Goal: Obtain resource: Download file/media

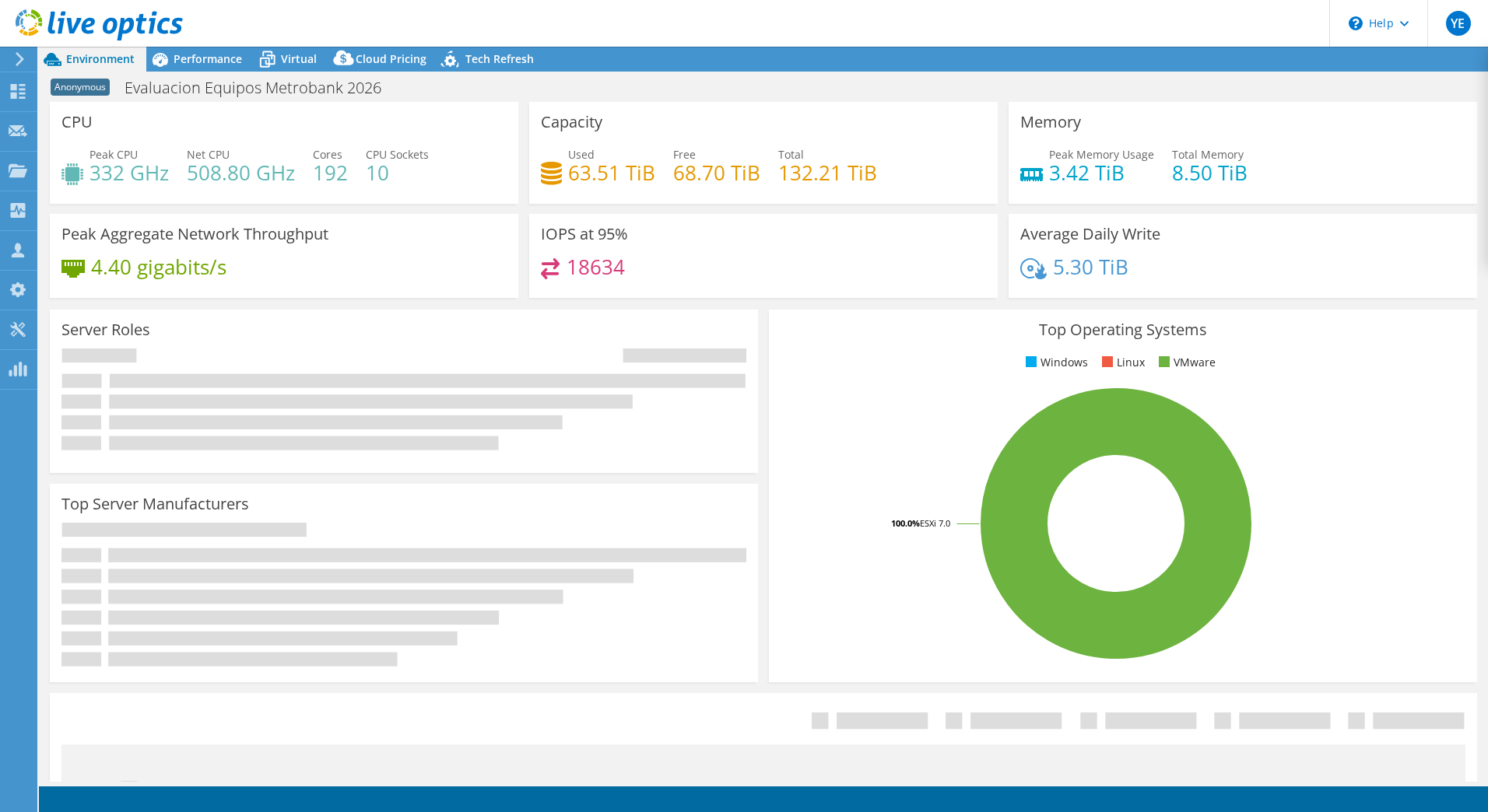
select select "USD"
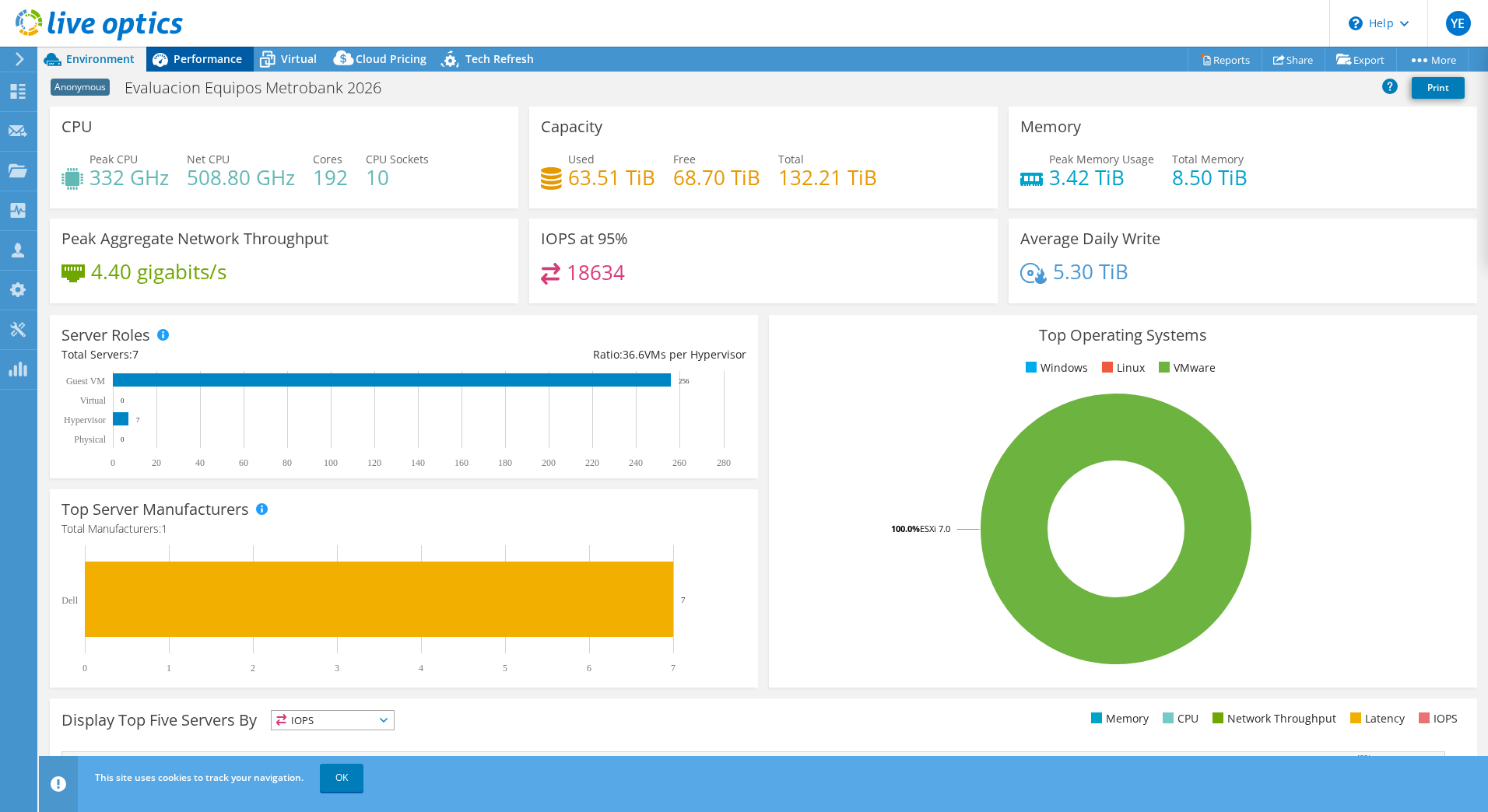
click at [186, 59] on span "Performance" at bounding box center [208, 58] width 69 height 15
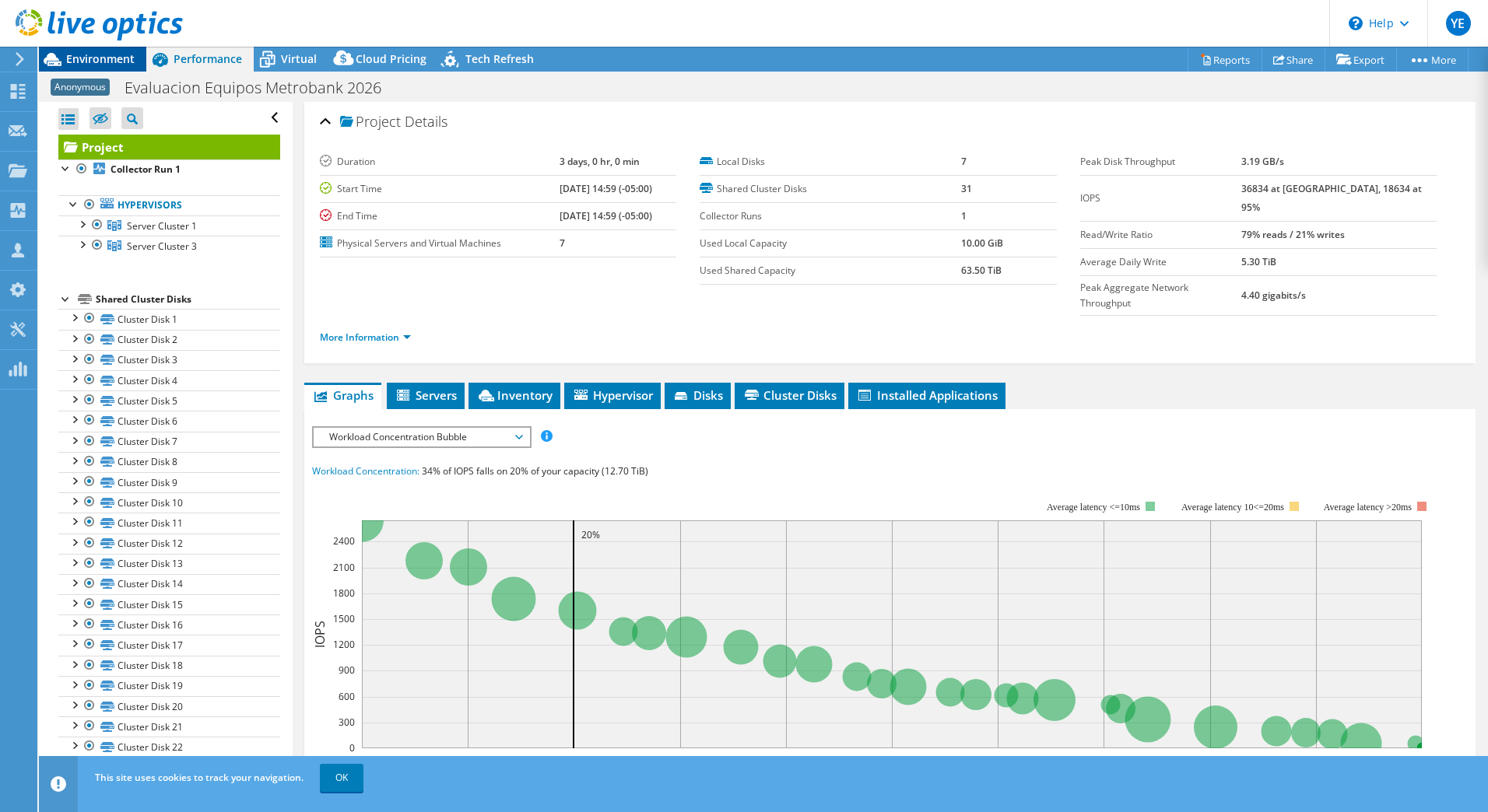
click at [102, 58] on span "Environment" at bounding box center [101, 58] width 69 height 15
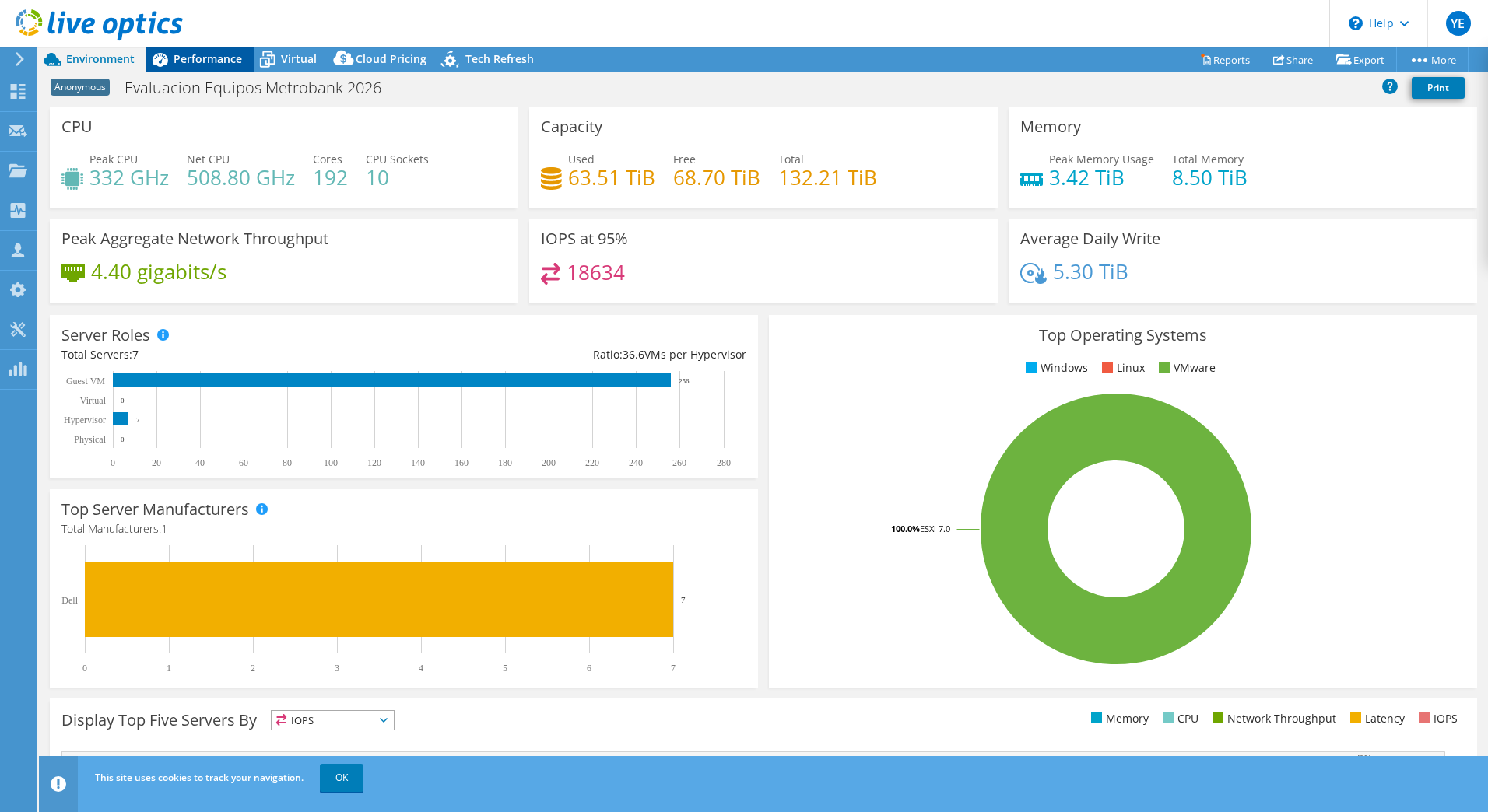
click at [189, 63] on span "Performance" at bounding box center [208, 58] width 69 height 15
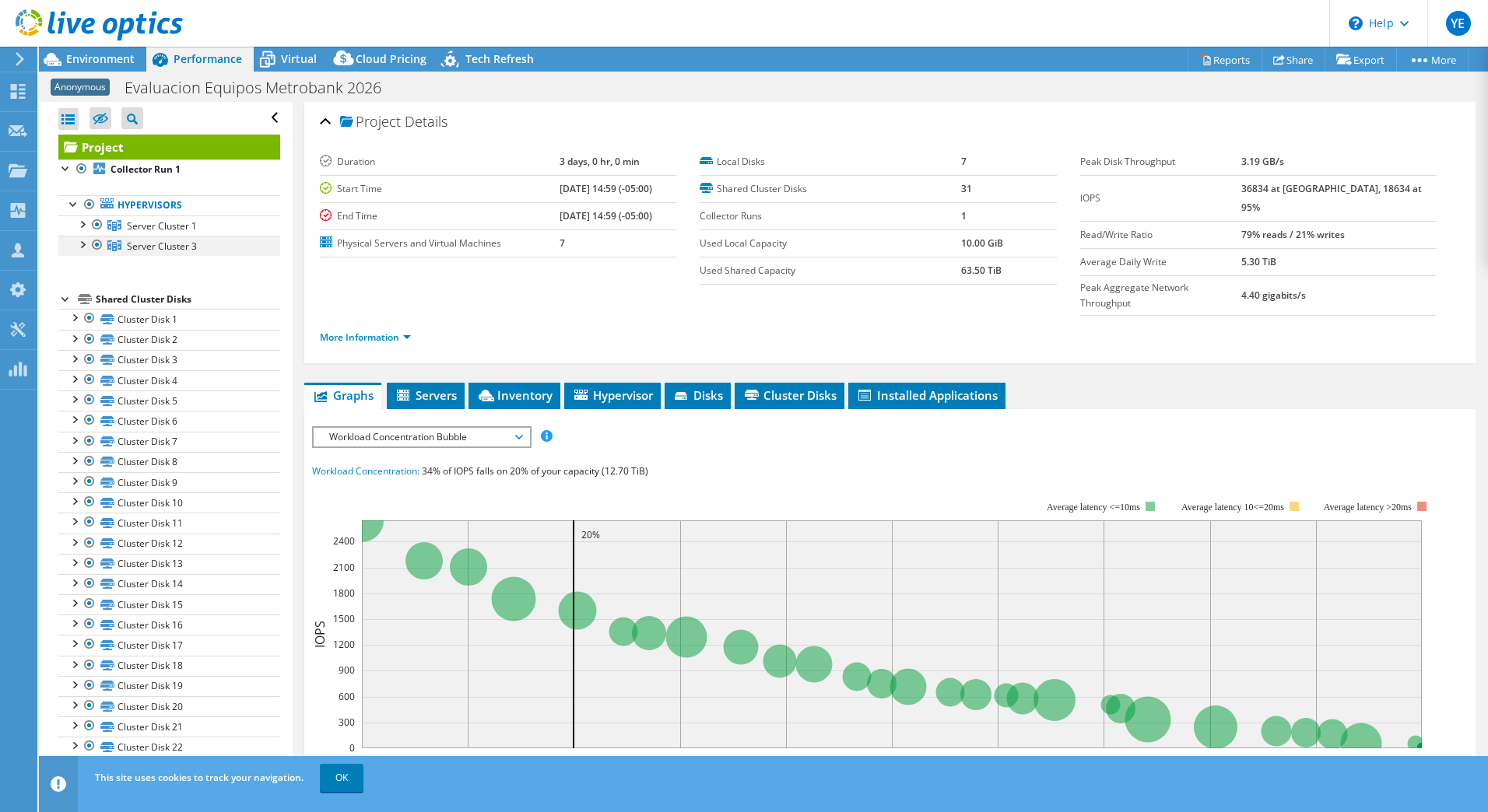
click at [80, 241] on div at bounding box center [82, 243] width 15 height 15
click at [85, 225] on div at bounding box center [82, 223] width 15 height 15
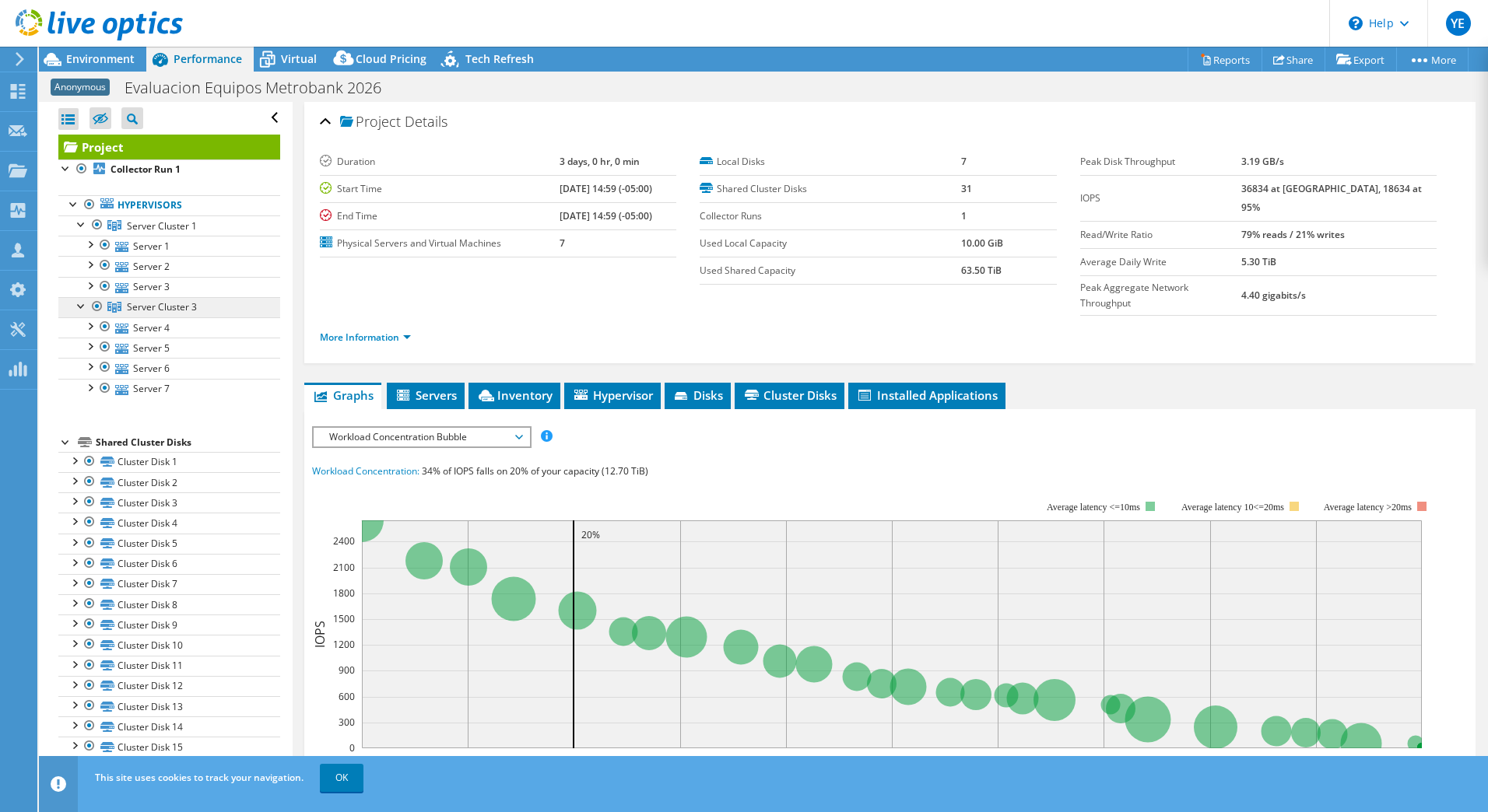
click at [134, 302] on span "Server Cluster 3" at bounding box center [162, 306] width 70 height 13
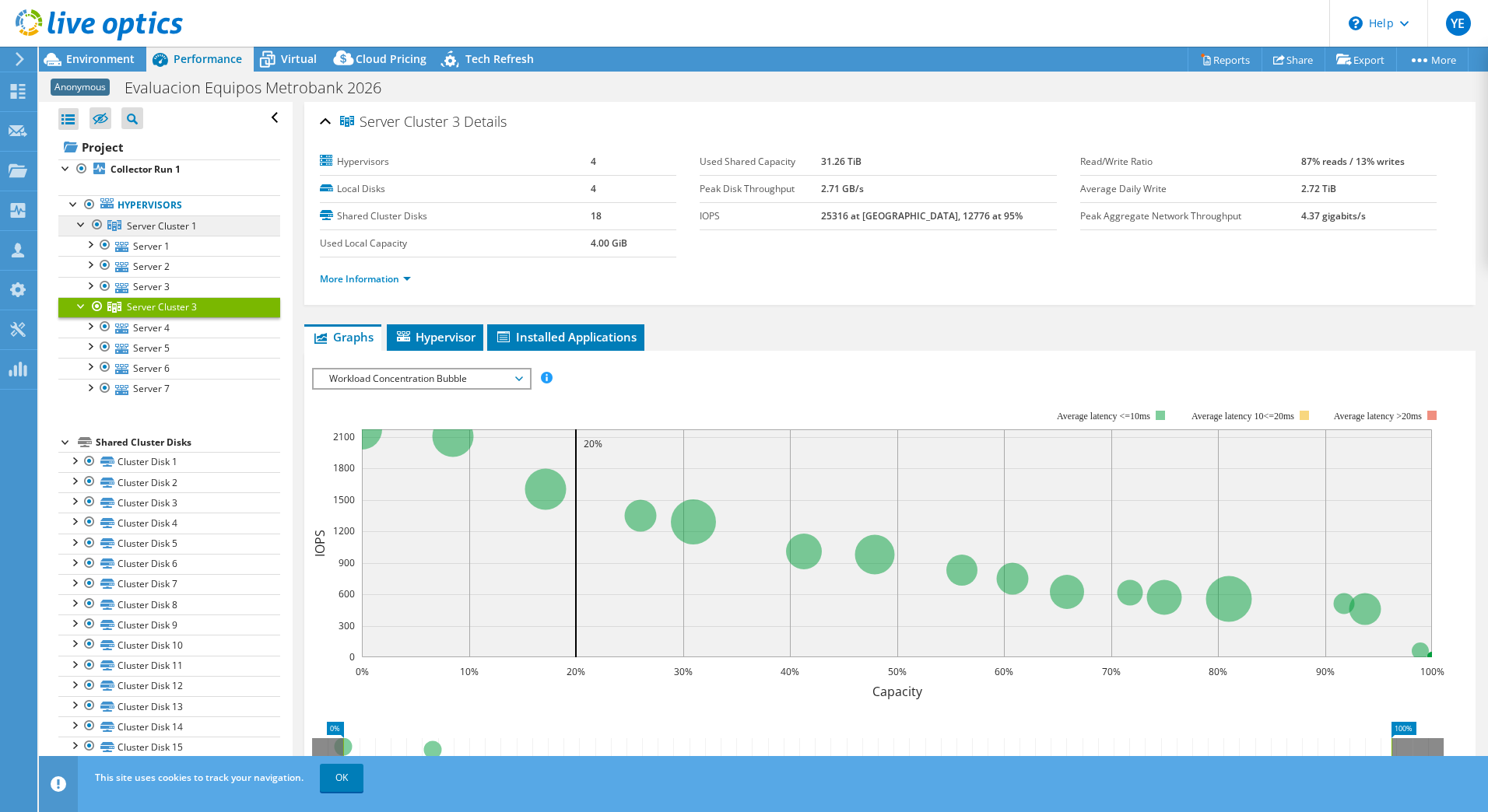
click at [143, 221] on span "Server Cluster 1" at bounding box center [162, 225] width 70 height 13
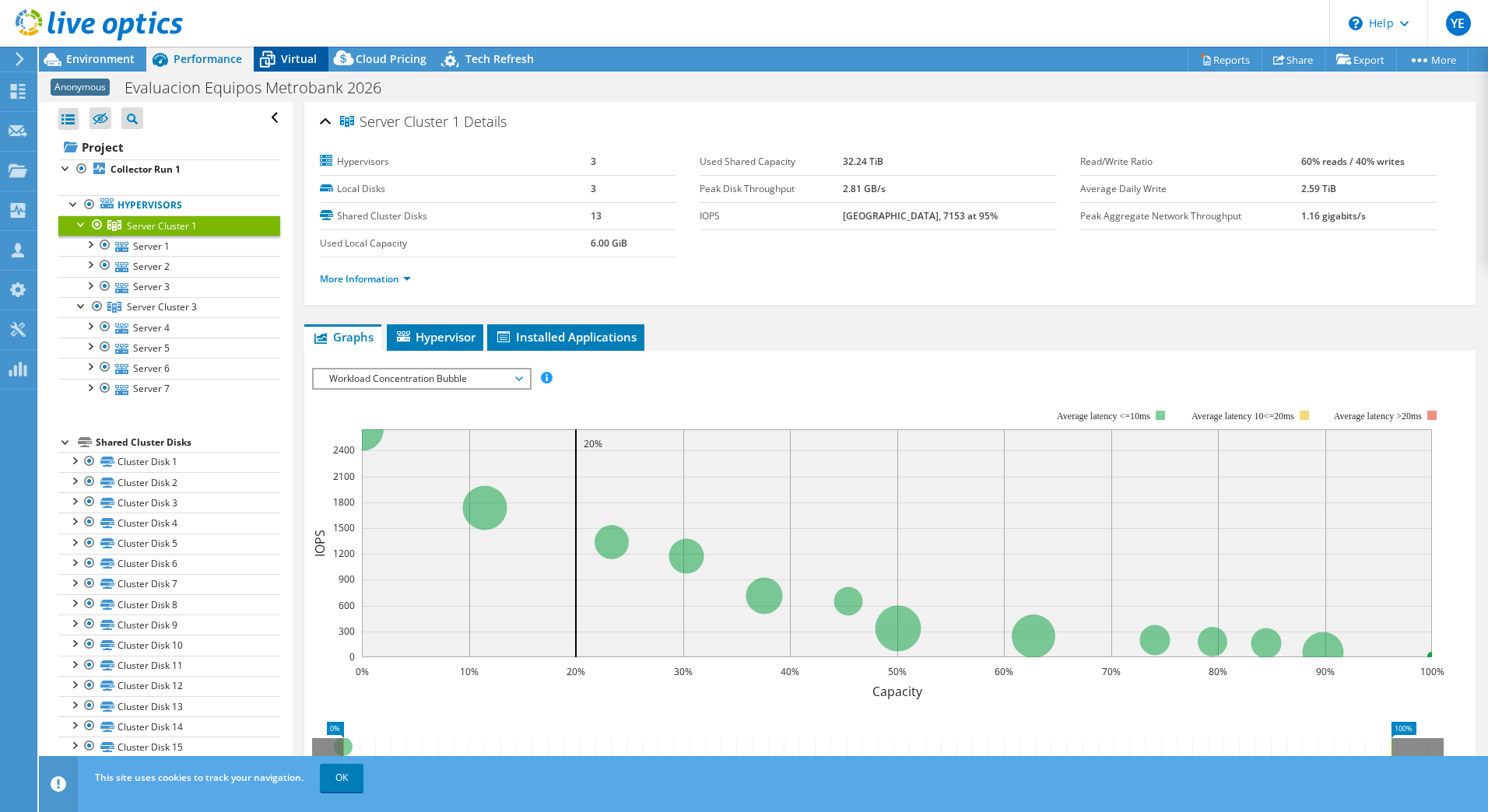
click at [291, 60] on span "Virtual" at bounding box center [299, 58] width 36 height 15
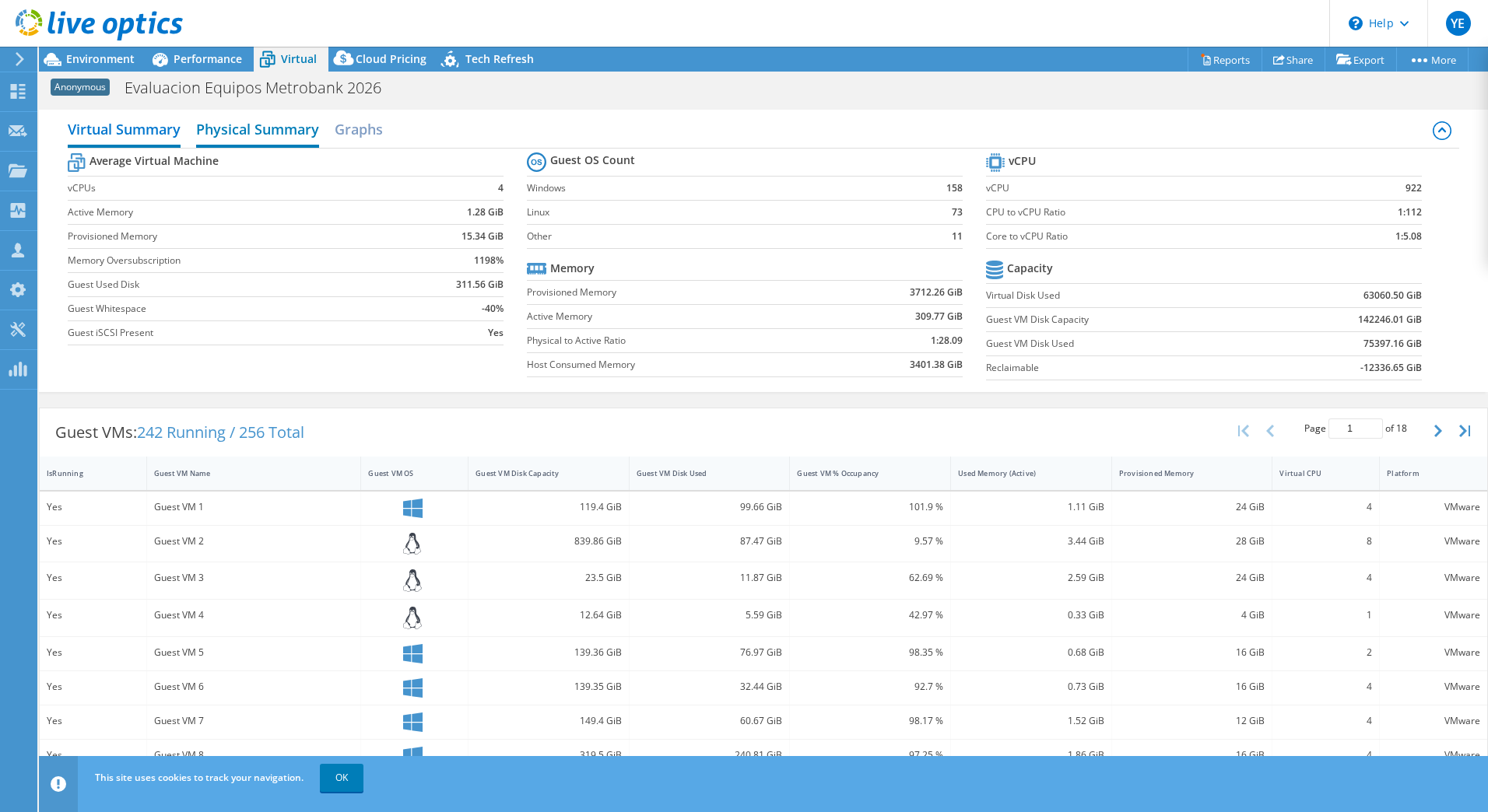
click at [259, 133] on h2 "Physical Summary" at bounding box center [257, 131] width 123 height 34
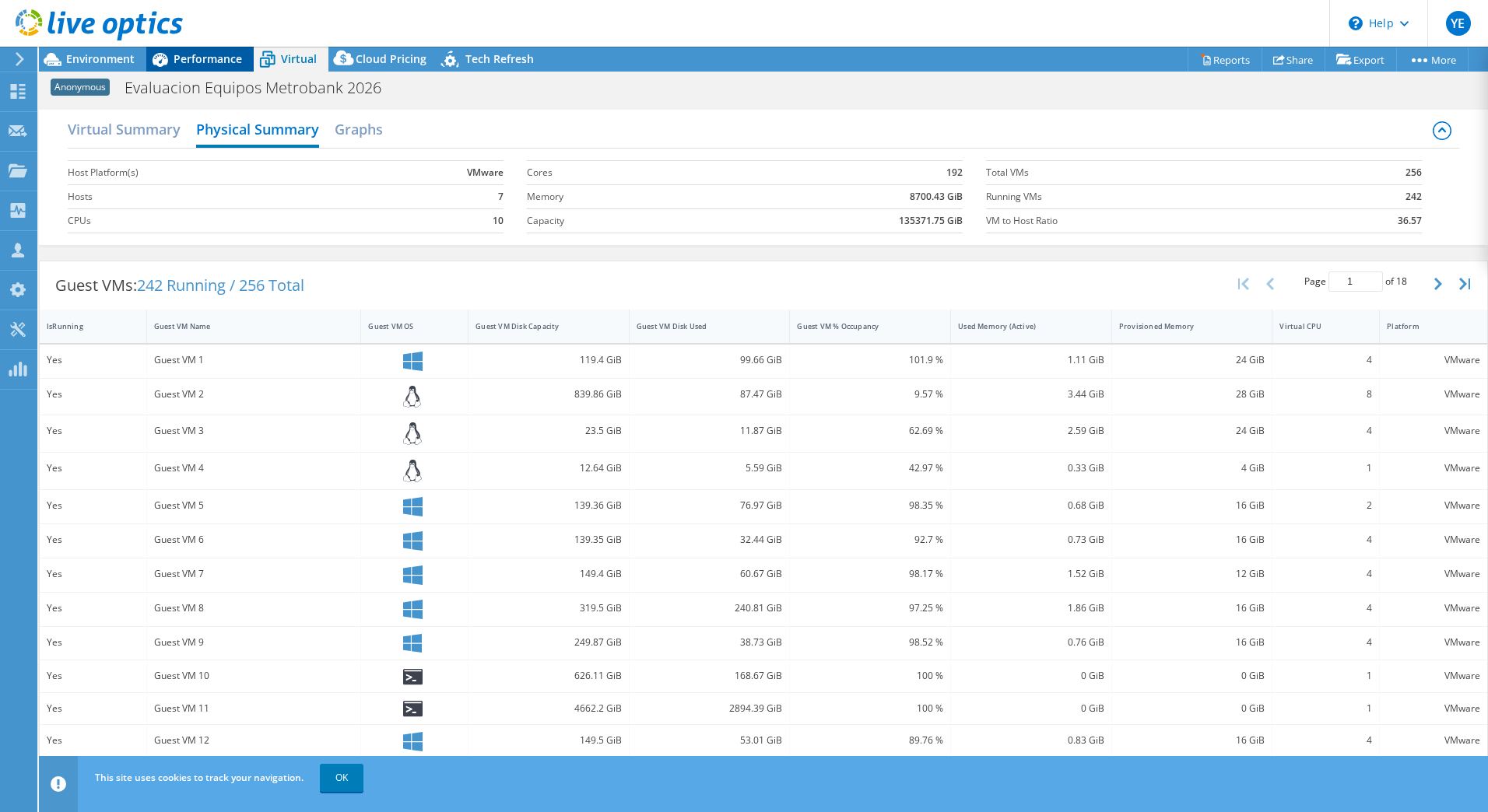
click at [207, 62] on span "Performance" at bounding box center [208, 58] width 69 height 15
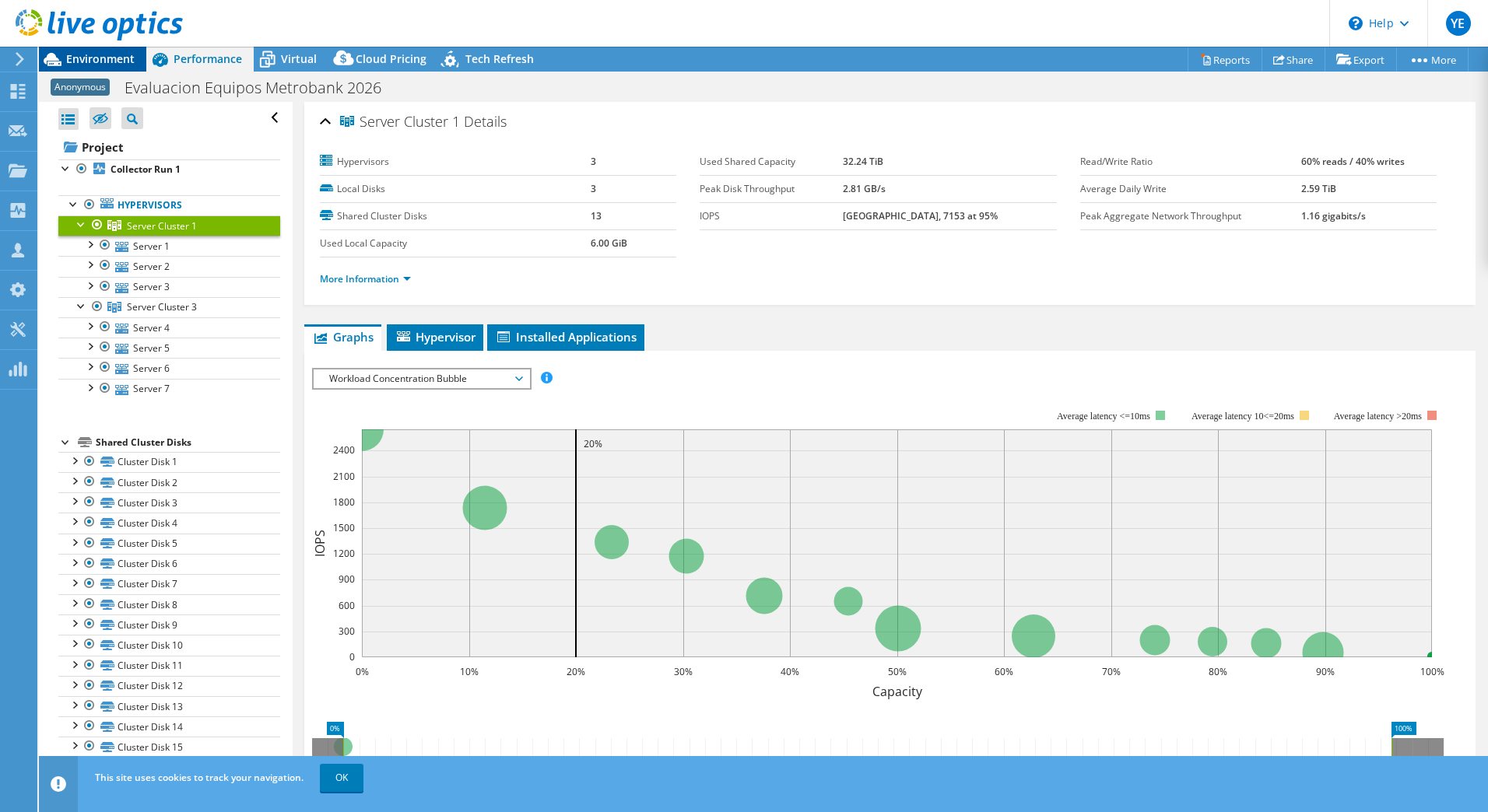
click at [94, 62] on span "Environment" at bounding box center [101, 58] width 69 height 15
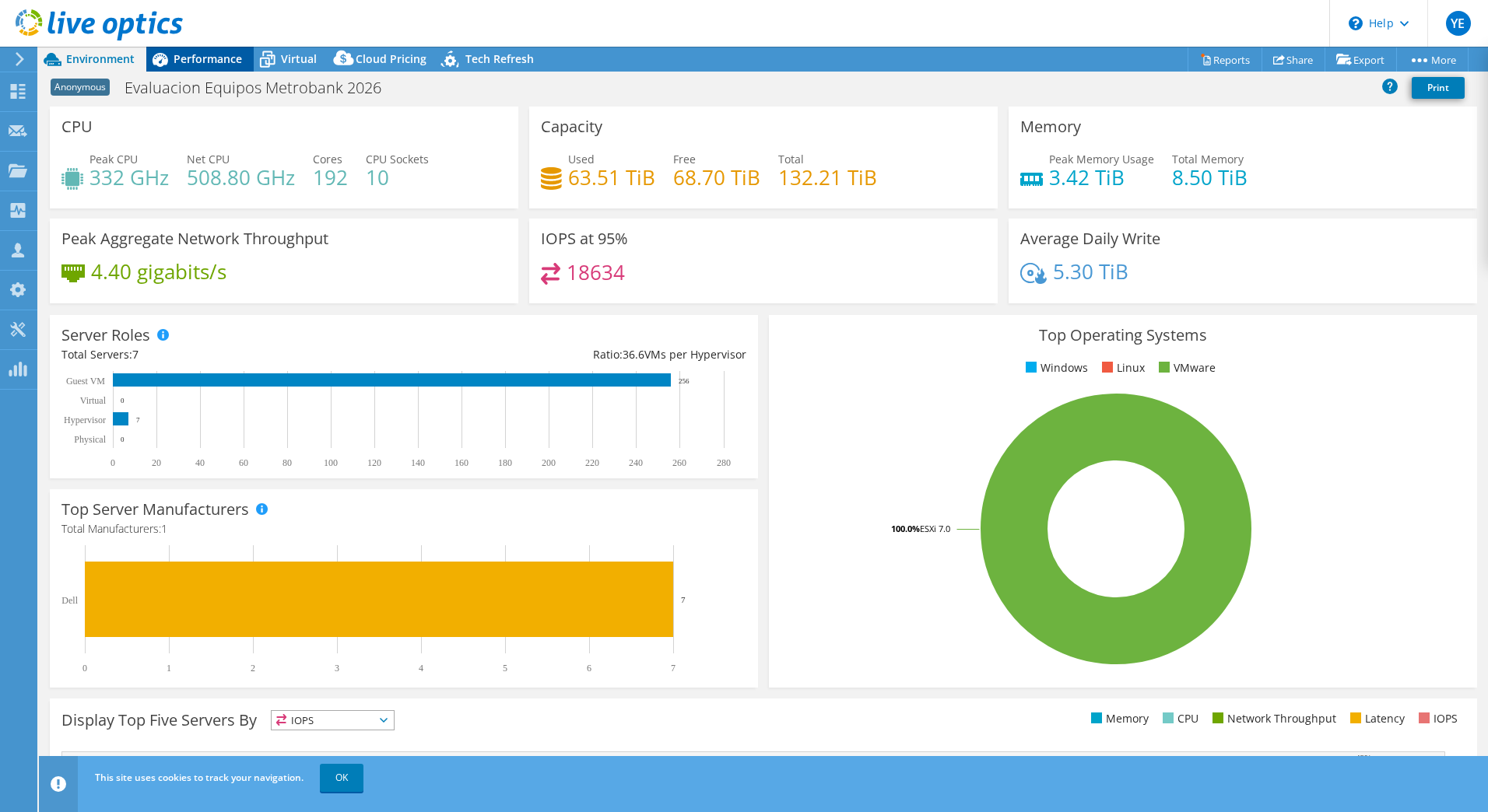
click at [201, 52] on span "Performance" at bounding box center [208, 58] width 69 height 15
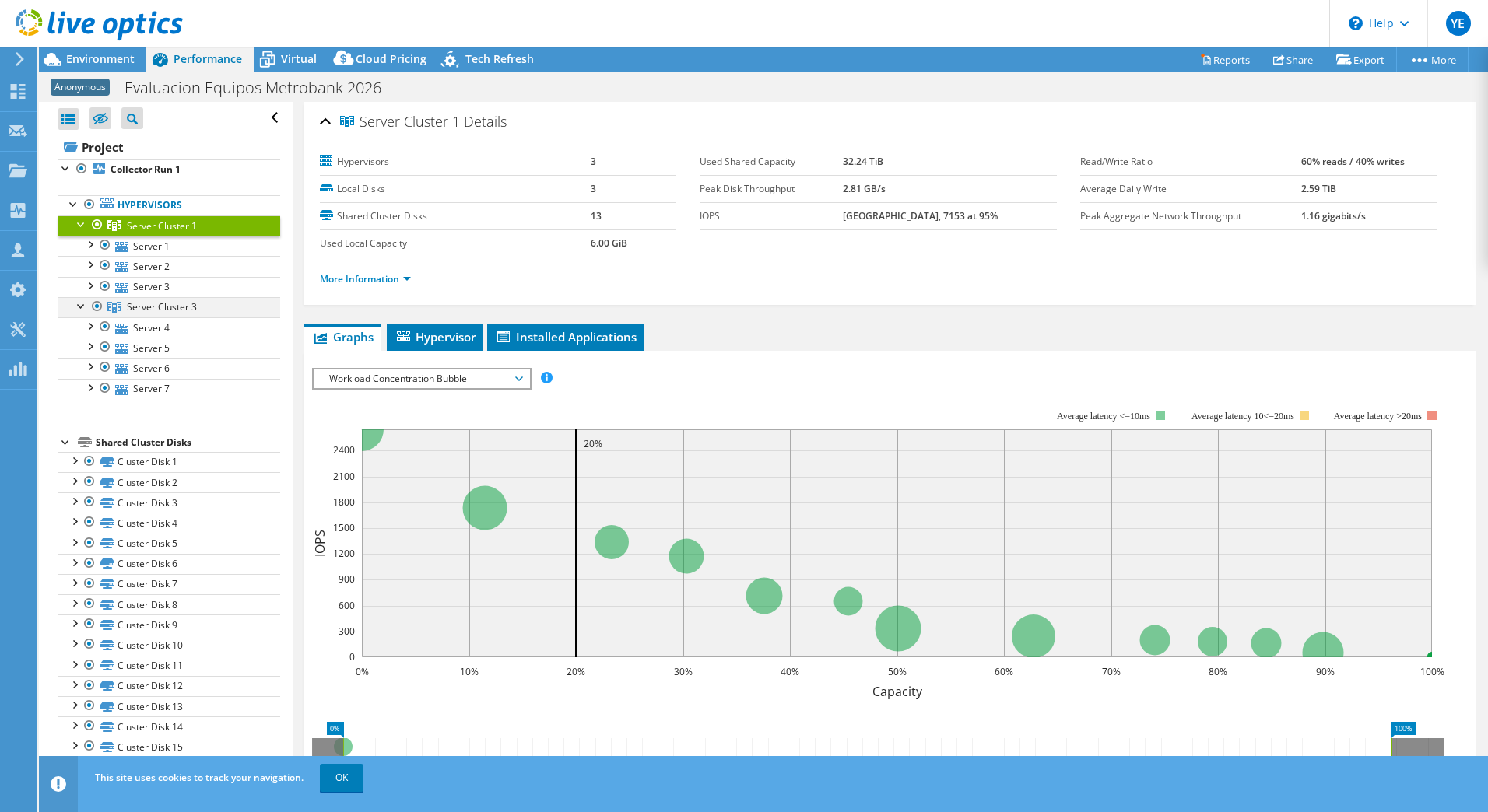
click at [79, 302] on div at bounding box center [82, 305] width 15 height 15
click at [81, 222] on div at bounding box center [82, 223] width 15 height 15
click at [80, 216] on div at bounding box center [82, 223] width 15 height 15
click at [101, 219] on div at bounding box center [97, 225] width 15 height 19
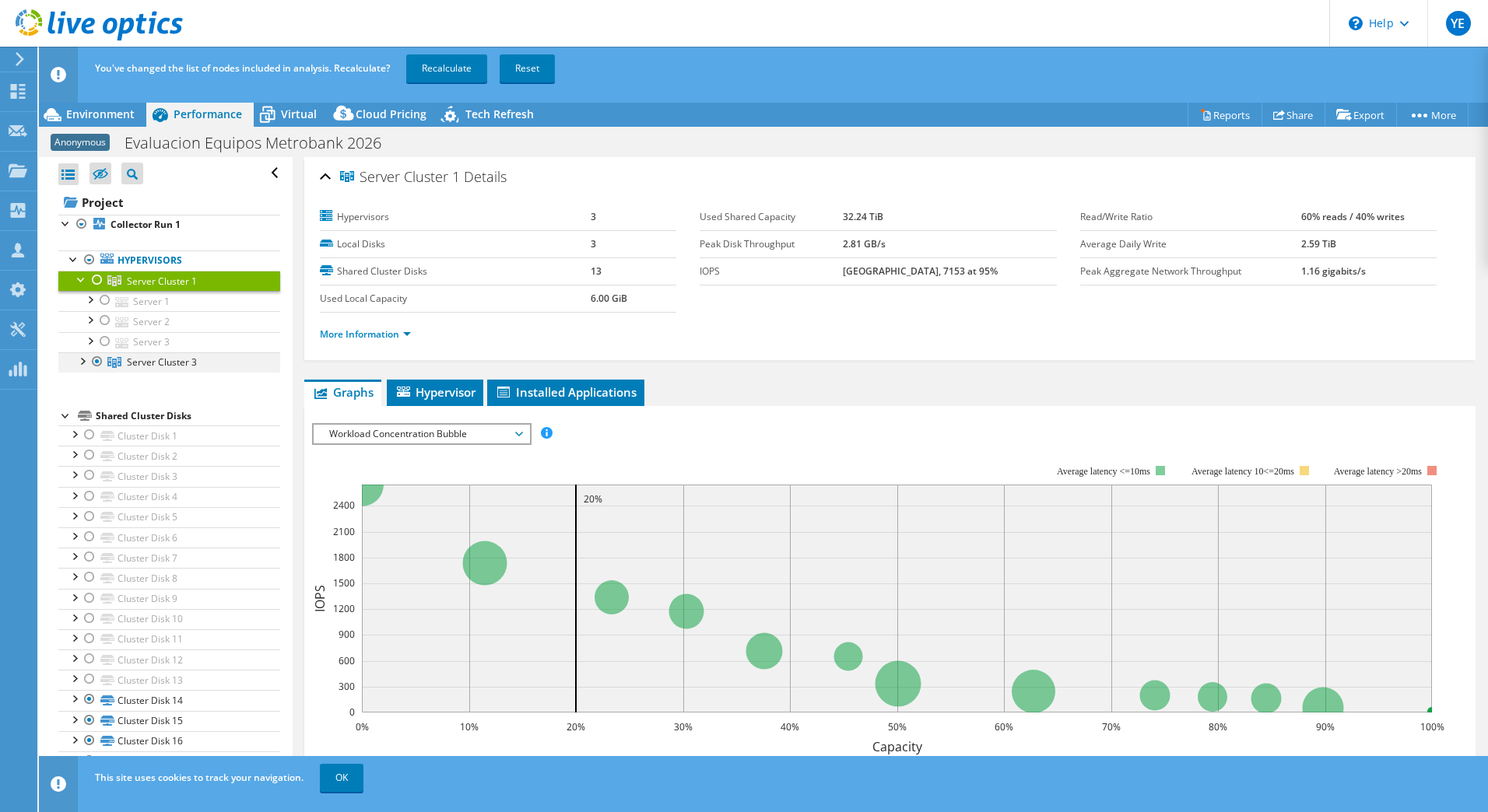
click at [80, 357] on div at bounding box center [82, 360] width 15 height 15
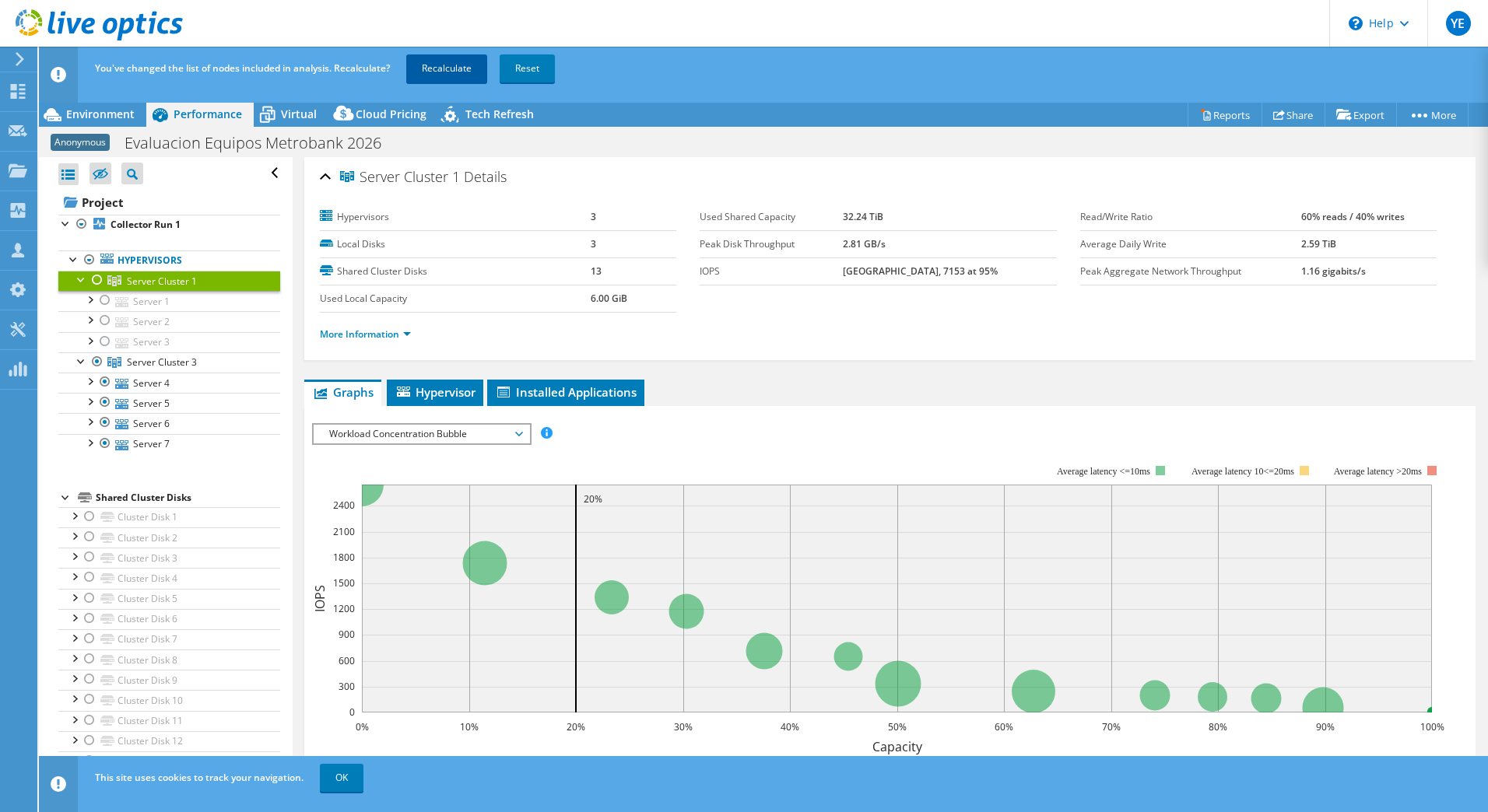
click at [432, 70] on link "Recalculate" at bounding box center [447, 68] width 81 height 28
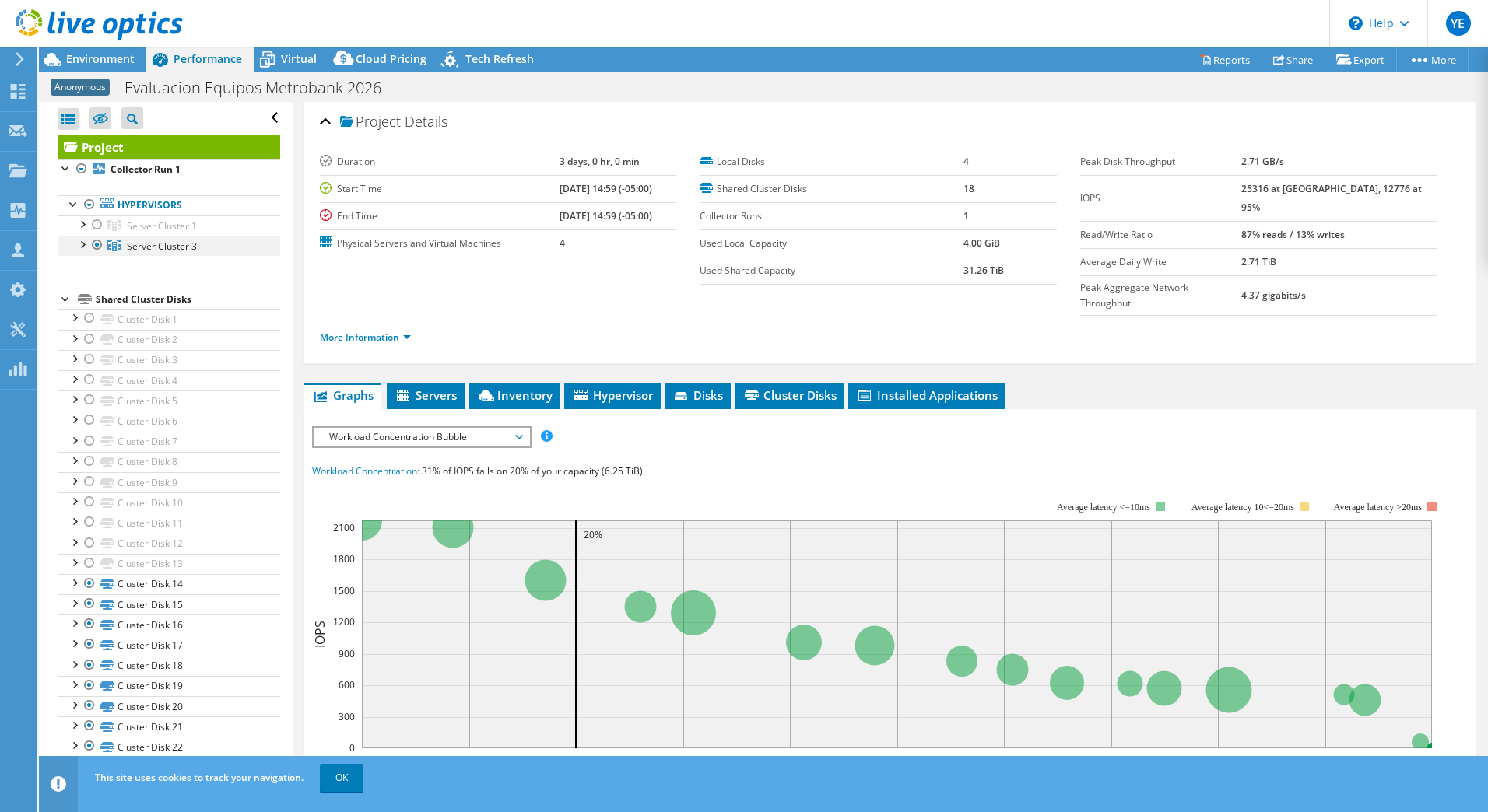
click at [79, 244] on div at bounding box center [82, 243] width 15 height 15
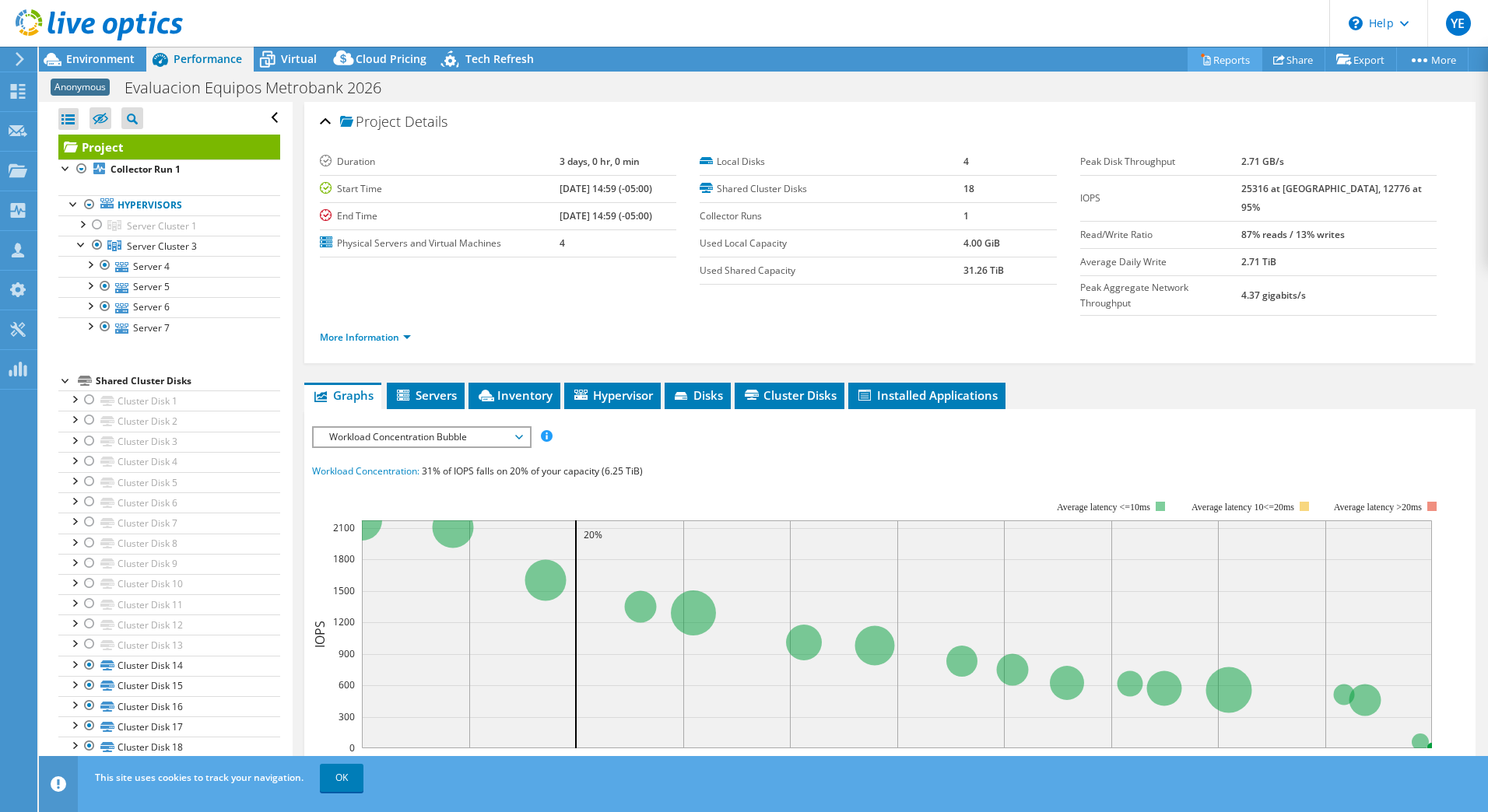
click at [1200, 58] on icon at bounding box center [1206, 59] width 12 height 12
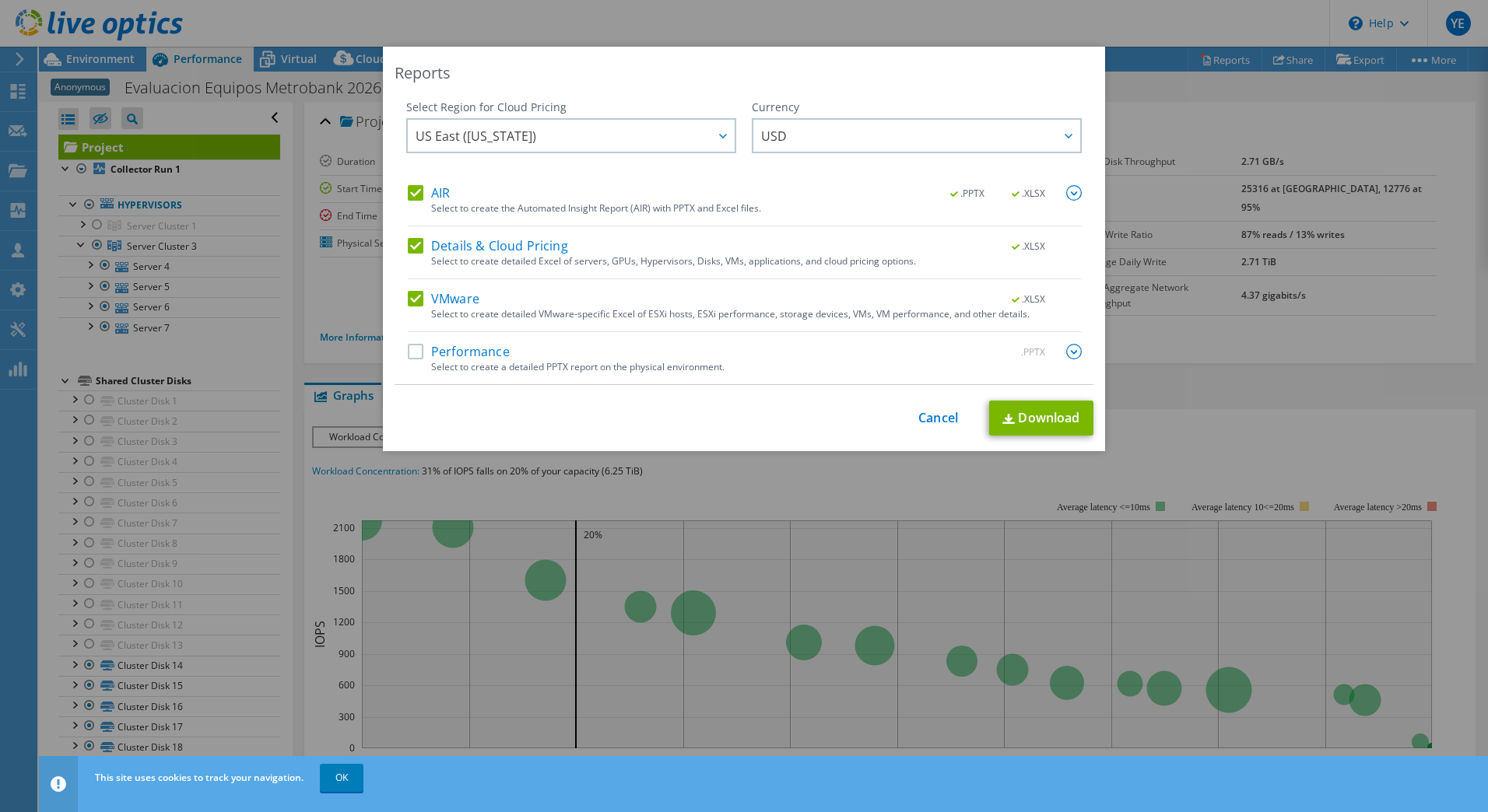
click at [414, 351] on label "Performance" at bounding box center [458, 351] width 102 height 15
click at [0, 0] on input "Performance" at bounding box center [0, 0] width 0 height 0
click at [1007, 408] on link "Download" at bounding box center [1041, 418] width 104 height 35
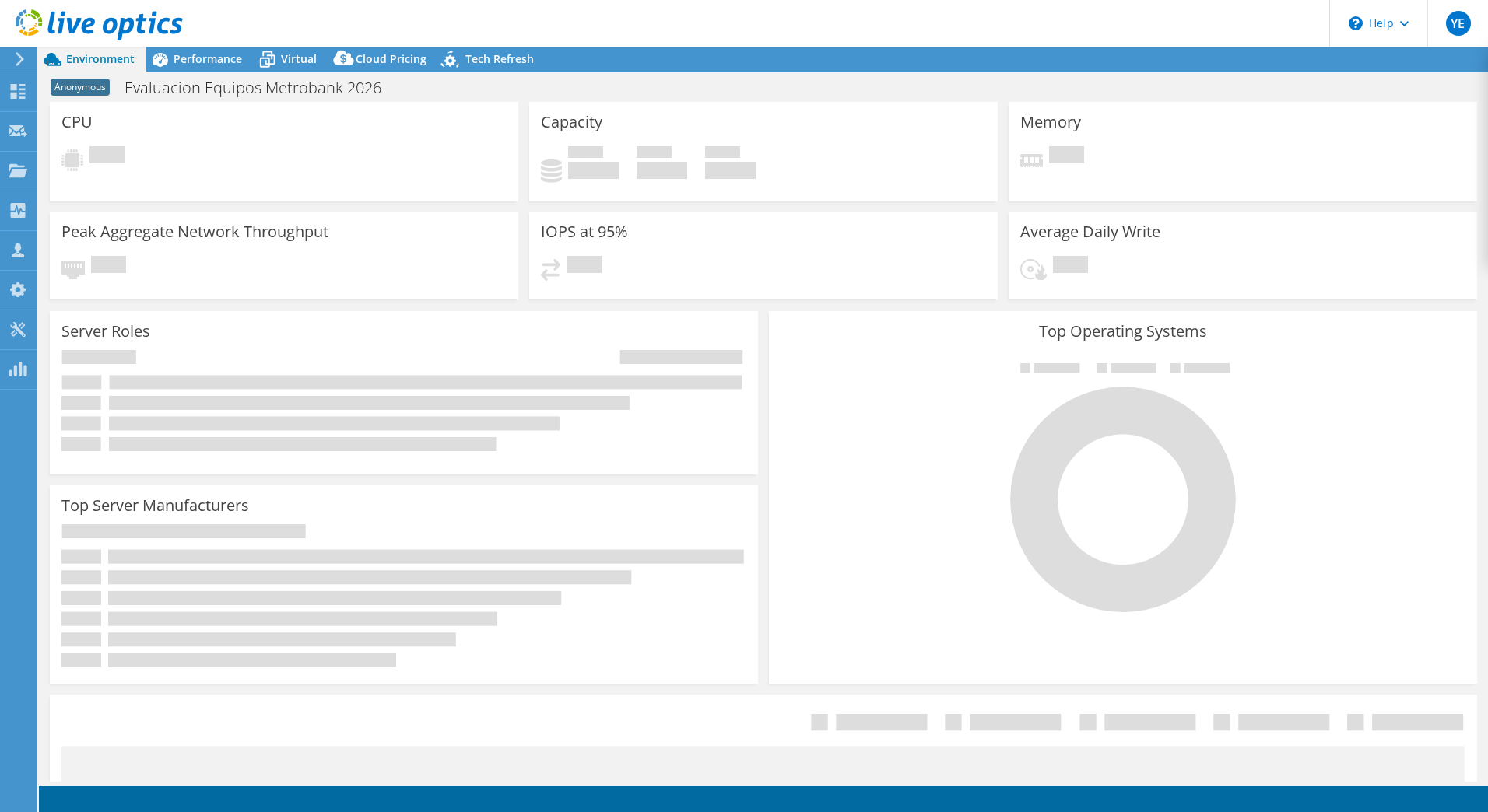
select select "USD"
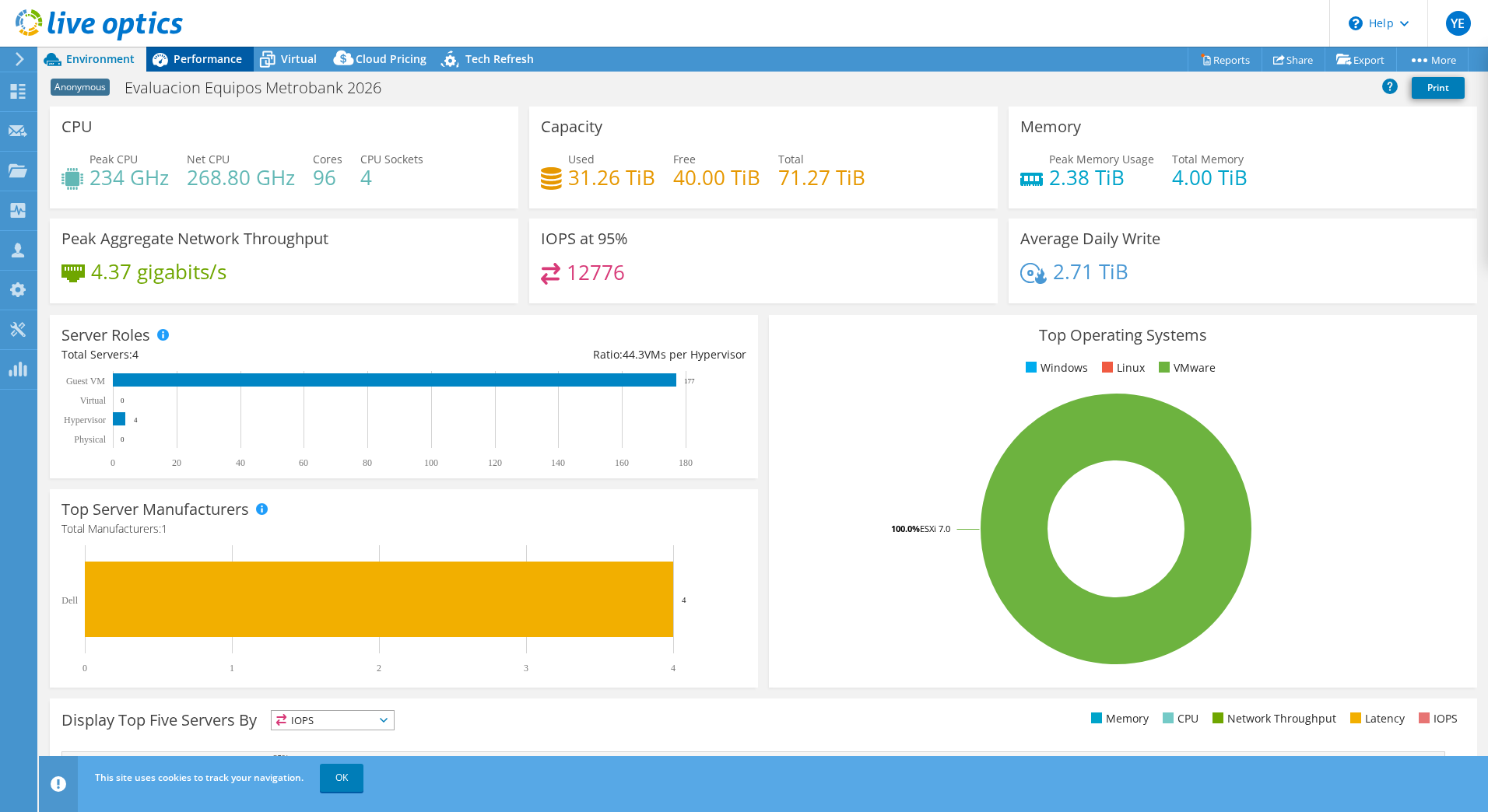
click at [199, 63] on span "Performance" at bounding box center [208, 58] width 69 height 15
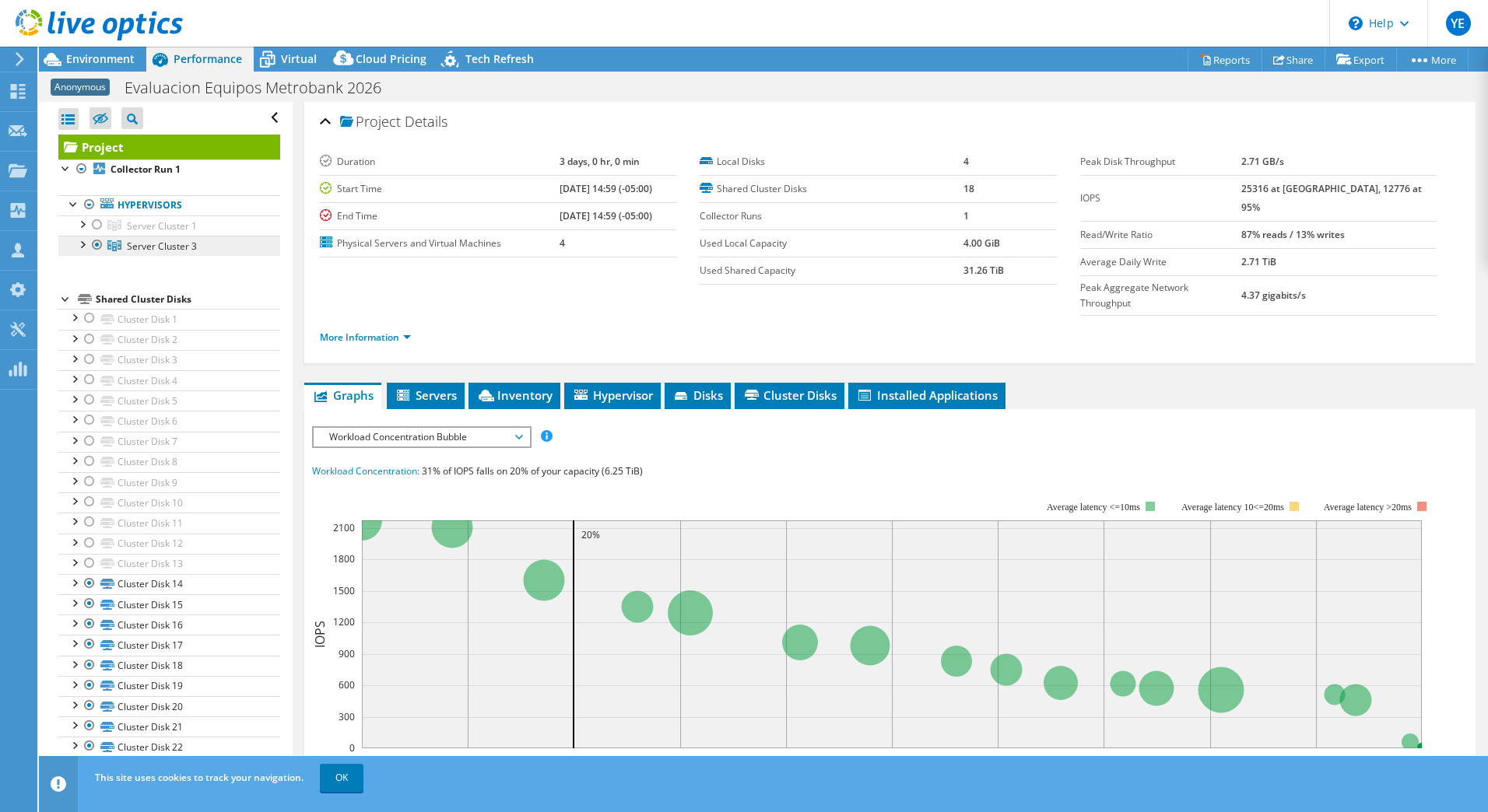
click at [166, 241] on span "Server Cluster 3" at bounding box center [162, 246] width 70 height 13
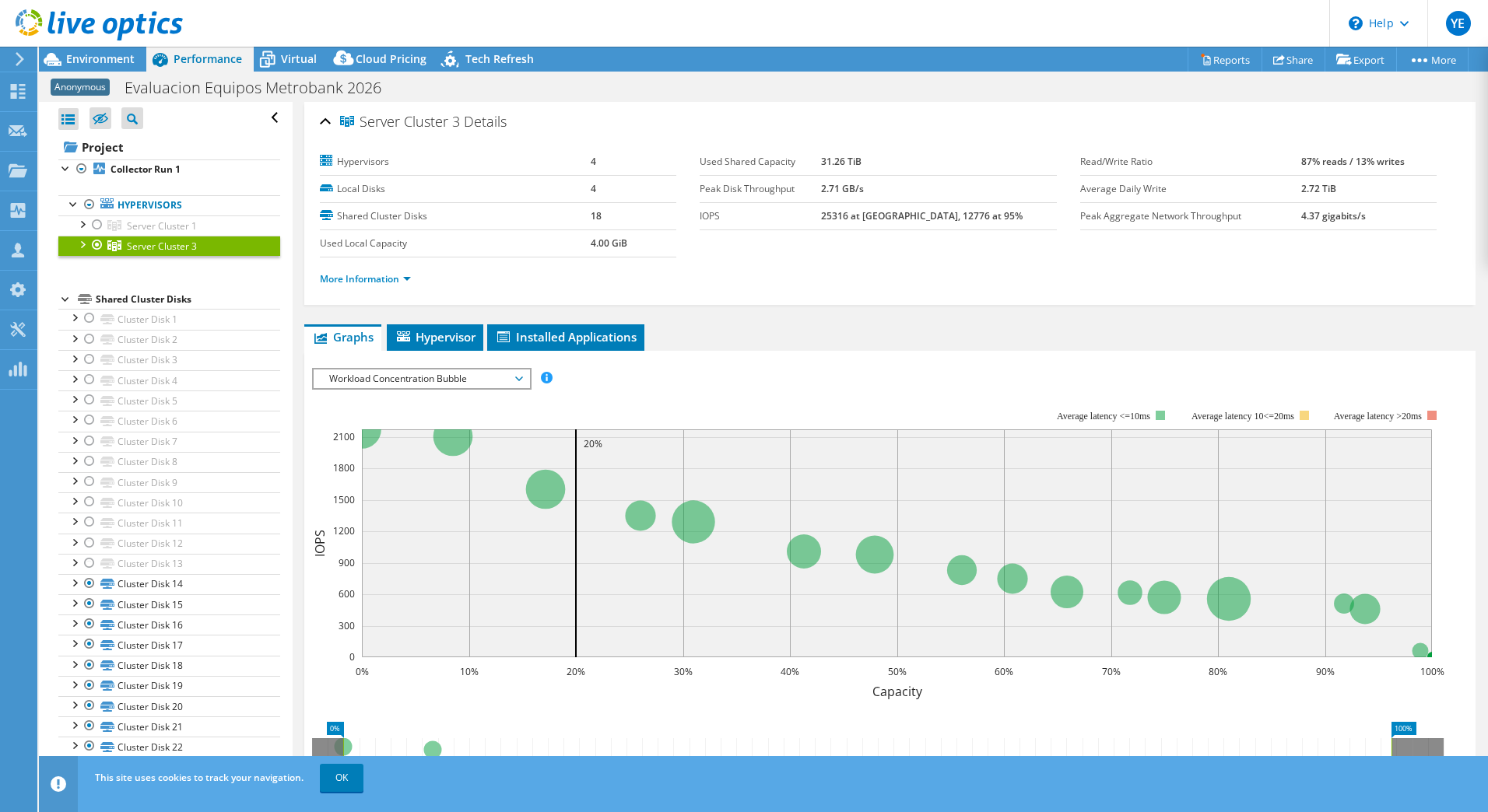
click at [86, 247] on div at bounding box center [82, 243] width 15 height 15
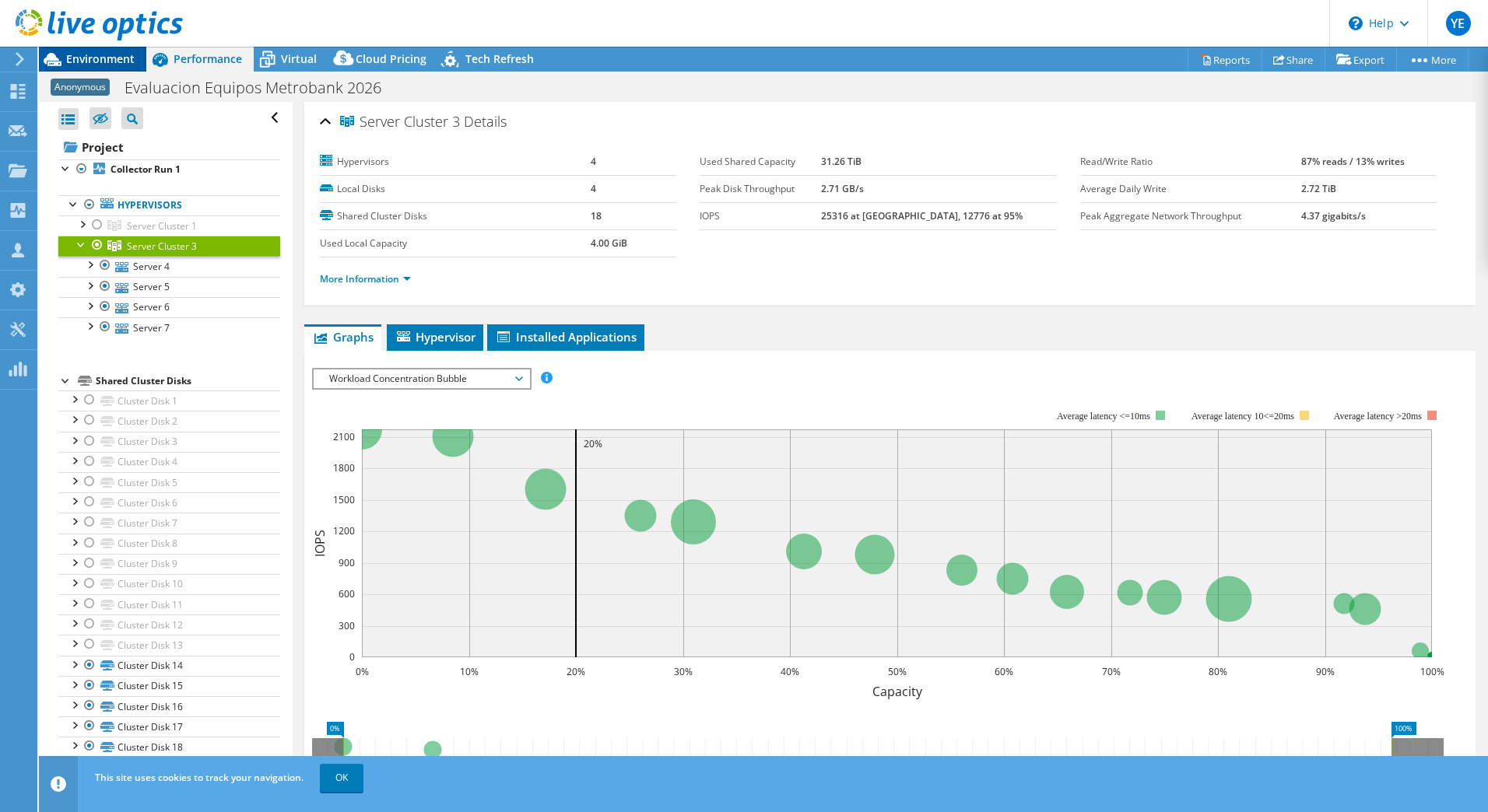
click at [89, 55] on span "Environment" at bounding box center [101, 58] width 69 height 15
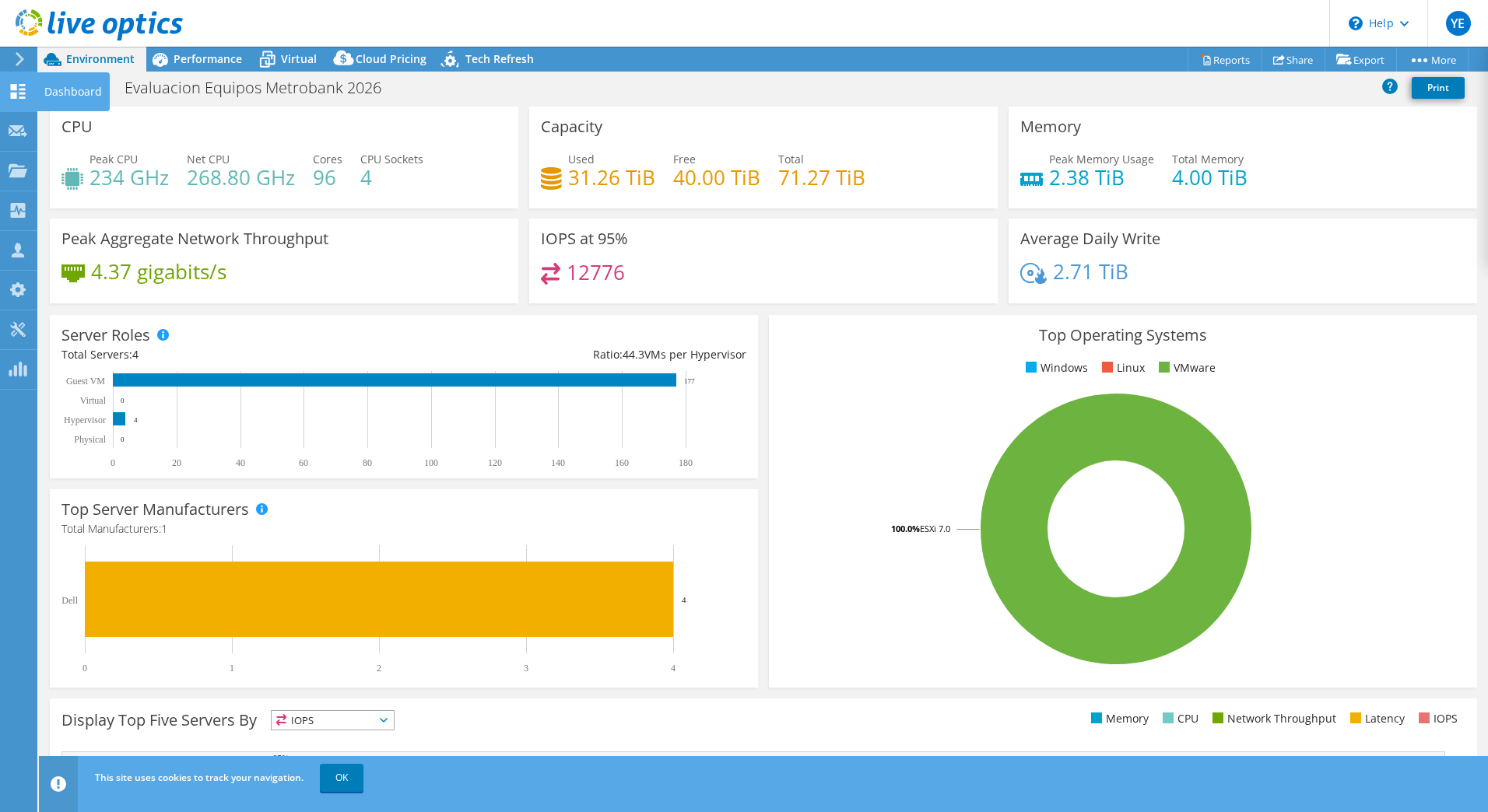
click at [11, 88] on use at bounding box center [18, 91] width 15 height 15
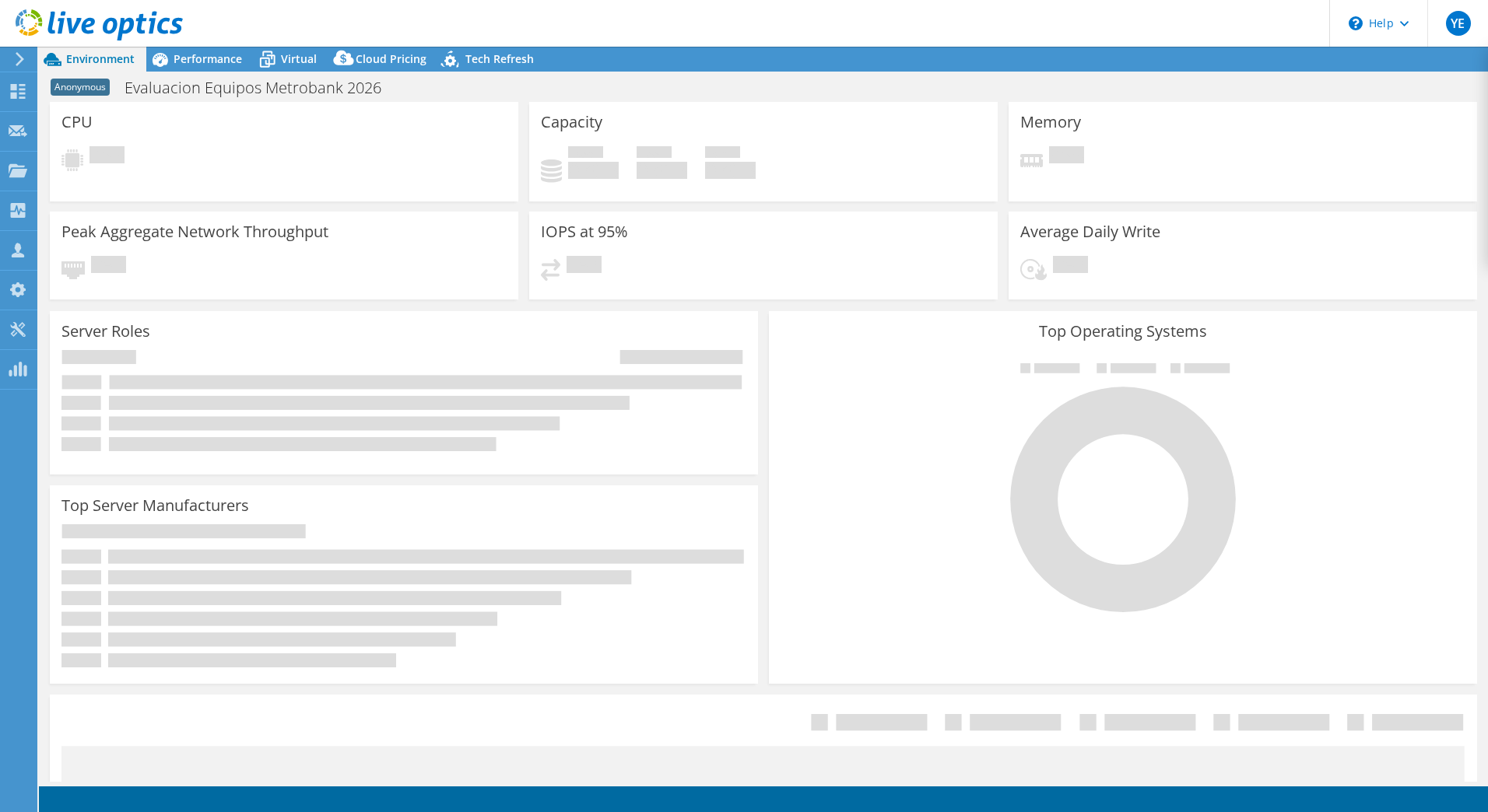
select select "USD"
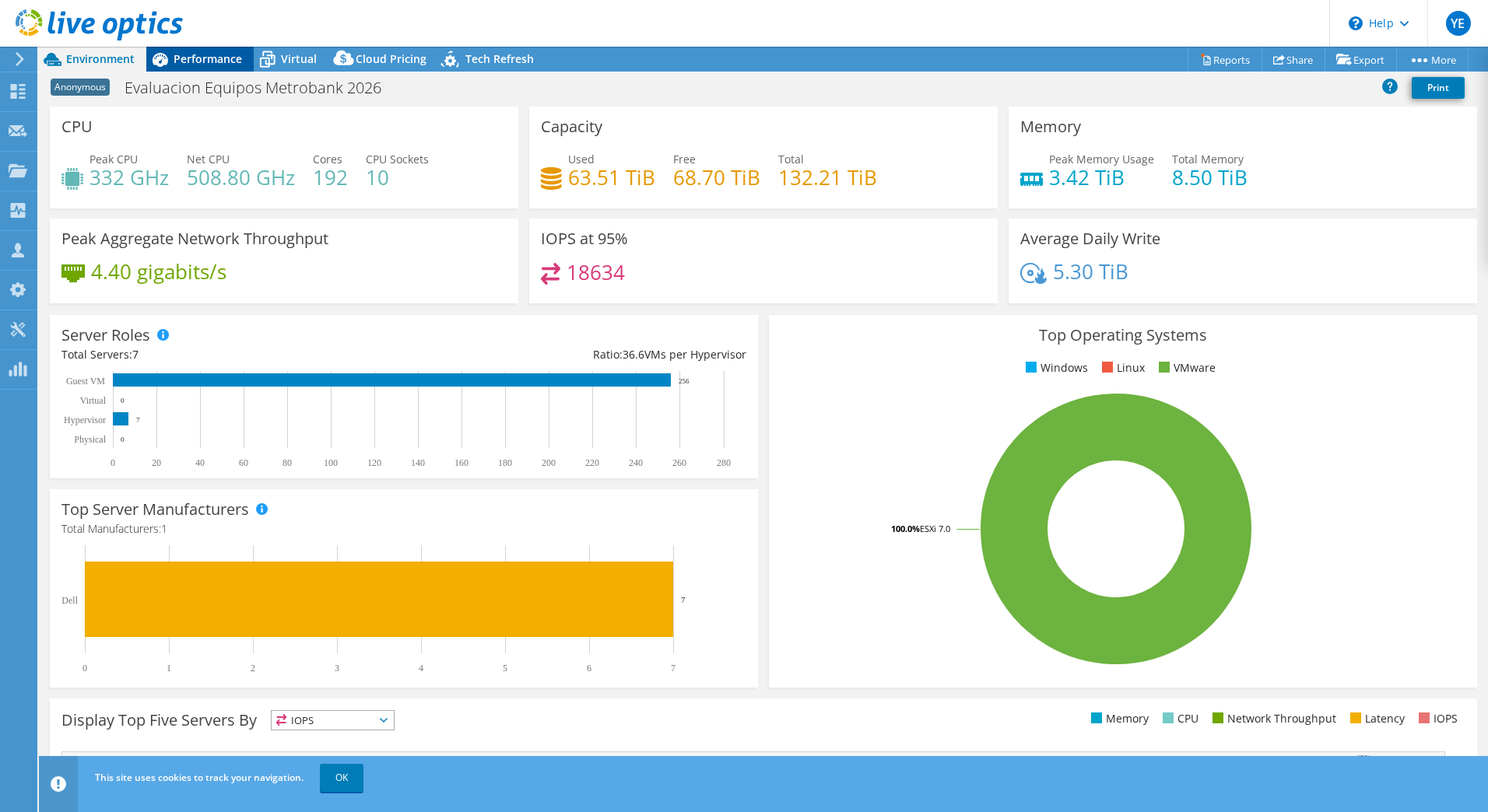
click at [179, 58] on span "Performance" at bounding box center [208, 58] width 69 height 15
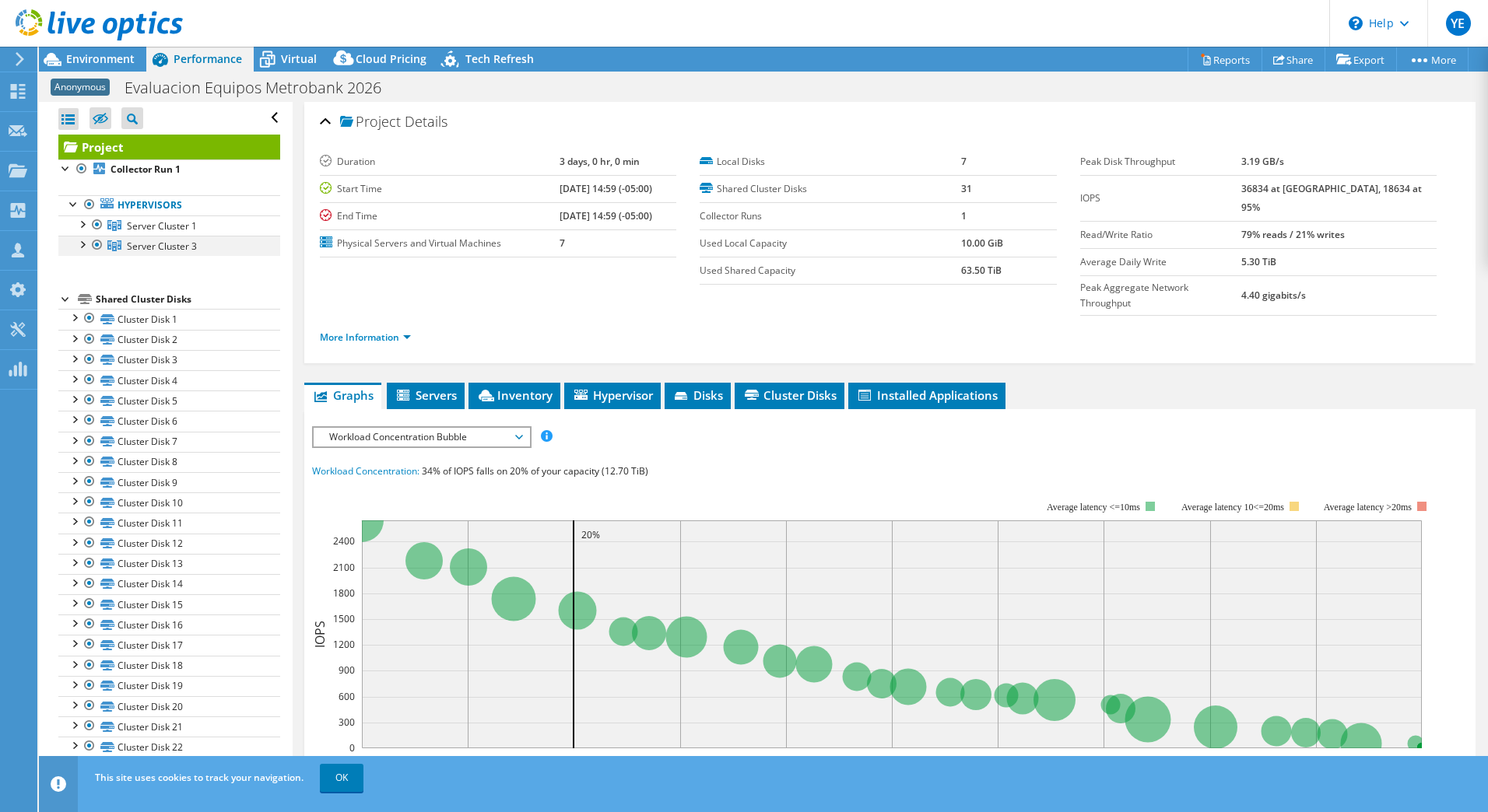
click at [80, 245] on div at bounding box center [82, 243] width 15 height 15
click at [84, 223] on div at bounding box center [82, 223] width 15 height 15
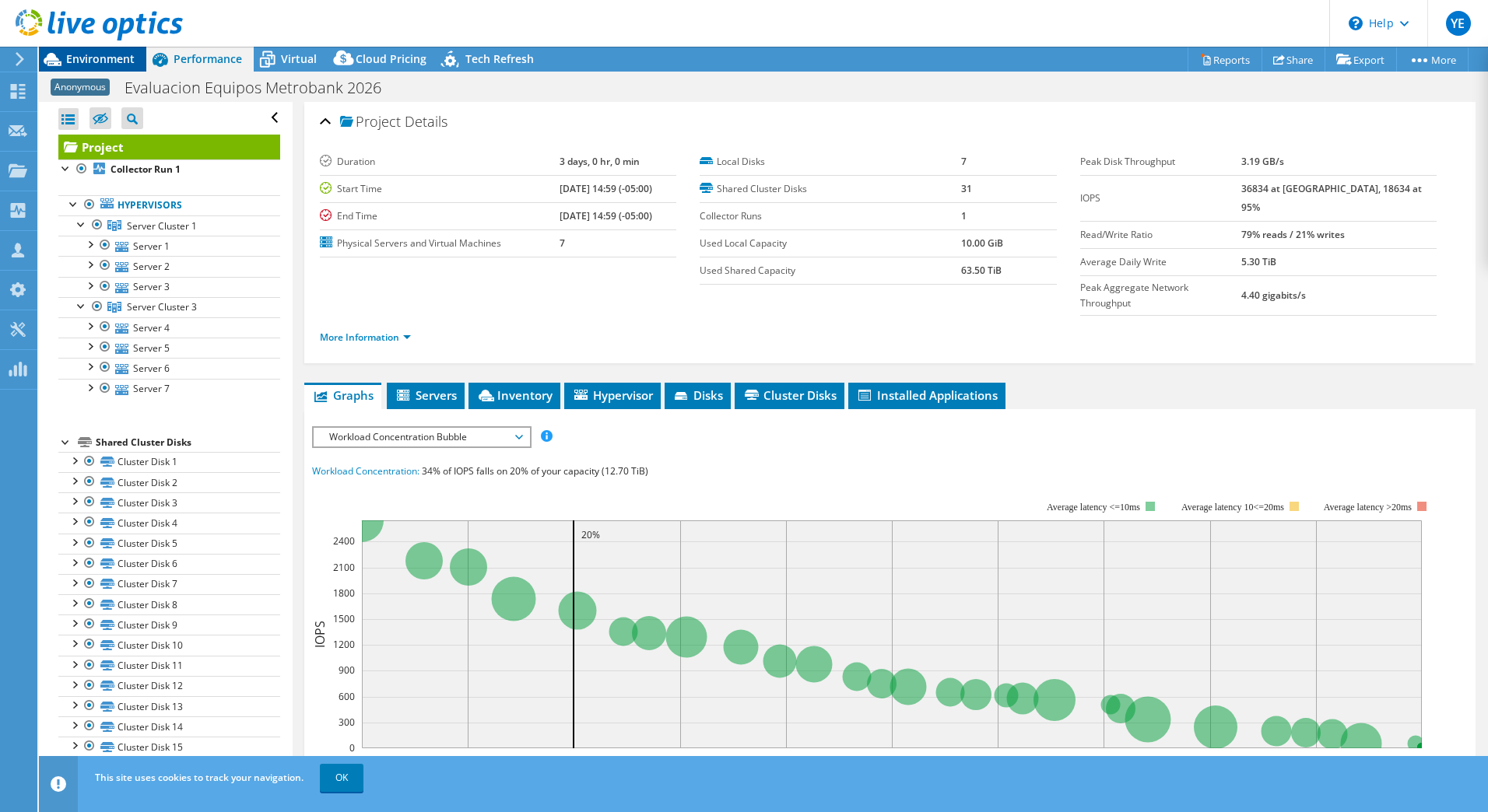
click at [81, 63] on span "Environment" at bounding box center [101, 58] width 69 height 15
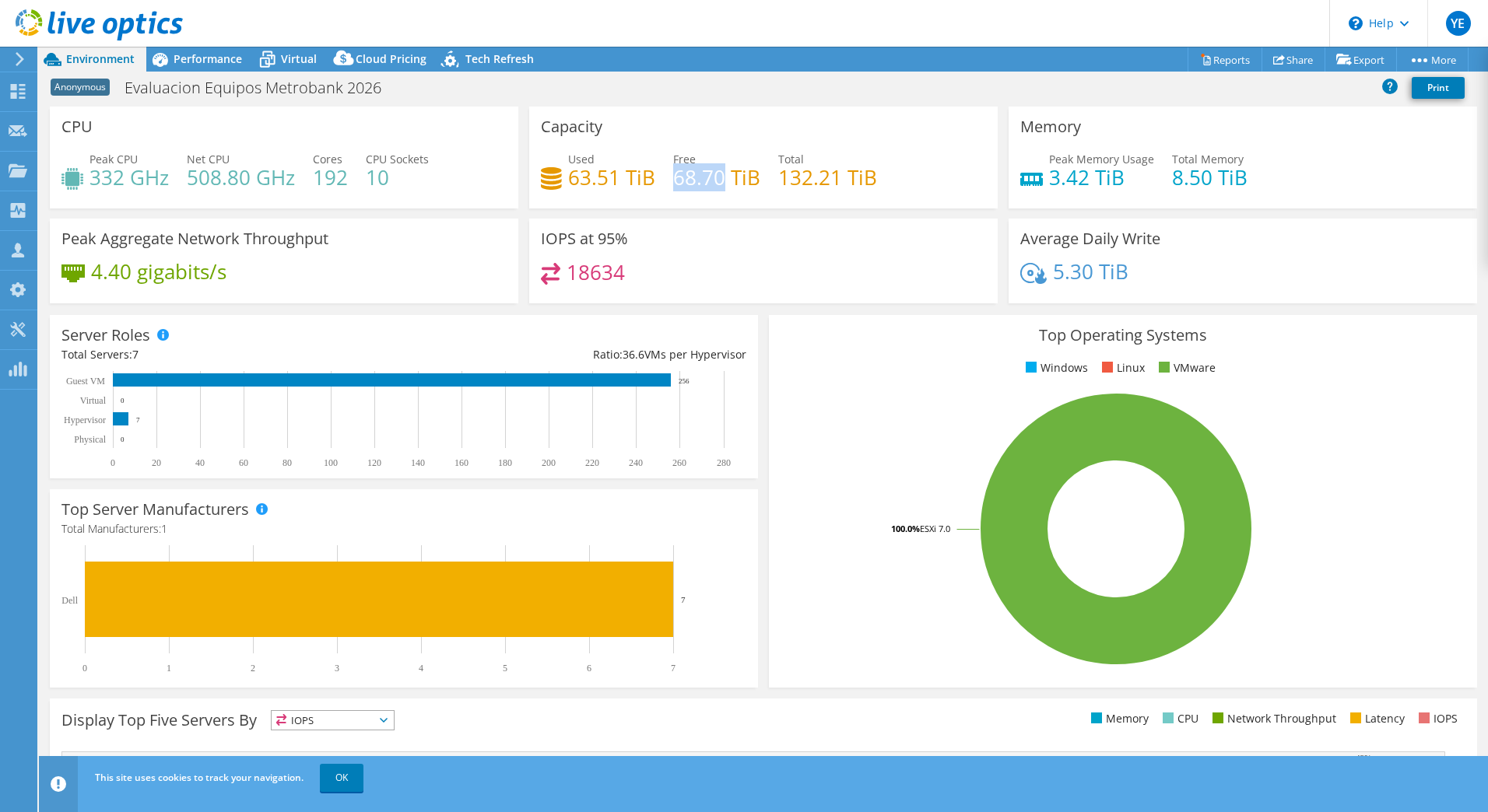
drag, startPoint x: 672, startPoint y: 180, endPoint x: 722, endPoint y: 180, distance: 50.0
click at [722, 180] on h4 "68.70 TiB" at bounding box center [716, 177] width 87 height 17
click at [324, 772] on link "OK" at bounding box center [341, 778] width 44 height 28
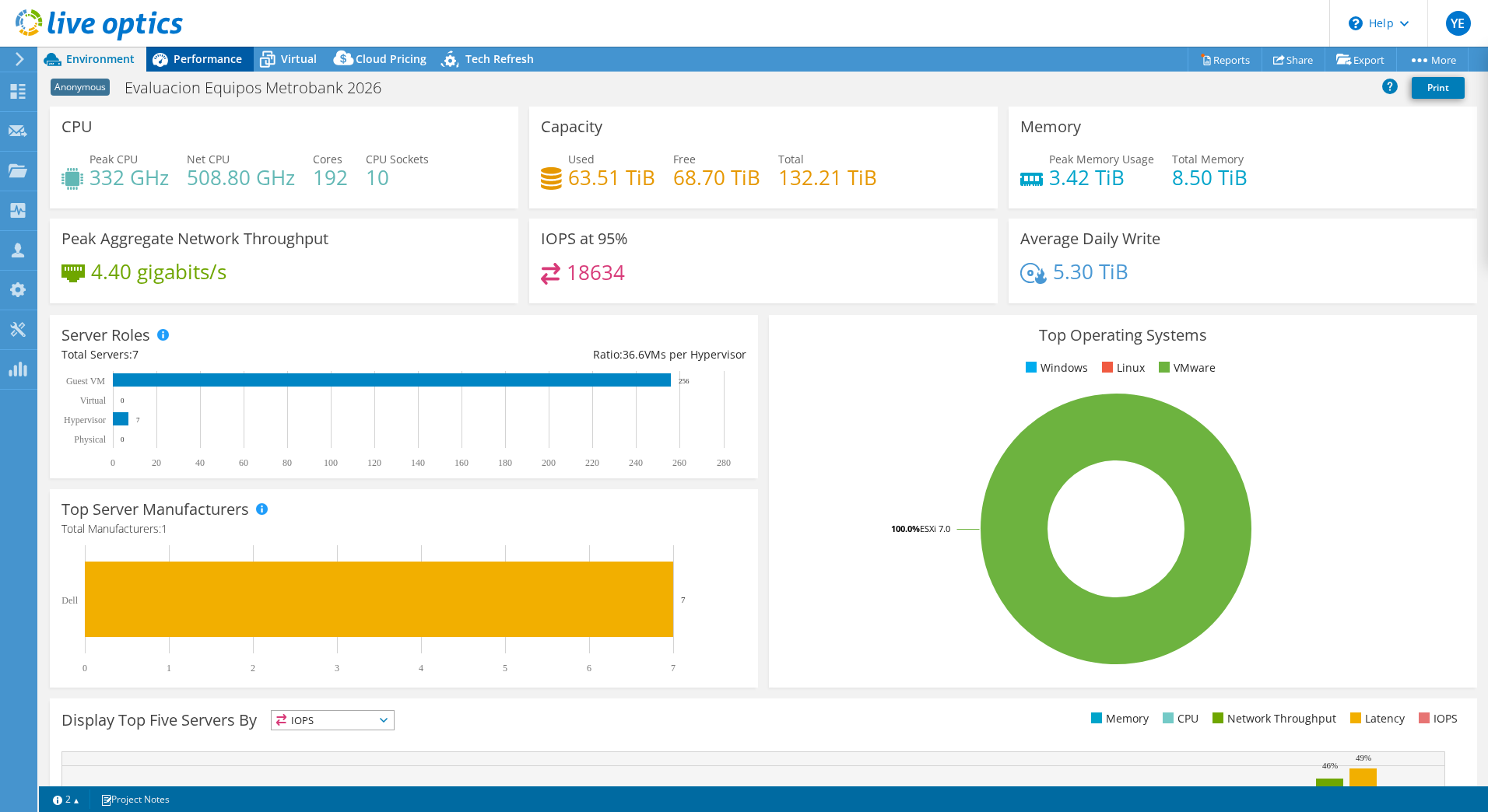
click at [193, 59] on span "Performance" at bounding box center [208, 58] width 69 height 15
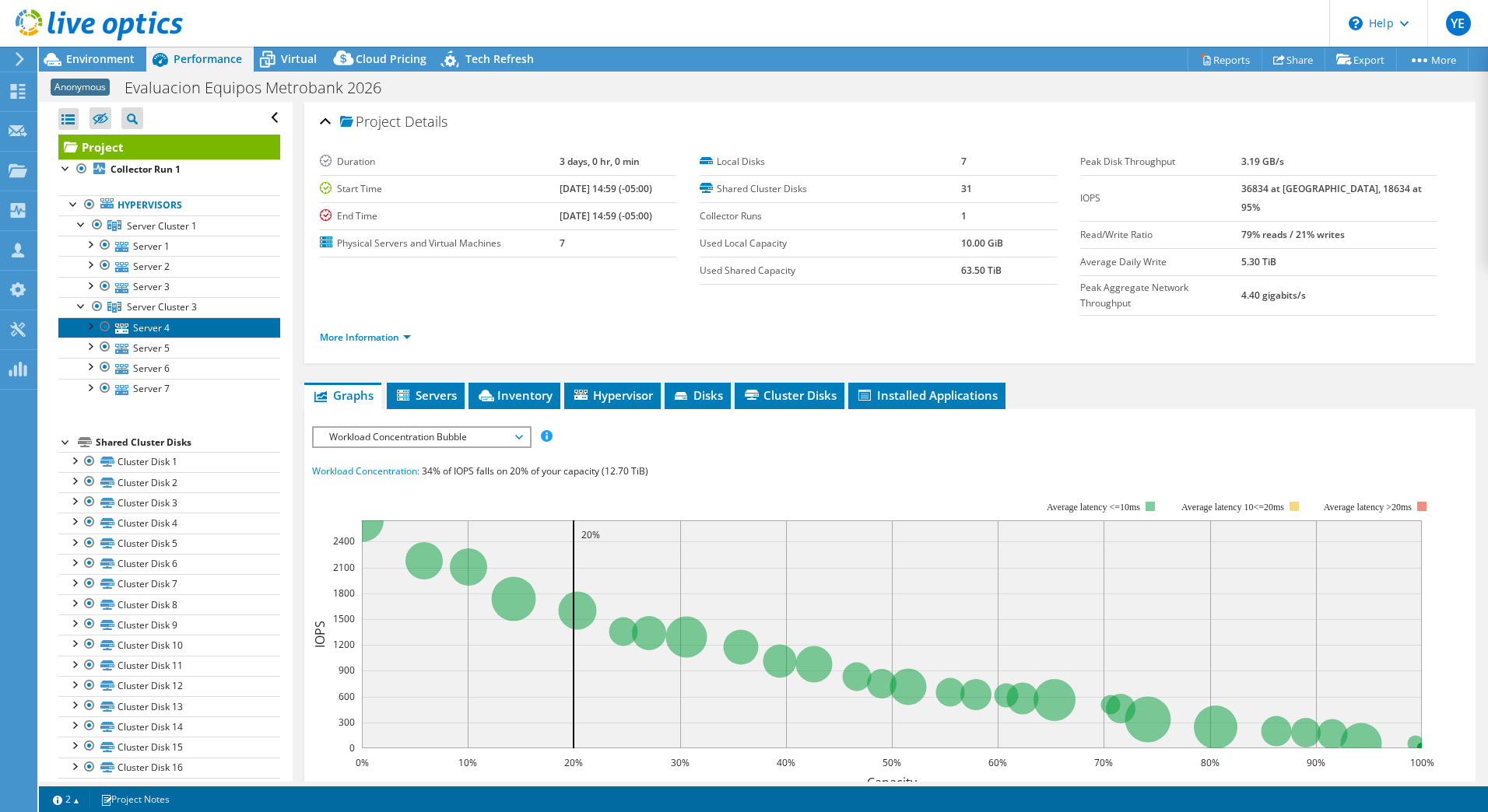
click at [157, 325] on link "Server 4" at bounding box center [169, 327] width 222 height 21
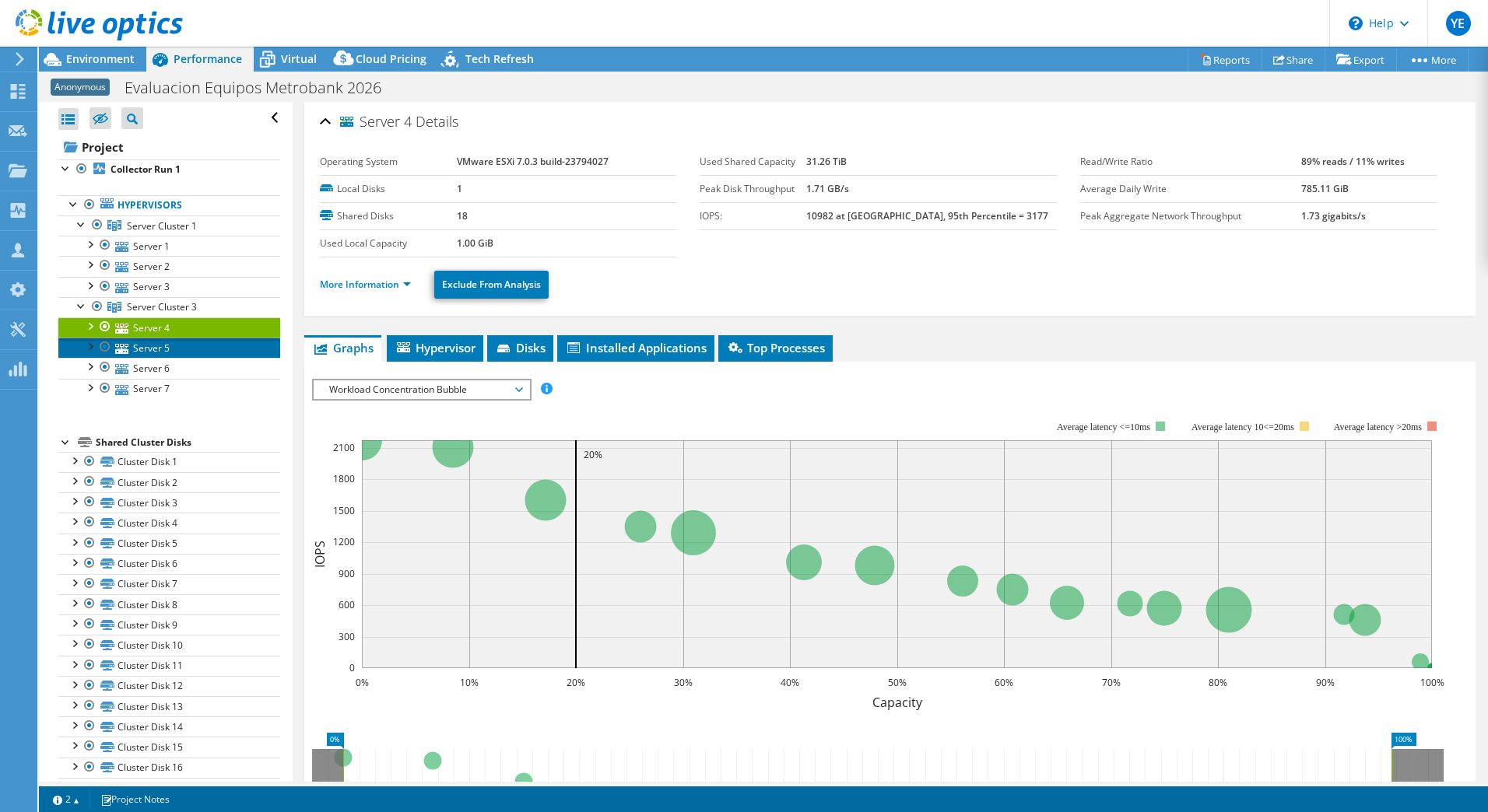
click at [152, 343] on link "Server 5" at bounding box center [169, 348] width 222 height 21
click at [152, 357] on link "Server 5" at bounding box center [169, 348] width 222 height 21
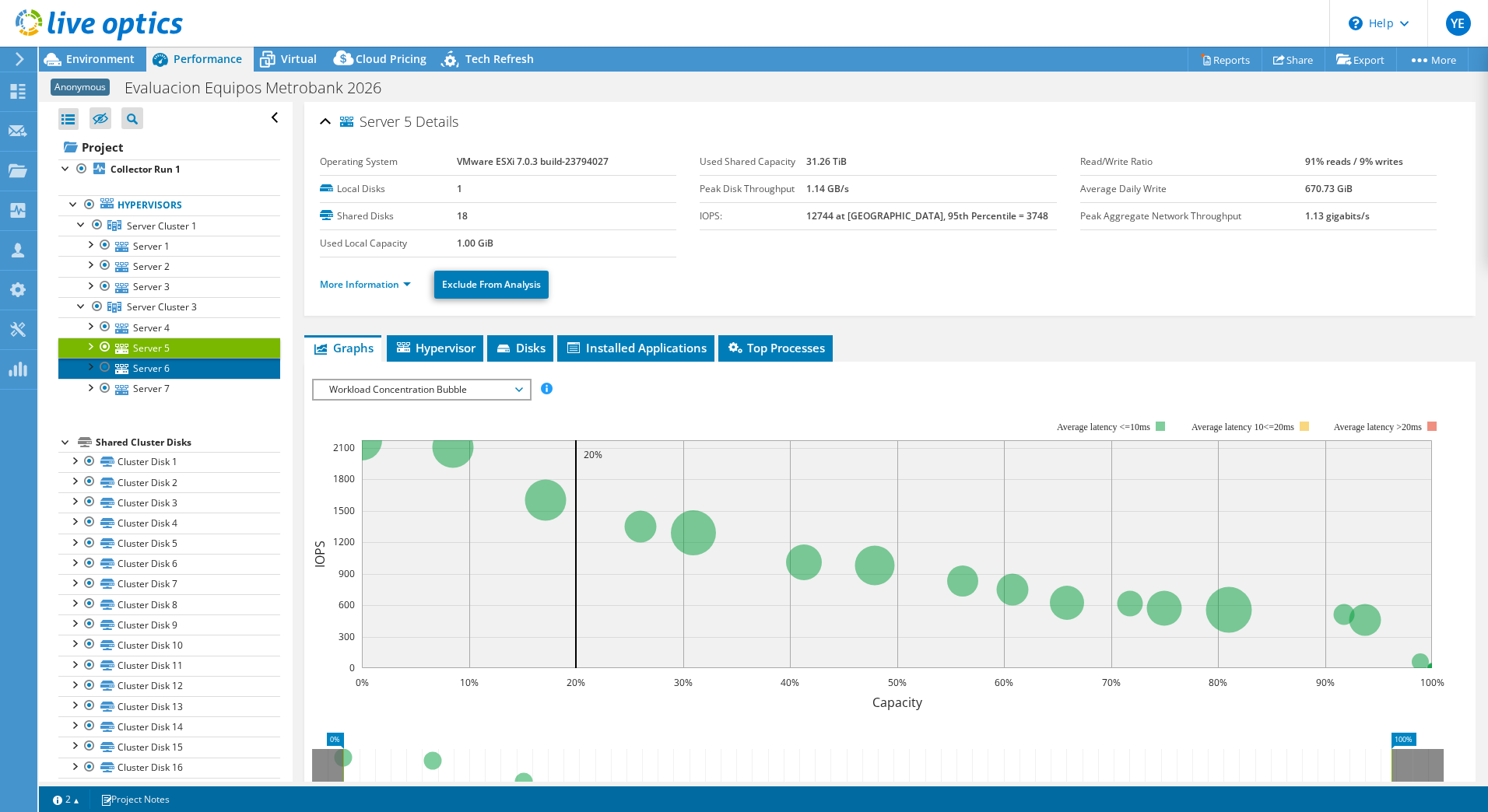
click at [152, 366] on link "Server 6" at bounding box center [169, 368] width 222 height 21
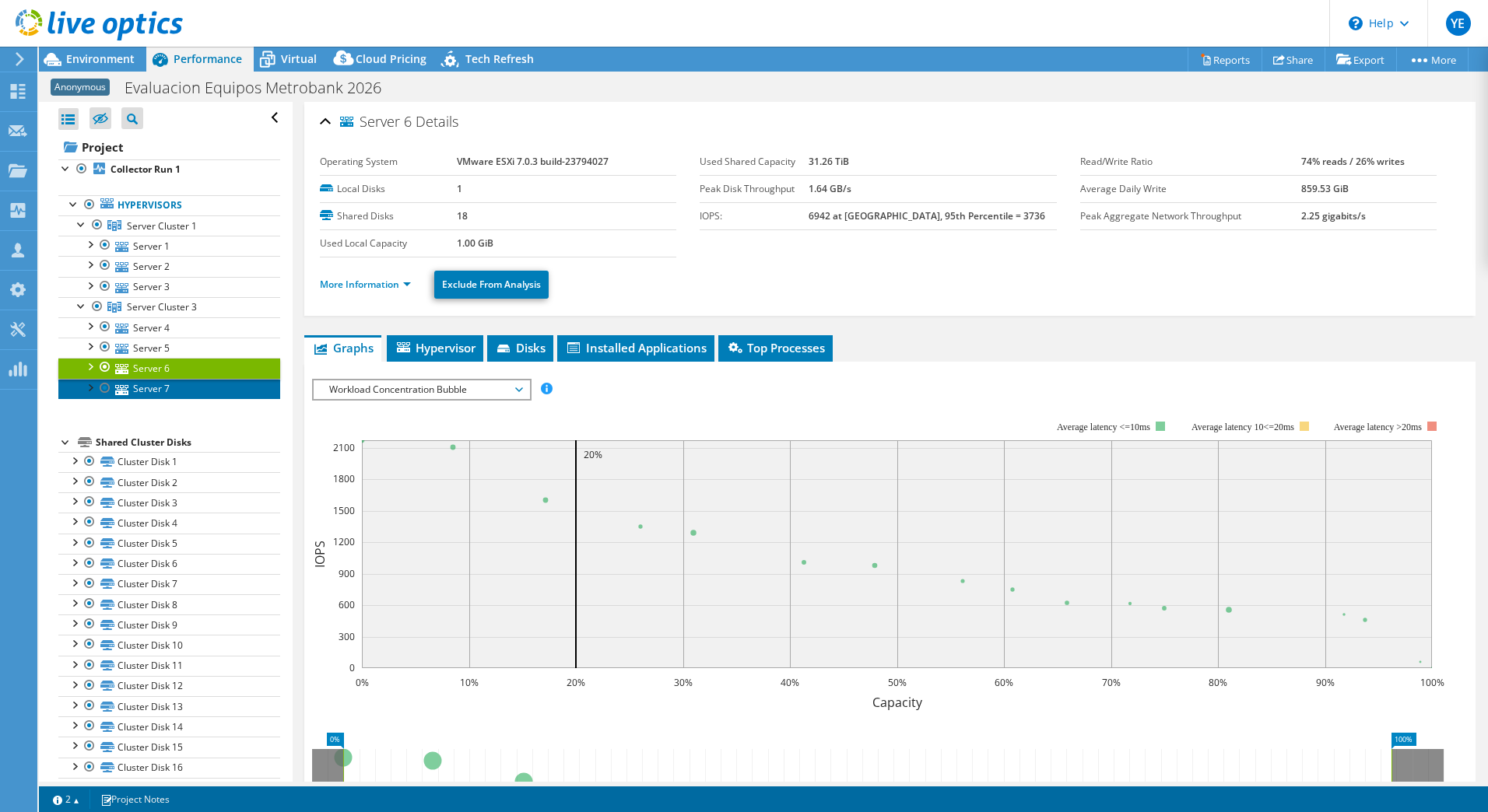
click at [150, 382] on link "Server 7" at bounding box center [169, 389] width 222 height 21
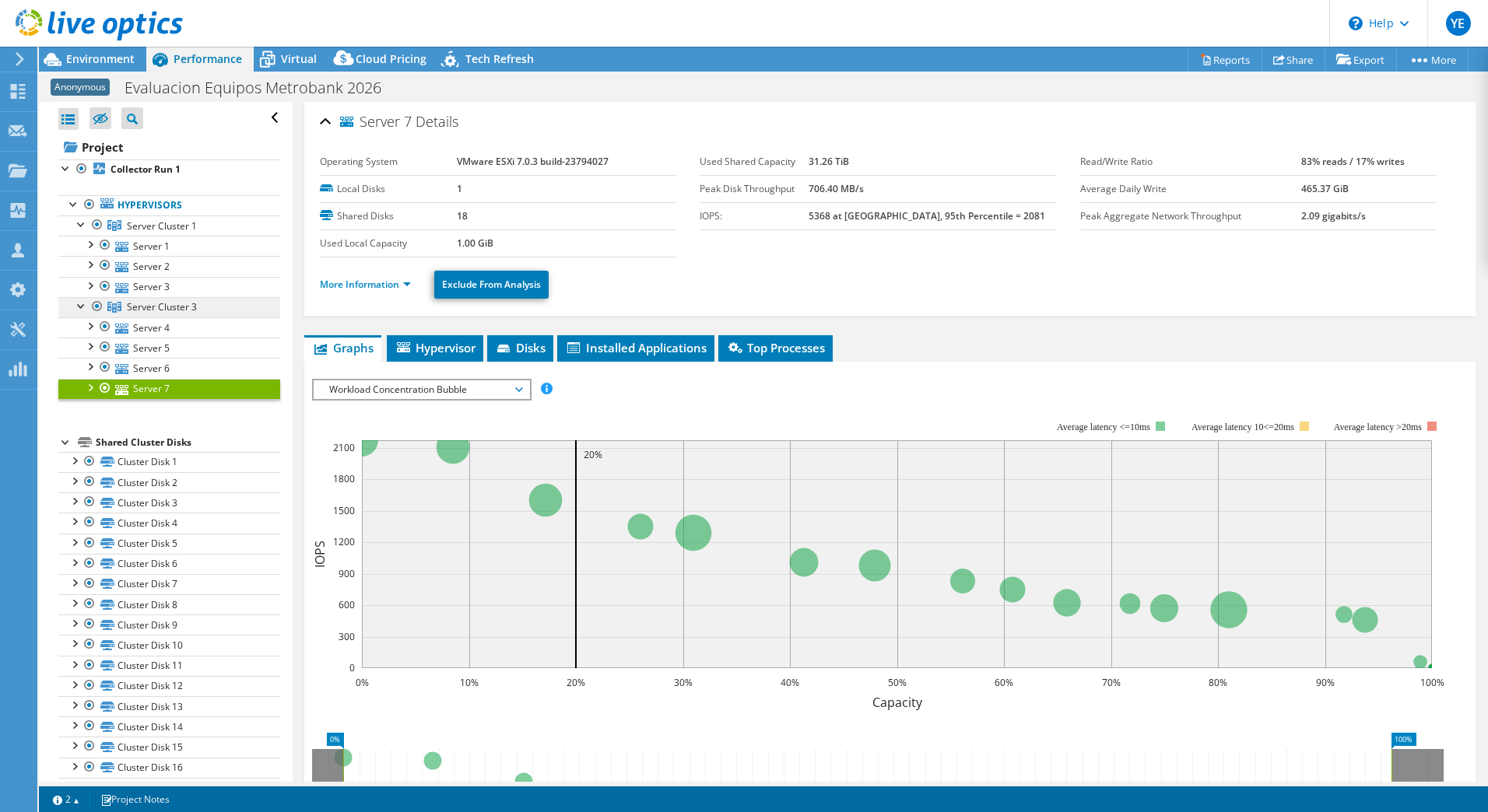
click at [168, 301] on span "Server Cluster 3" at bounding box center [162, 306] width 70 height 13
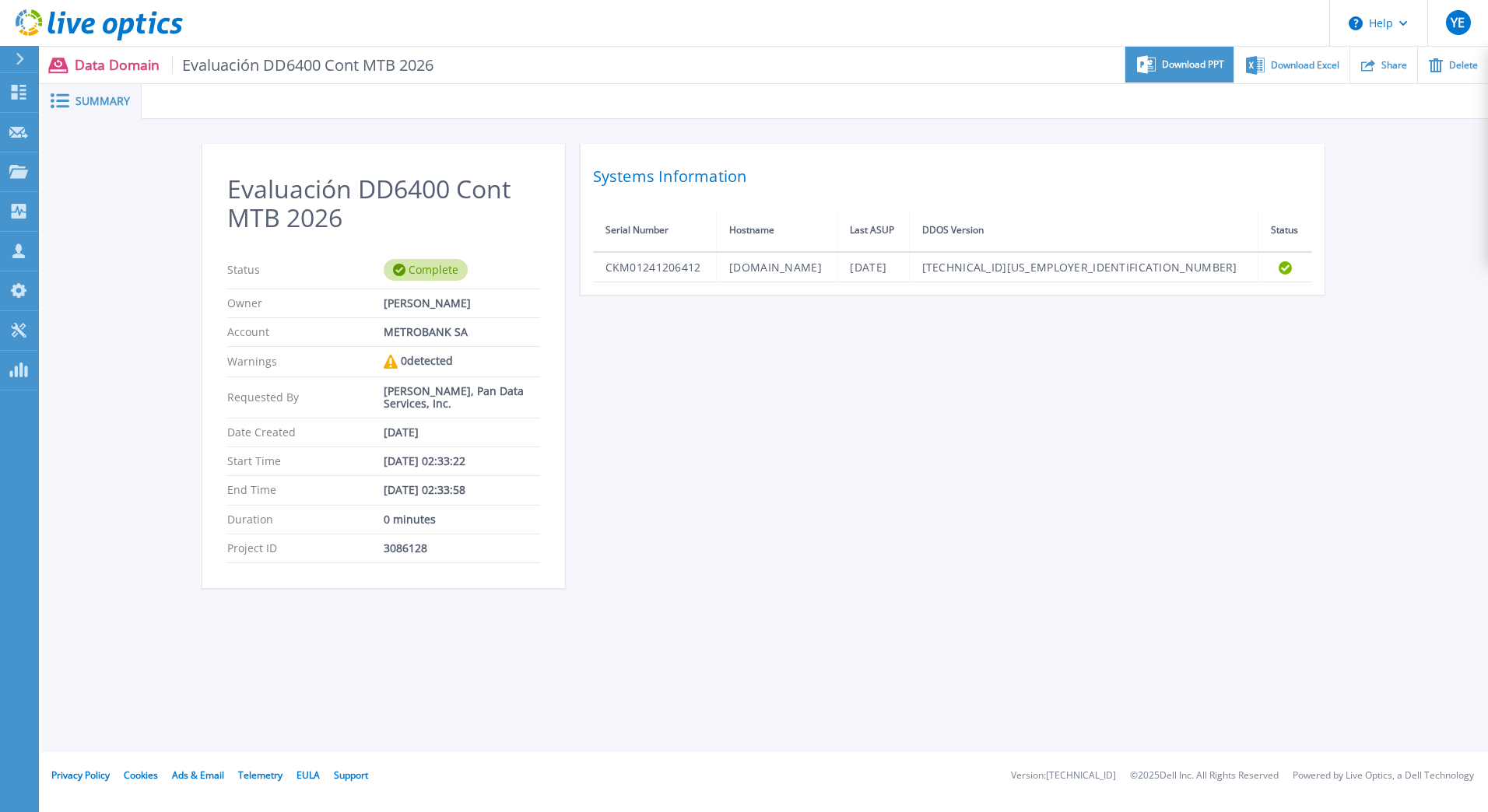
click at [1208, 67] on span "Download PPT" at bounding box center [1193, 64] width 62 height 9
click at [917, 354] on div "Evaluación DD6400 Cont MTB 2026 Status Complete Owner [PERSON_NAME] Account MET…" at bounding box center [764, 375] width 1125 height 463
click at [1171, 65] on span "Download PPT" at bounding box center [1193, 64] width 62 height 9
click at [1201, 69] on span "Download PPT" at bounding box center [1193, 64] width 62 height 9
click at [934, 457] on div "Evaluación DD6400 Prod MTB 2026 Status Complete Owner [PERSON_NAME] Account MET…" at bounding box center [764, 375] width 1125 height 463
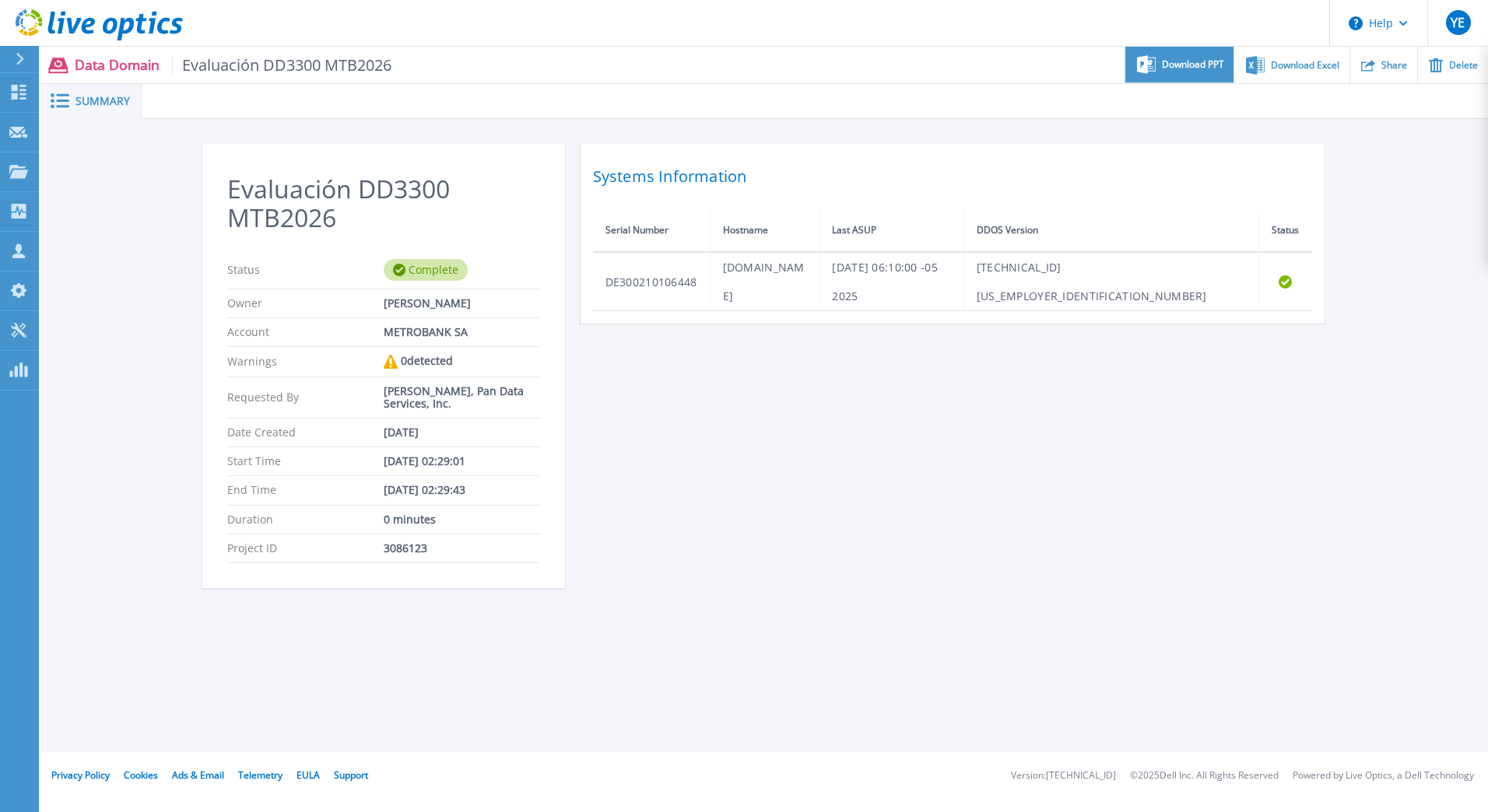
click at [1177, 70] on div "Download PPT" at bounding box center [1179, 64] width 108 height 37
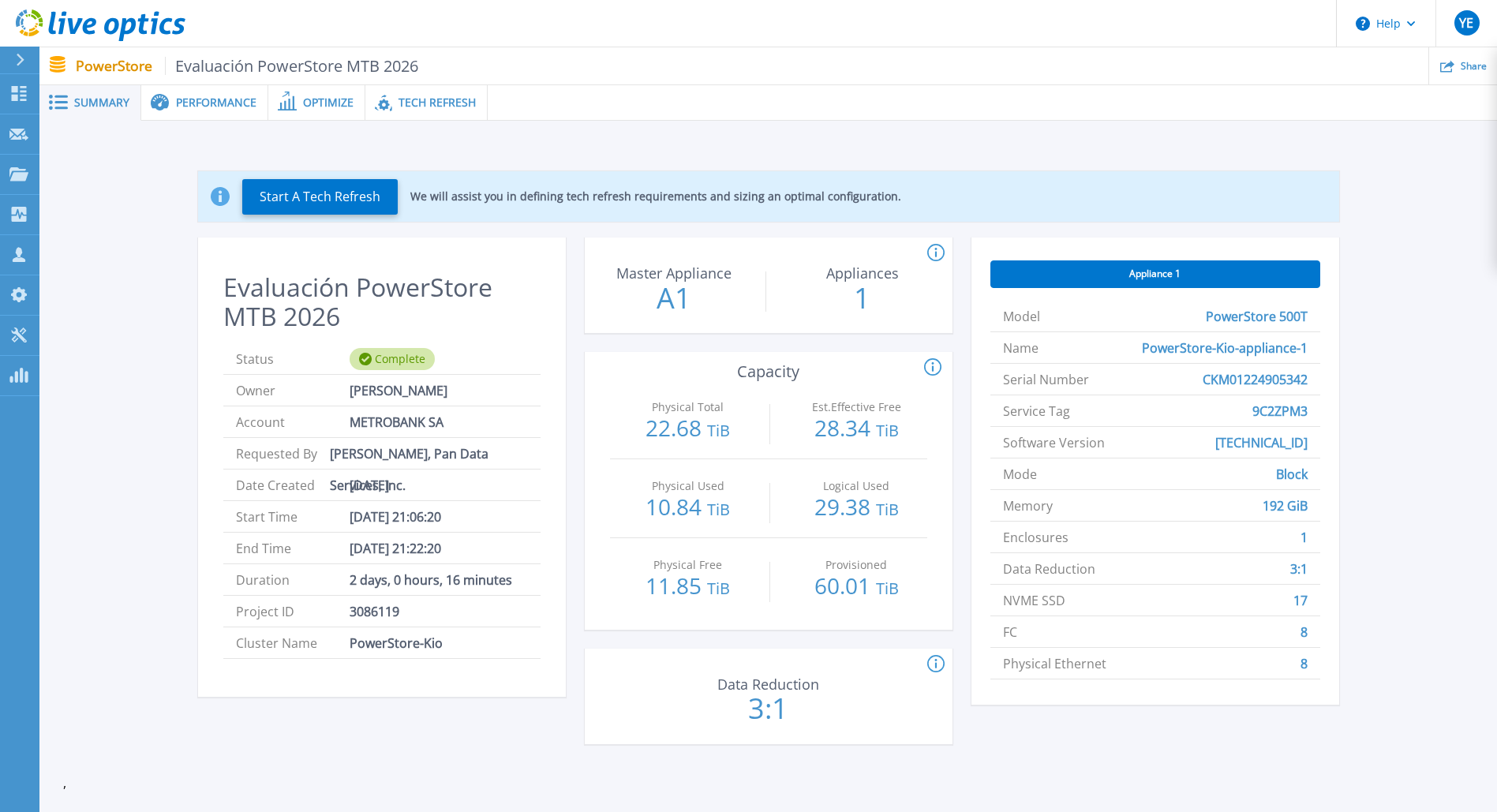
click at [193, 97] on span "Performance" at bounding box center [216, 102] width 80 height 11
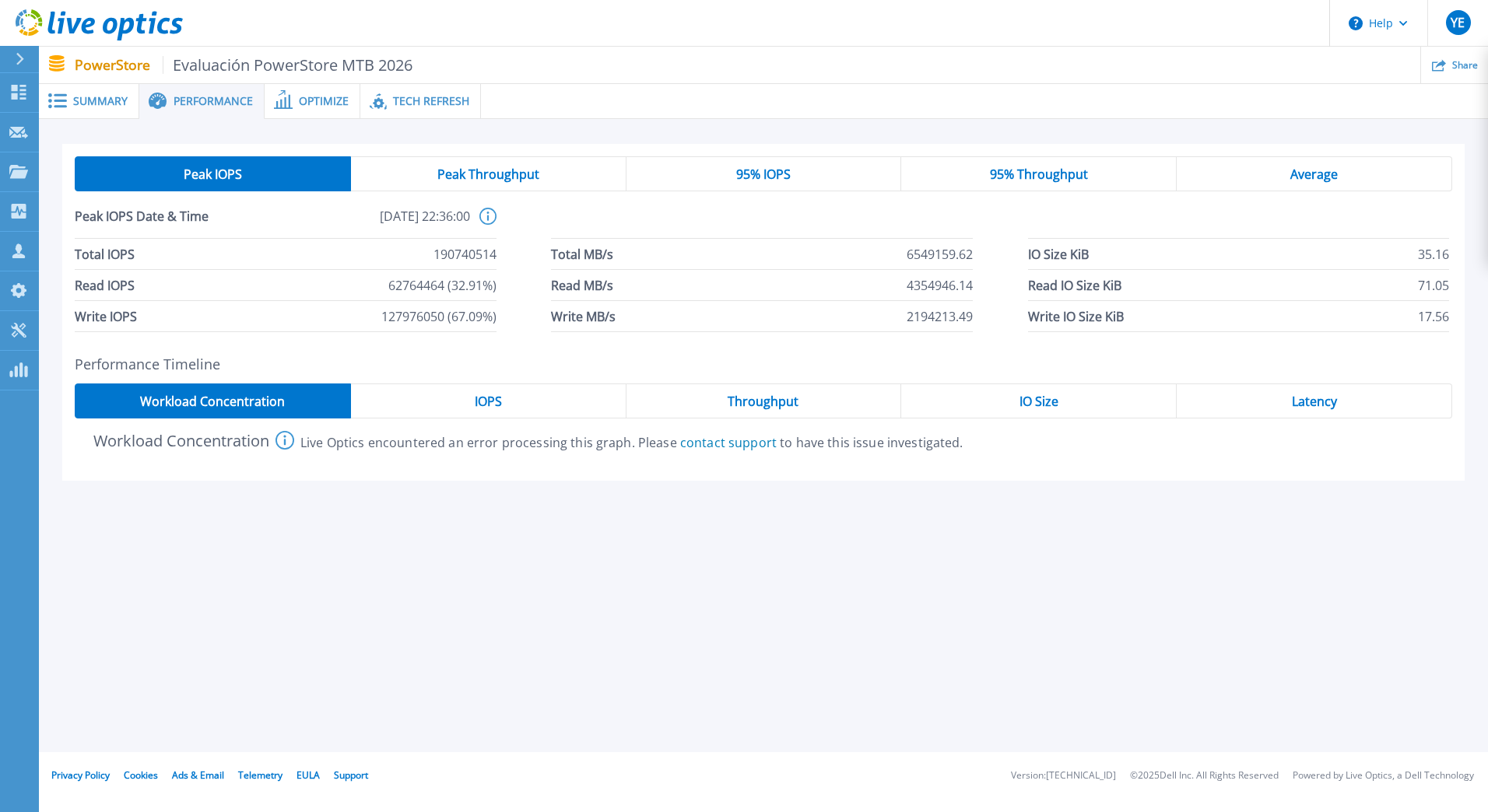
click at [292, 93] on div "Optimize" at bounding box center [312, 101] width 95 height 35
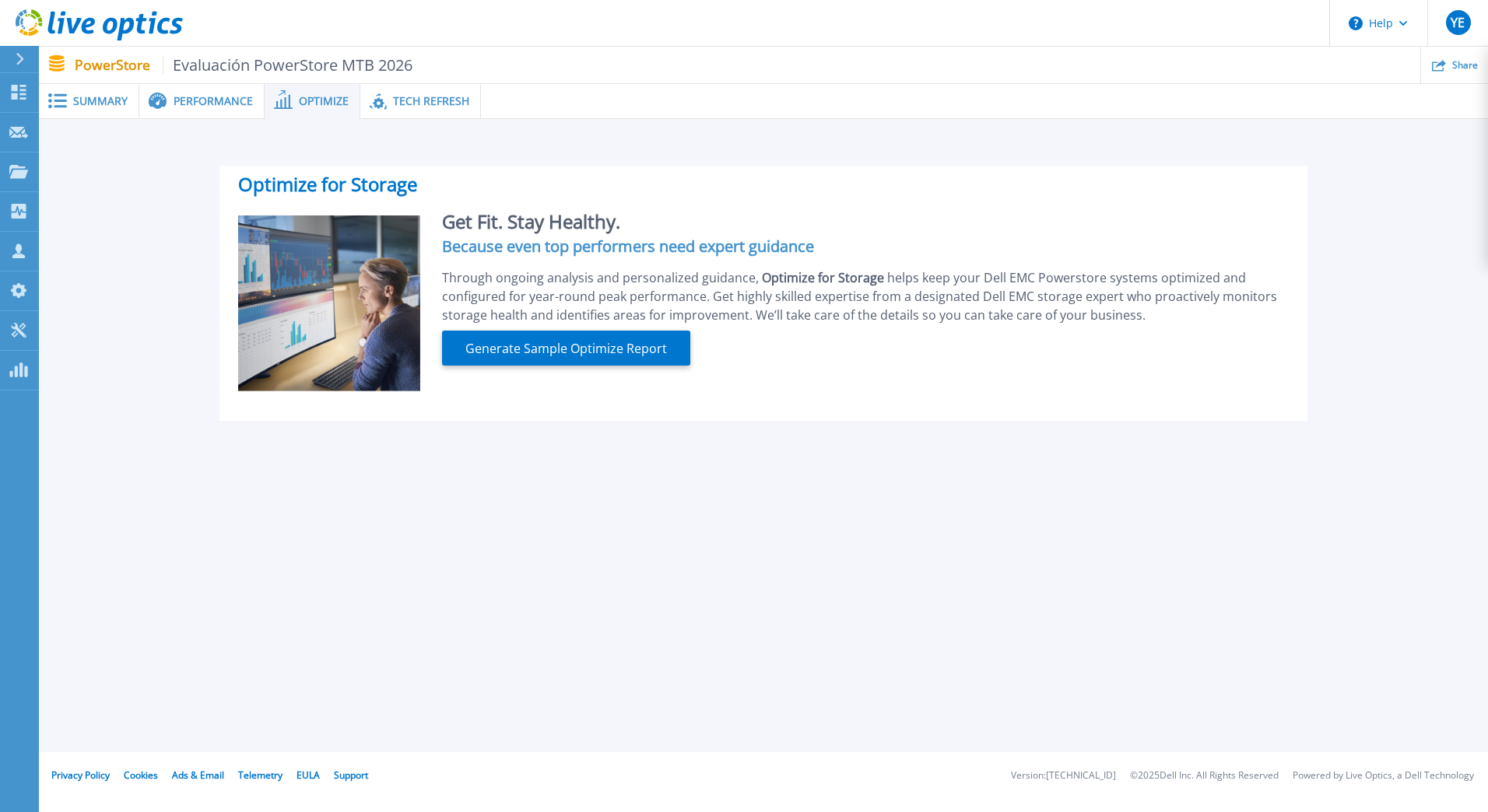
click at [448, 96] on span "Tech Refresh" at bounding box center [431, 101] width 77 height 11
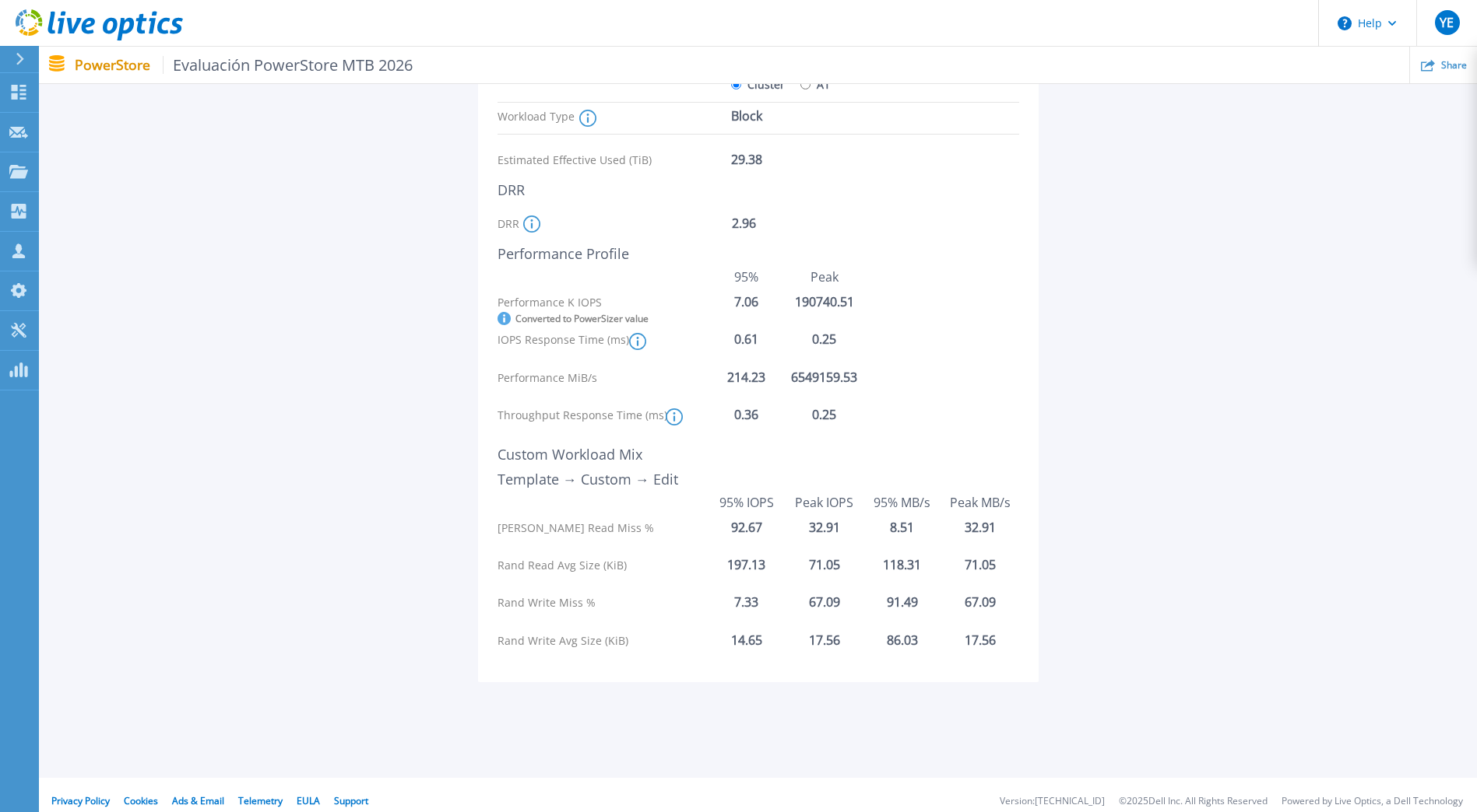
scroll to position [250, 0]
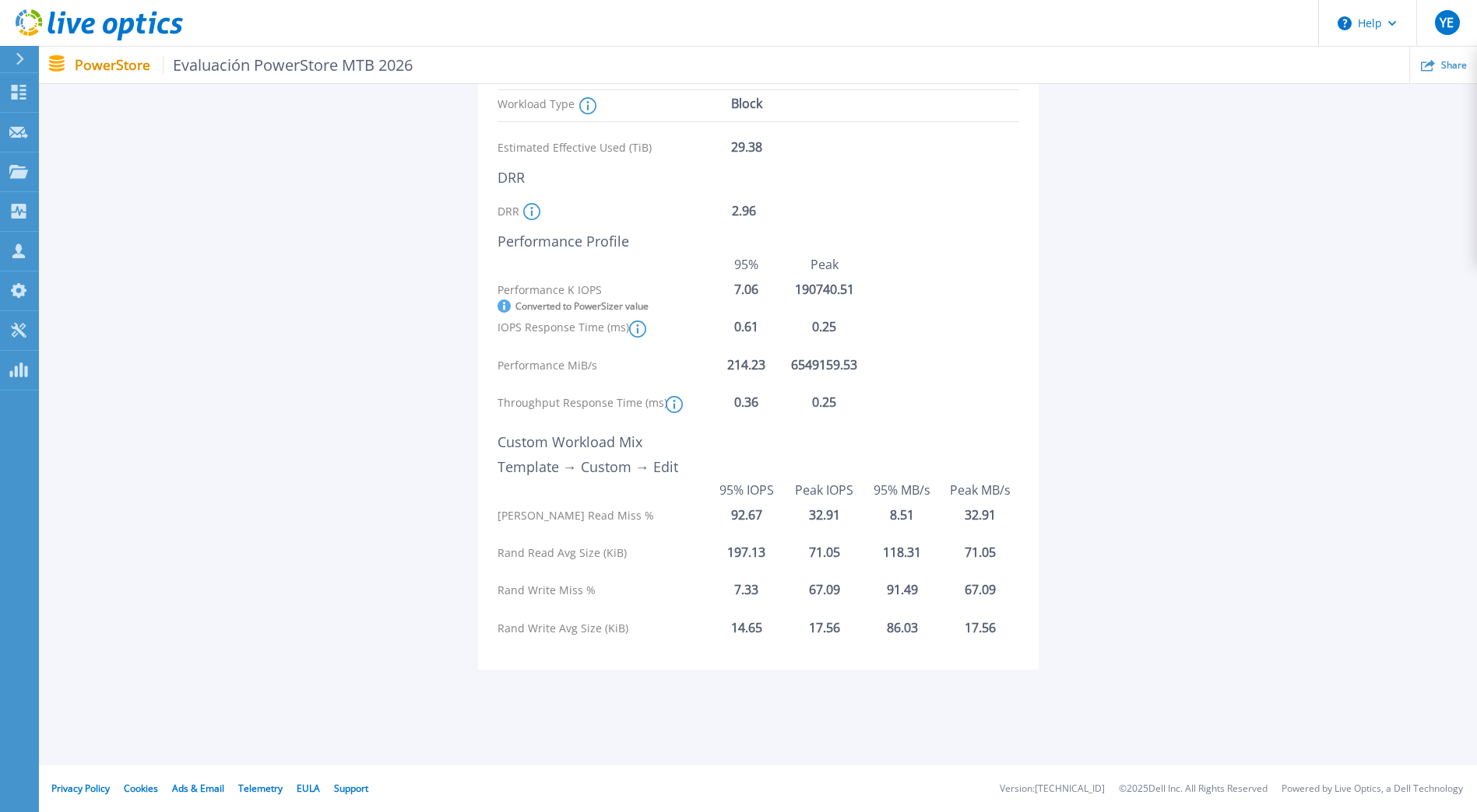
click at [85, 64] on p "PowerStore Evaluación PowerStore MTB 2026" at bounding box center [244, 64] width 339 height 18
click at [314, 62] on span "Evaluación PowerStore MTB 2026" at bounding box center [288, 64] width 251 height 18
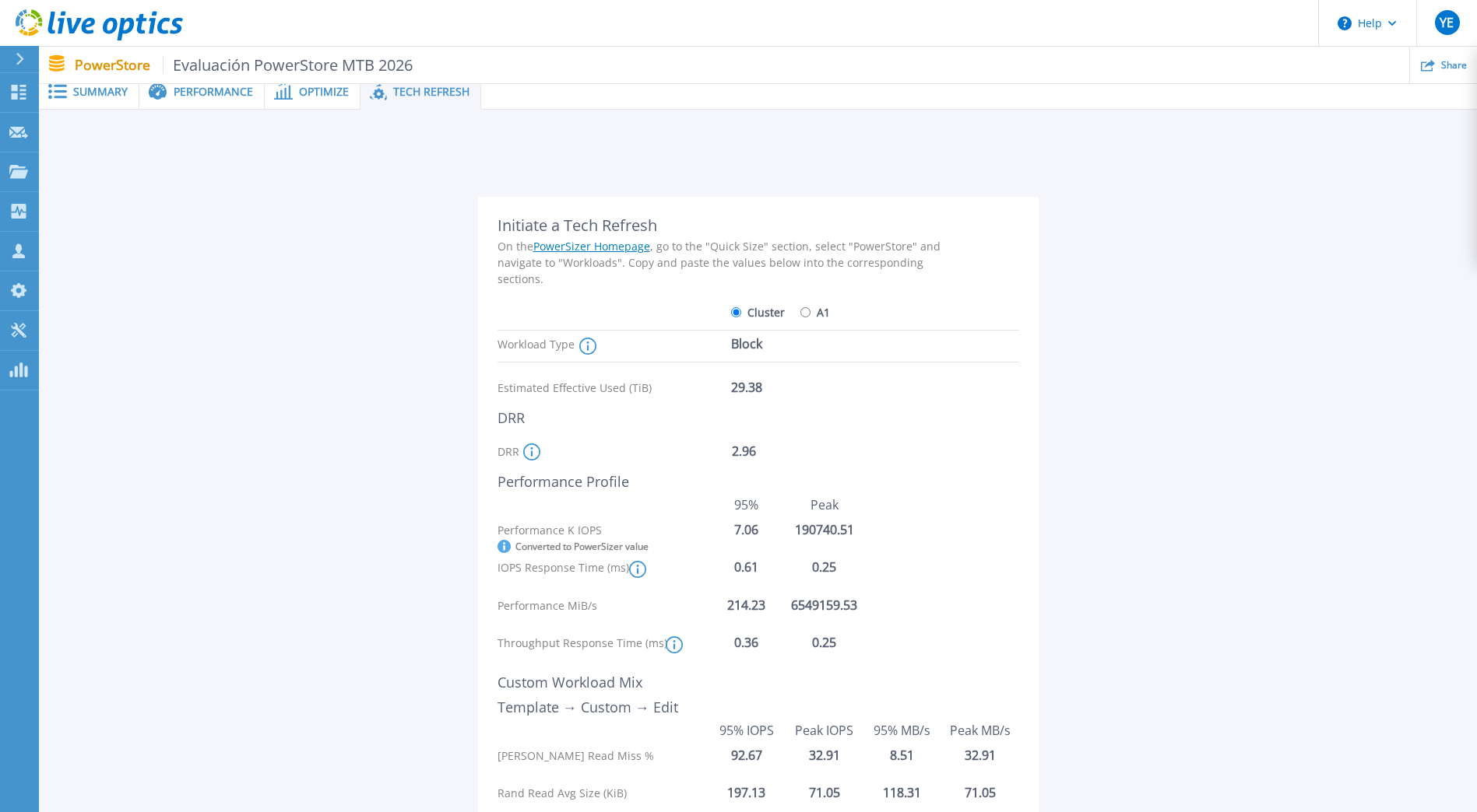
scroll to position [0, 0]
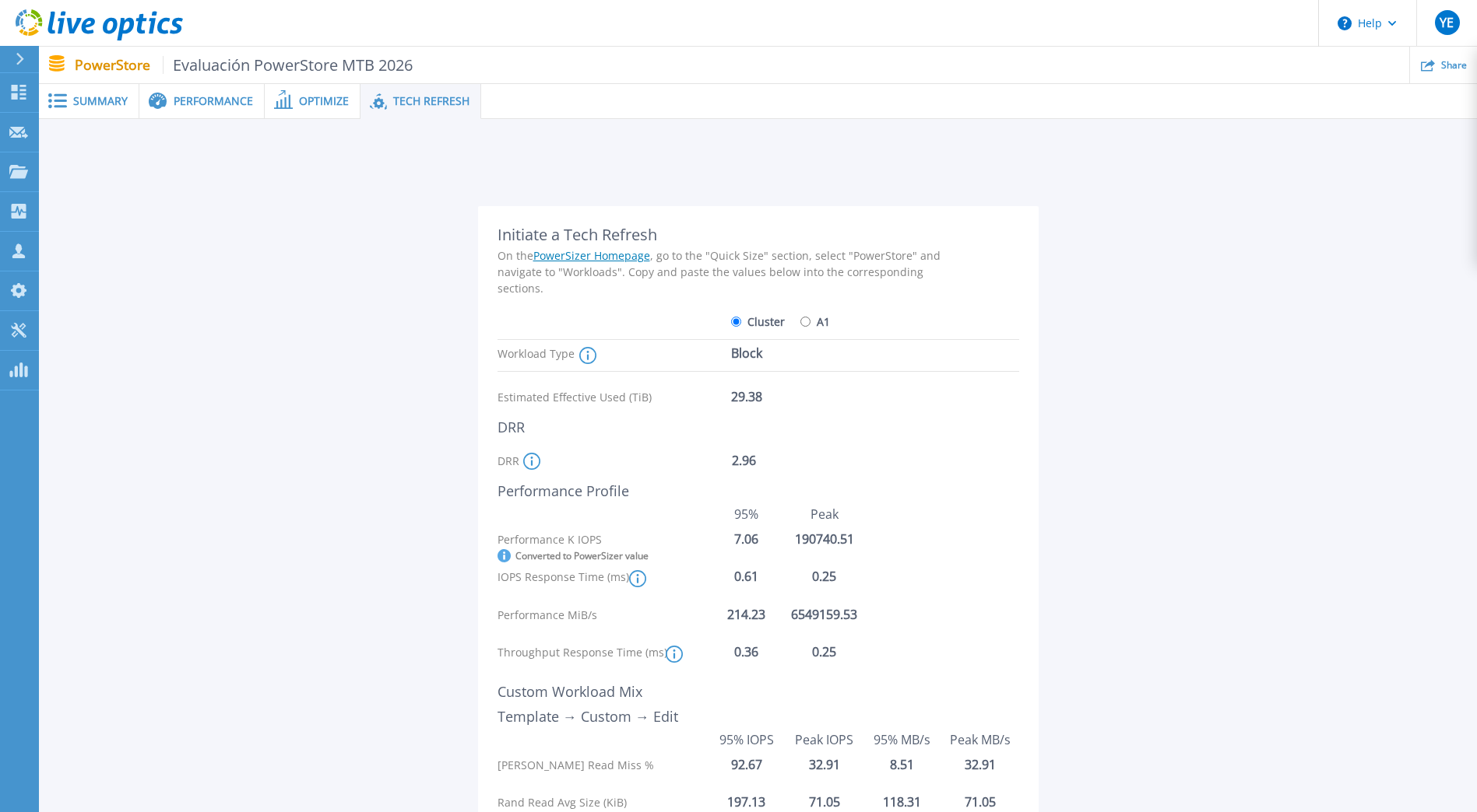
click at [330, 111] on div "Optimize" at bounding box center [312, 101] width 95 height 35
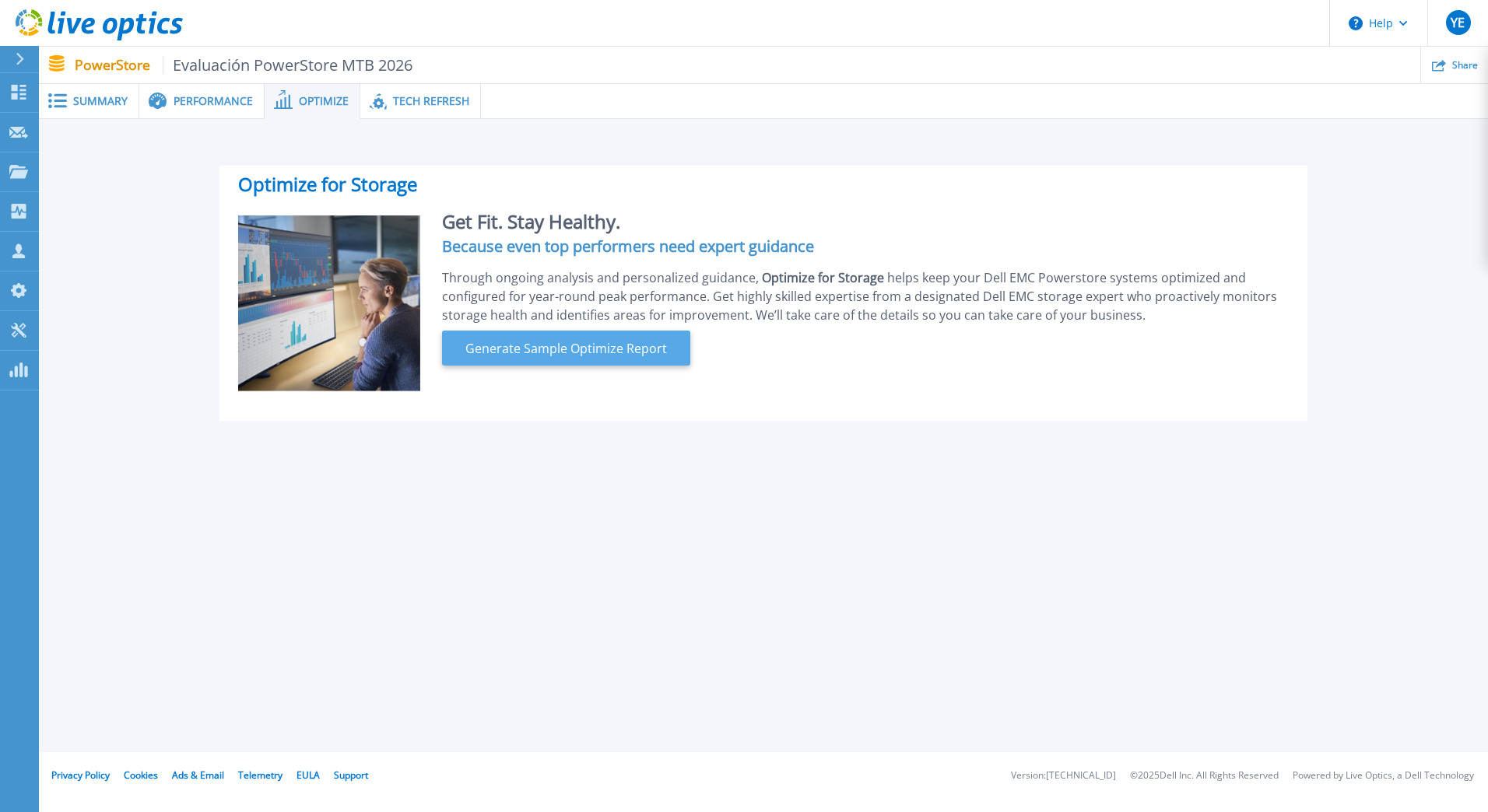
click at [507, 352] on span "Generate Sample Optimize Report" at bounding box center [566, 349] width 214 height 19
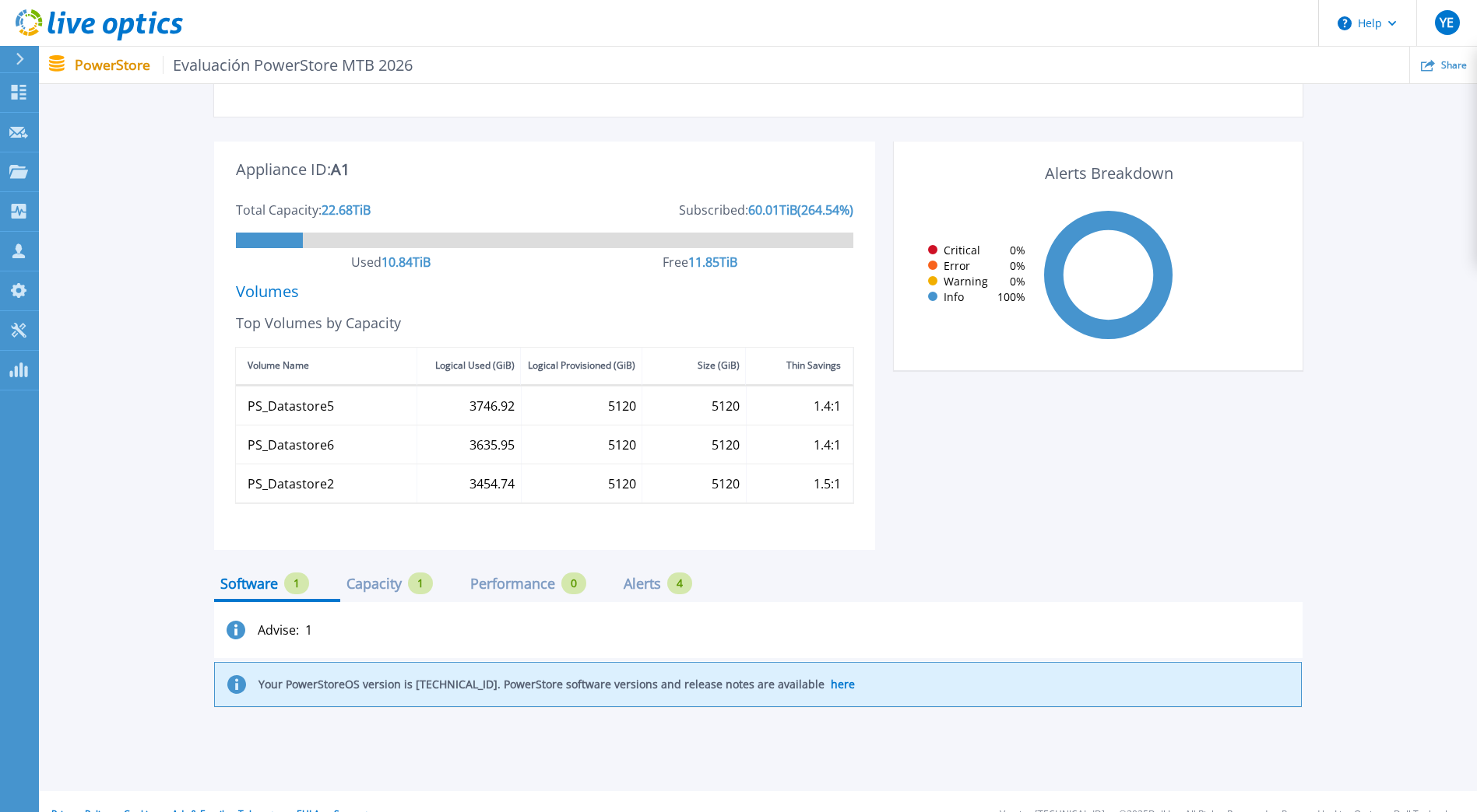
scroll to position [351, 0]
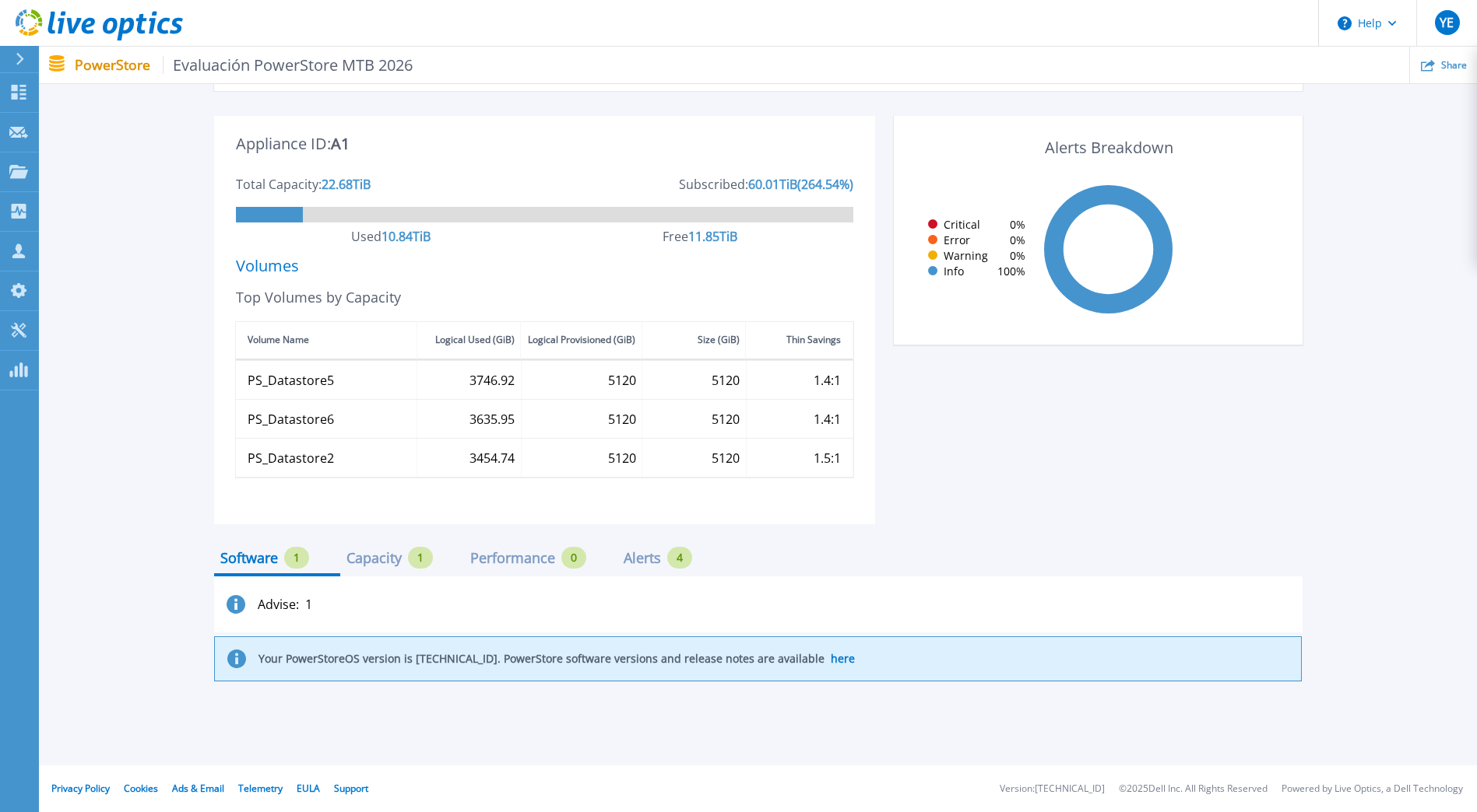
click at [383, 564] on div "Capacity" at bounding box center [374, 558] width 55 height 12
click at [479, 558] on div "Performance" at bounding box center [512, 558] width 85 height 12
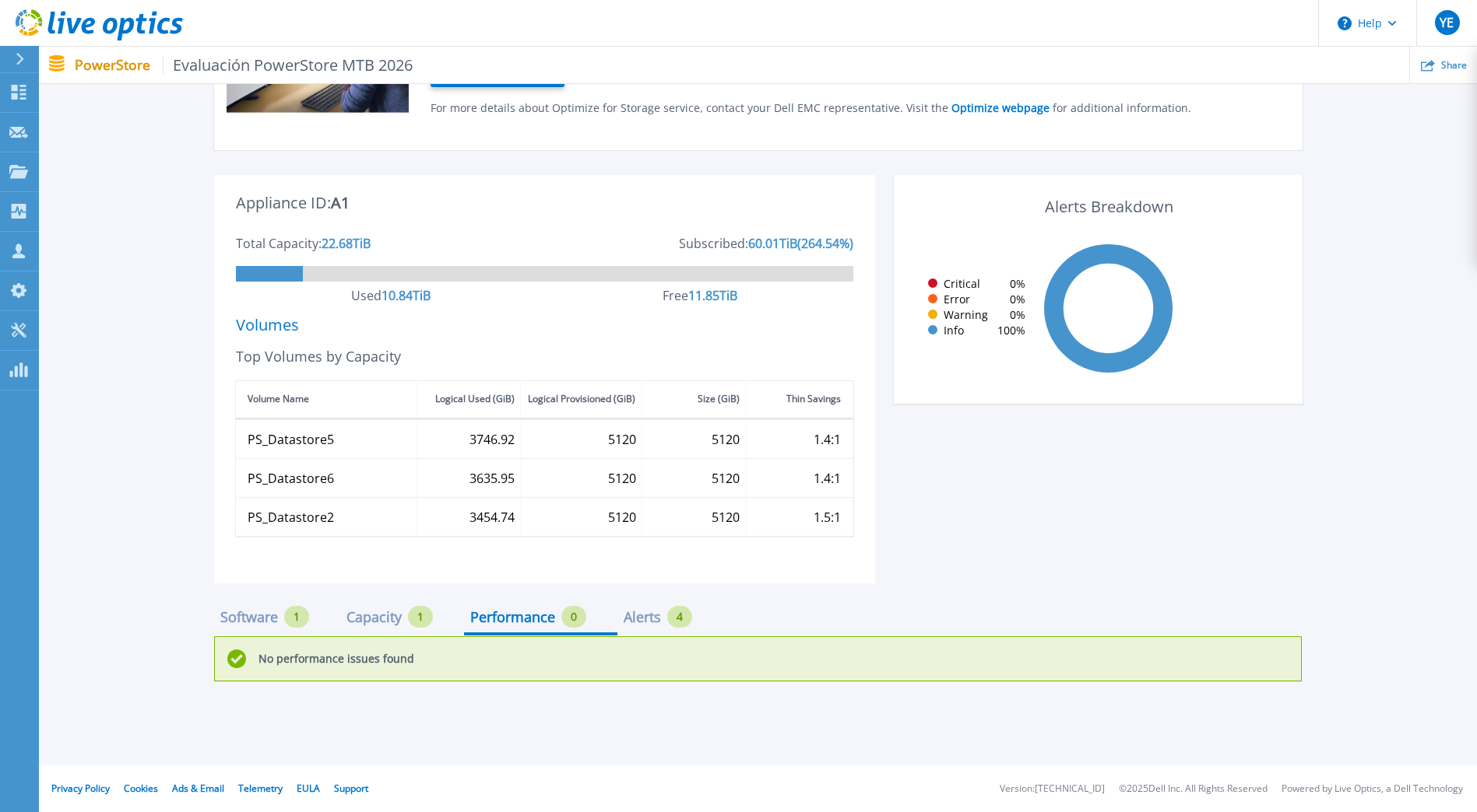
click at [641, 614] on div "Alerts" at bounding box center [641, 617] width 37 height 12
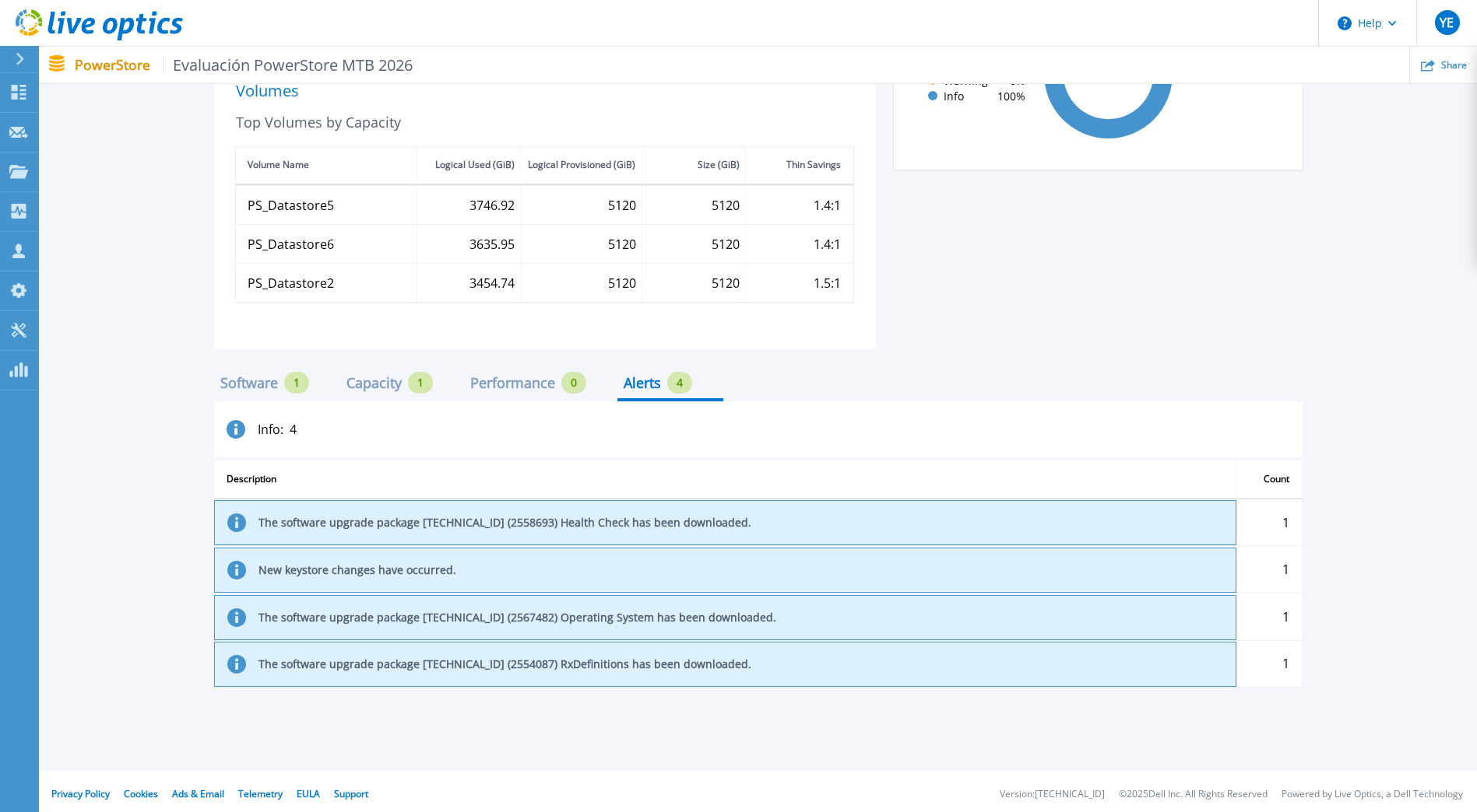
scroll to position [532, 0]
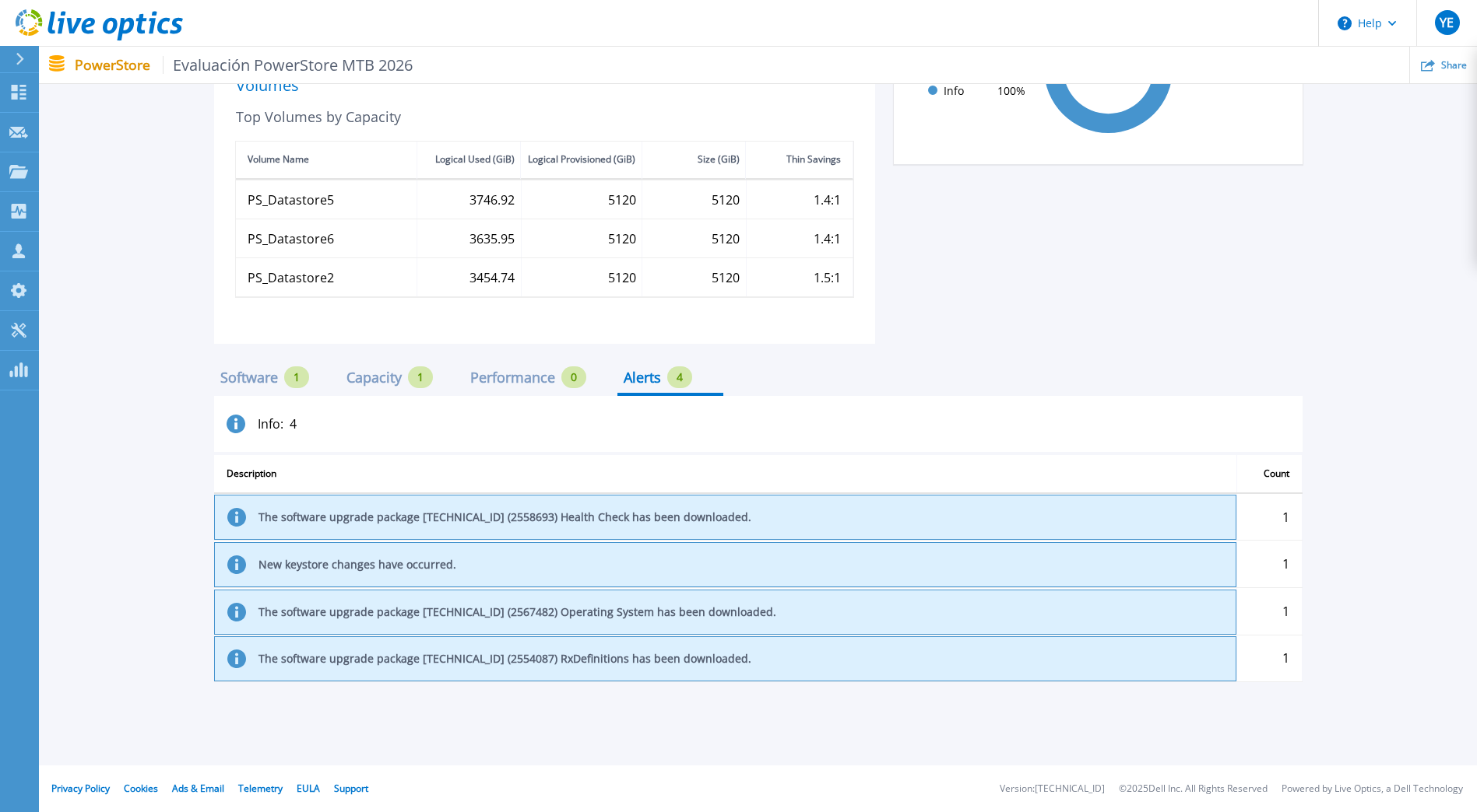
click at [514, 376] on div "Performance" at bounding box center [512, 377] width 85 height 12
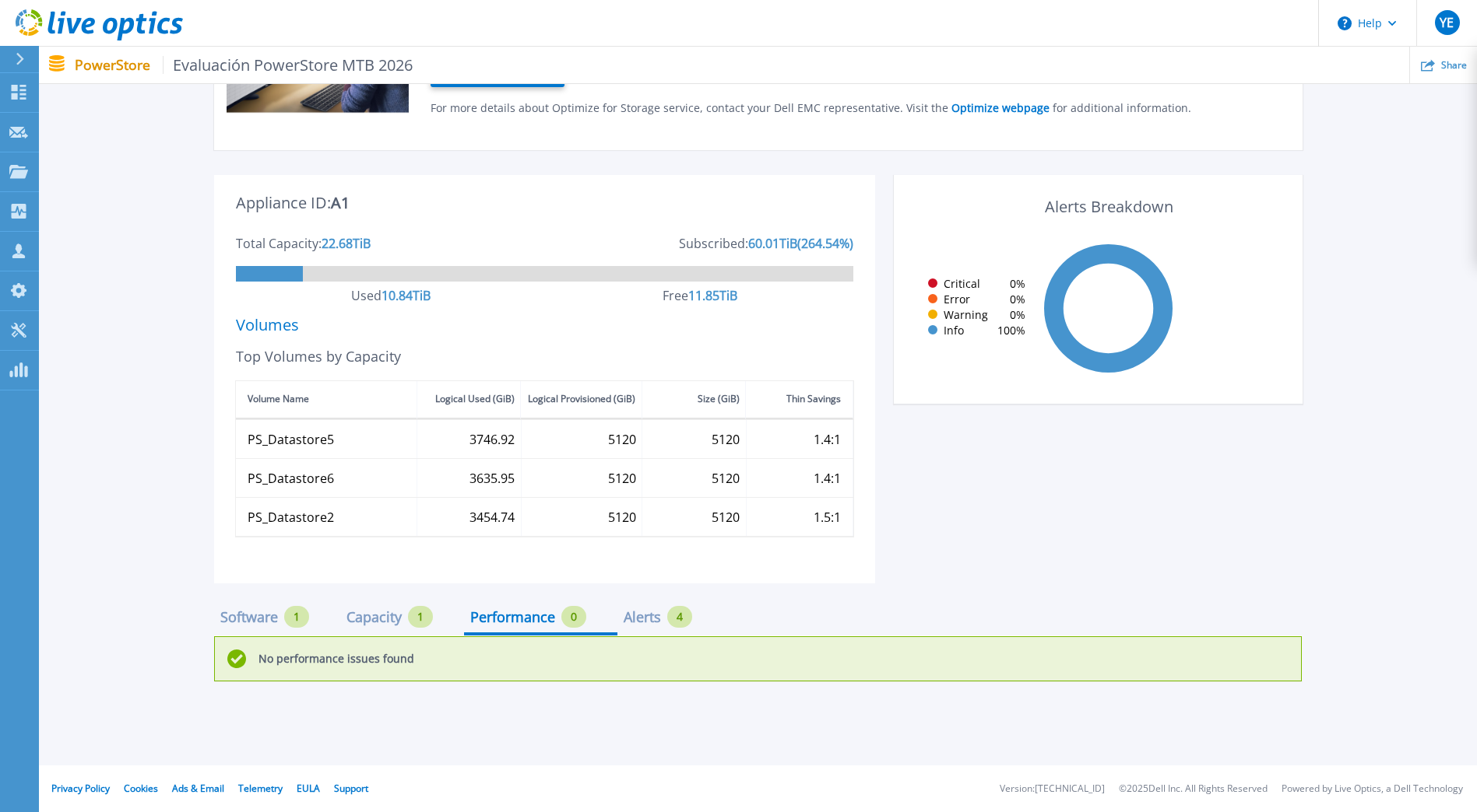
click at [361, 620] on div "Capacity" at bounding box center [374, 617] width 55 height 12
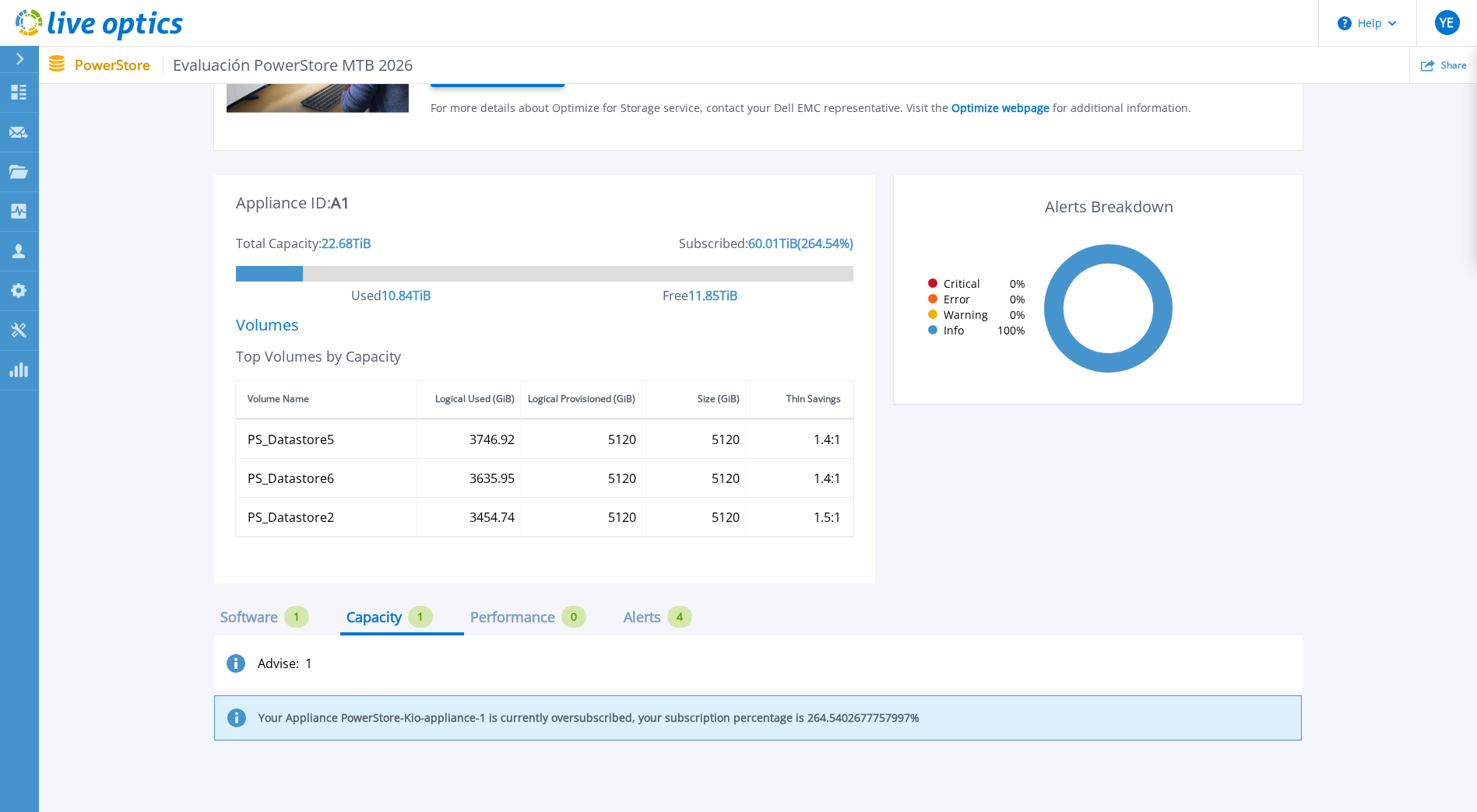
scroll to position [351, 0]
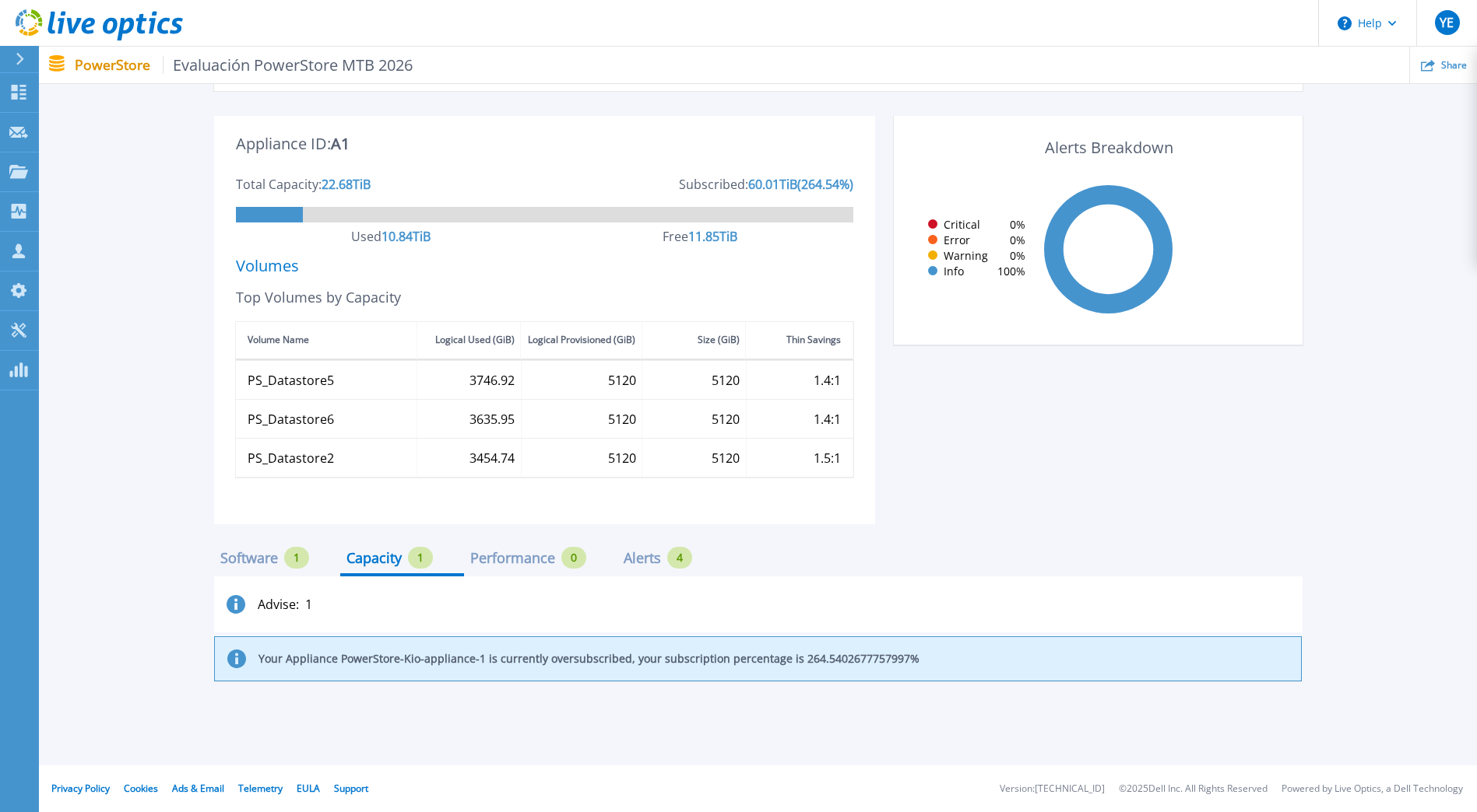
click at [242, 557] on div "Software" at bounding box center [248, 558] width 58 height 12
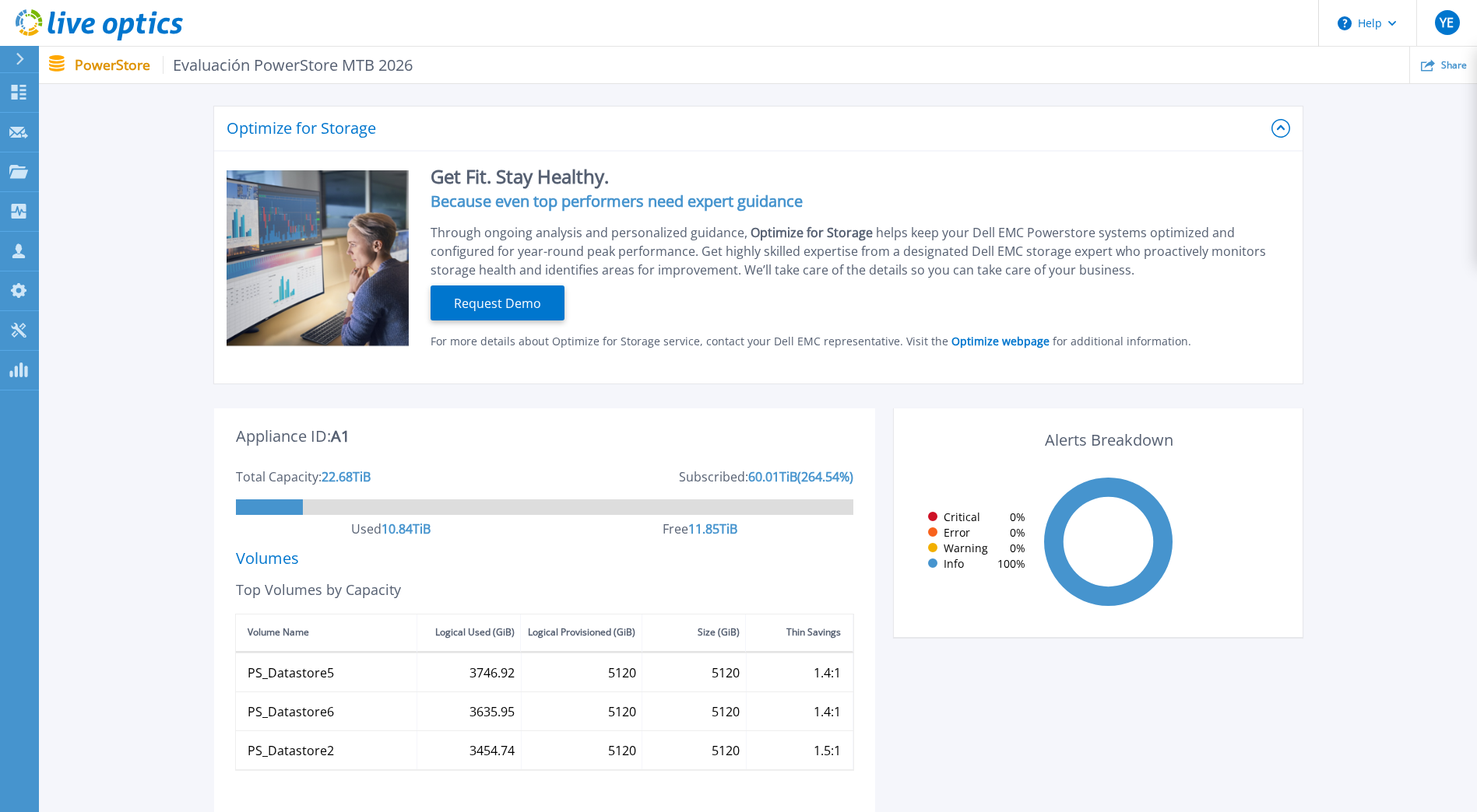
scroll to position [0, 0]
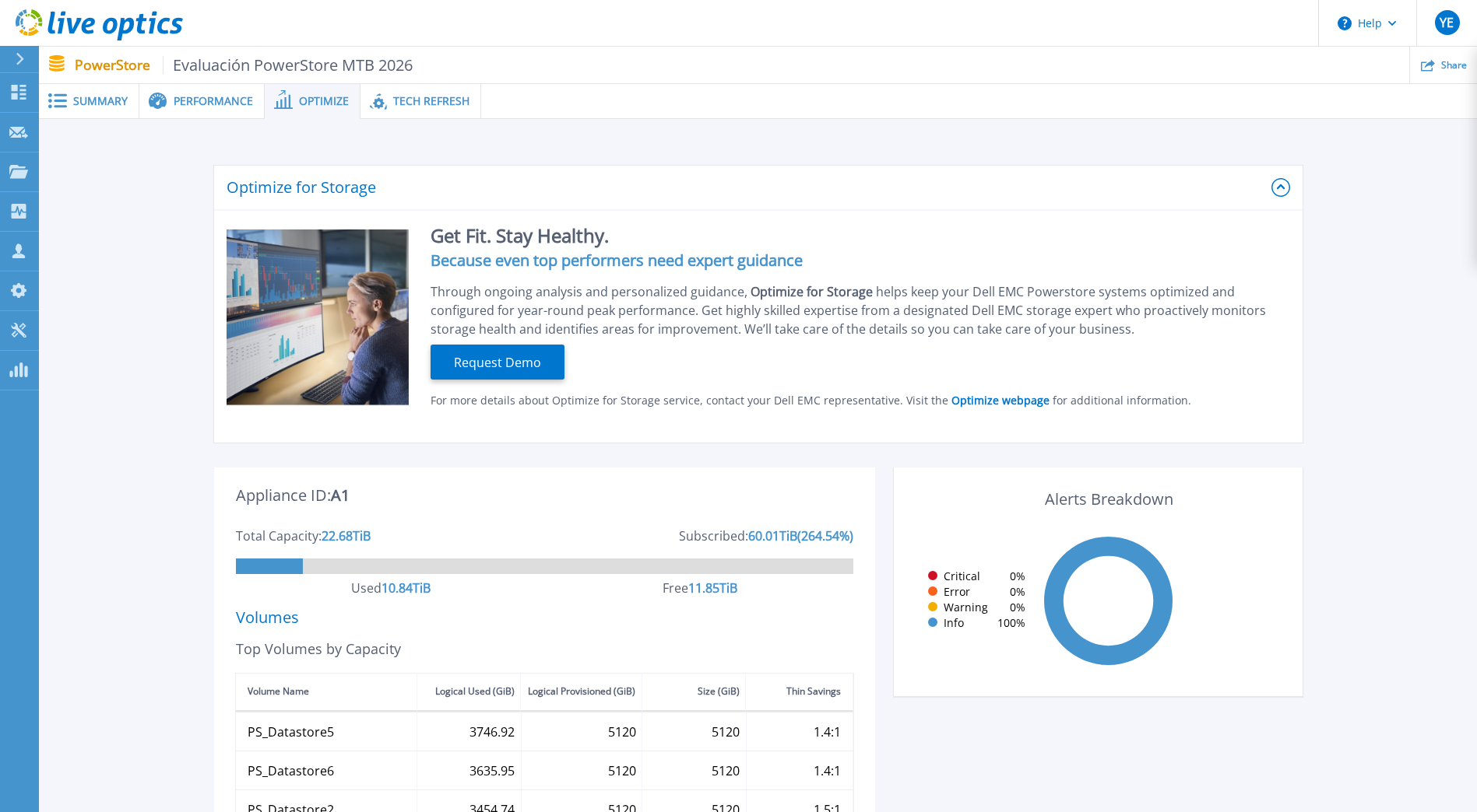
click at [195, 95] on span "Performance" at bounding box center [213, 101] width 79 height 11
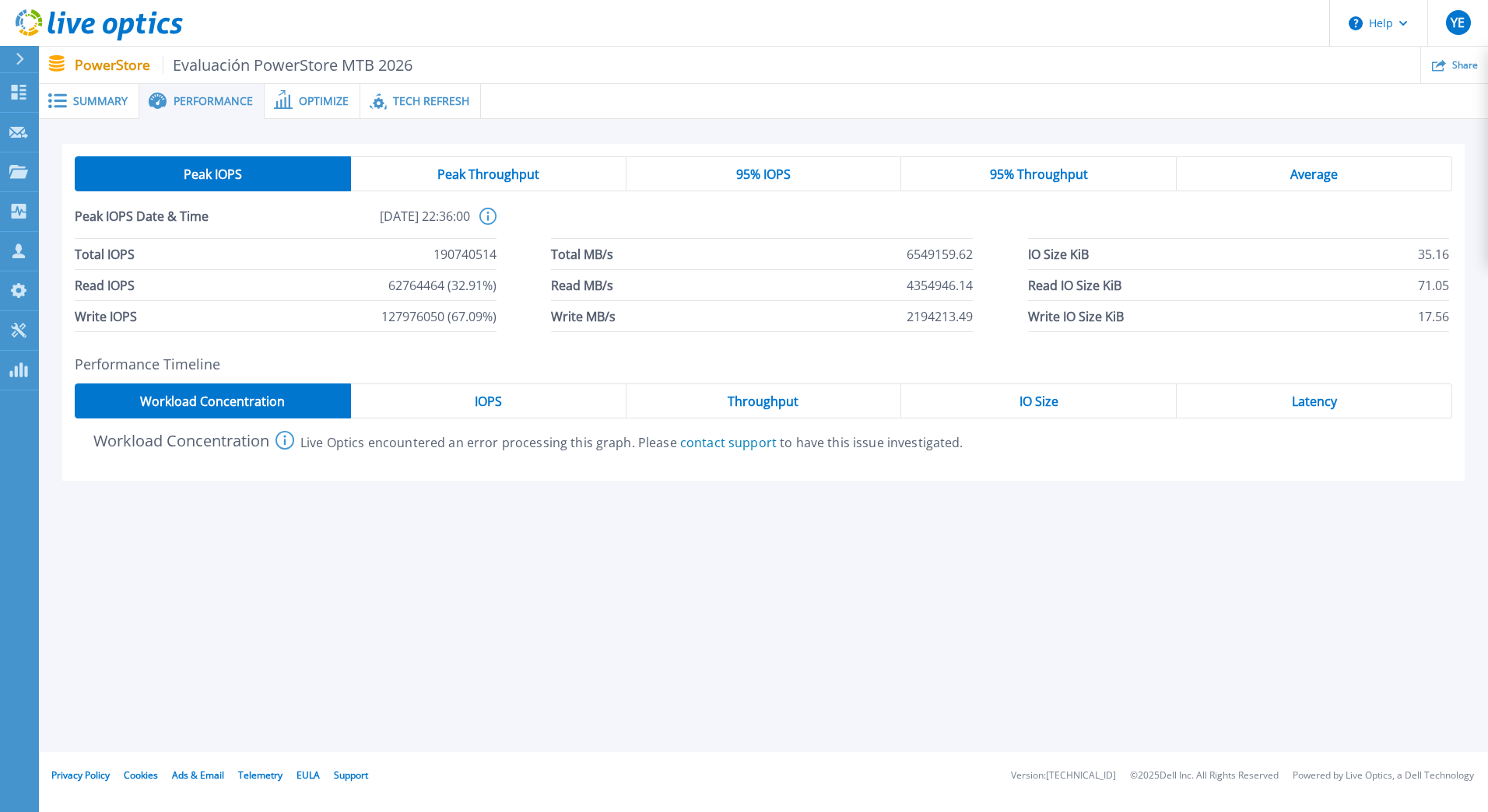
click at [78, 104] on span "Summary" at bounding box center [100, 101] width 54 height 11
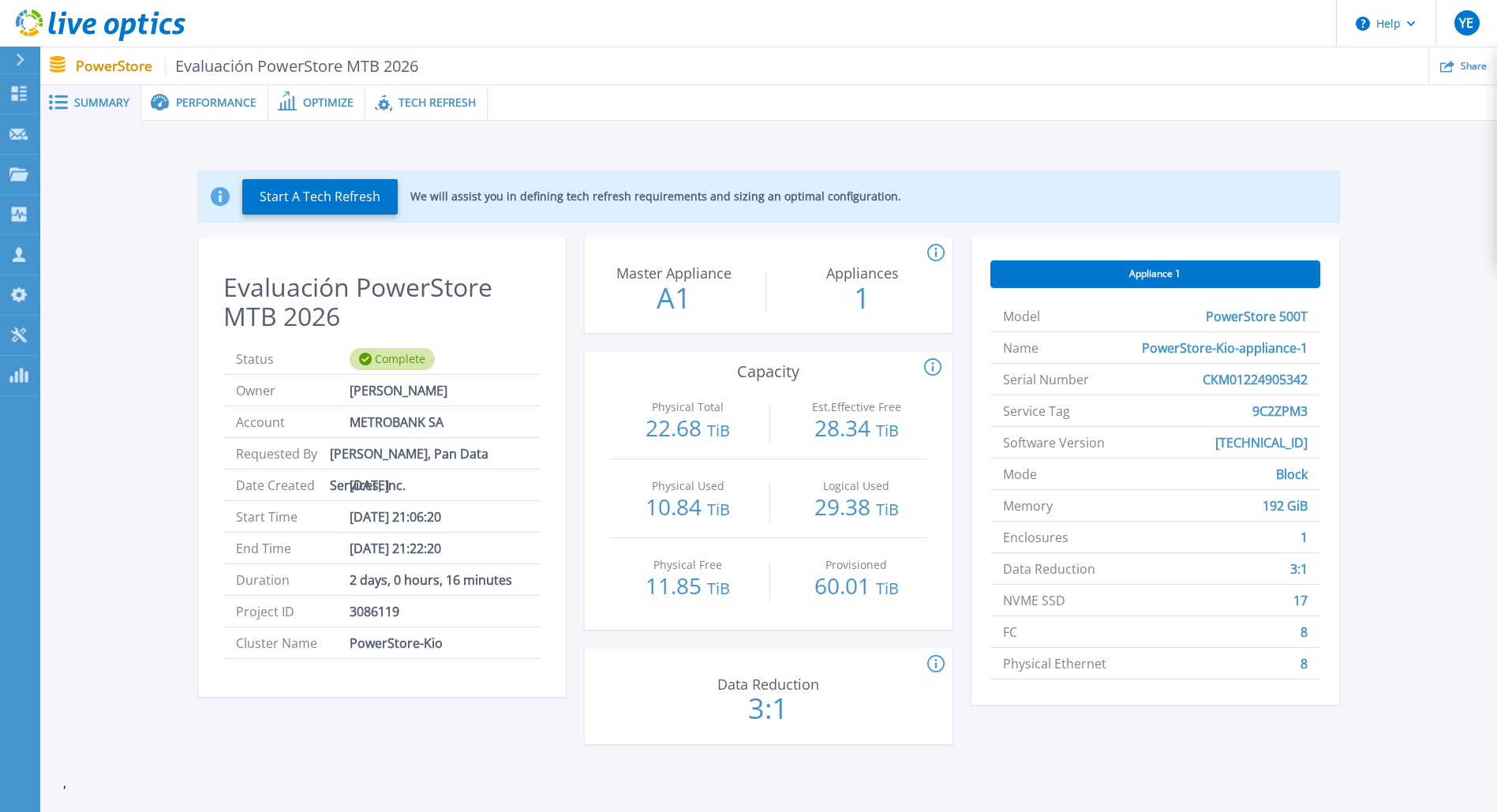
click at [307, 97] on span "Optimize" at bounding box center [329, 102] width 51 height 11
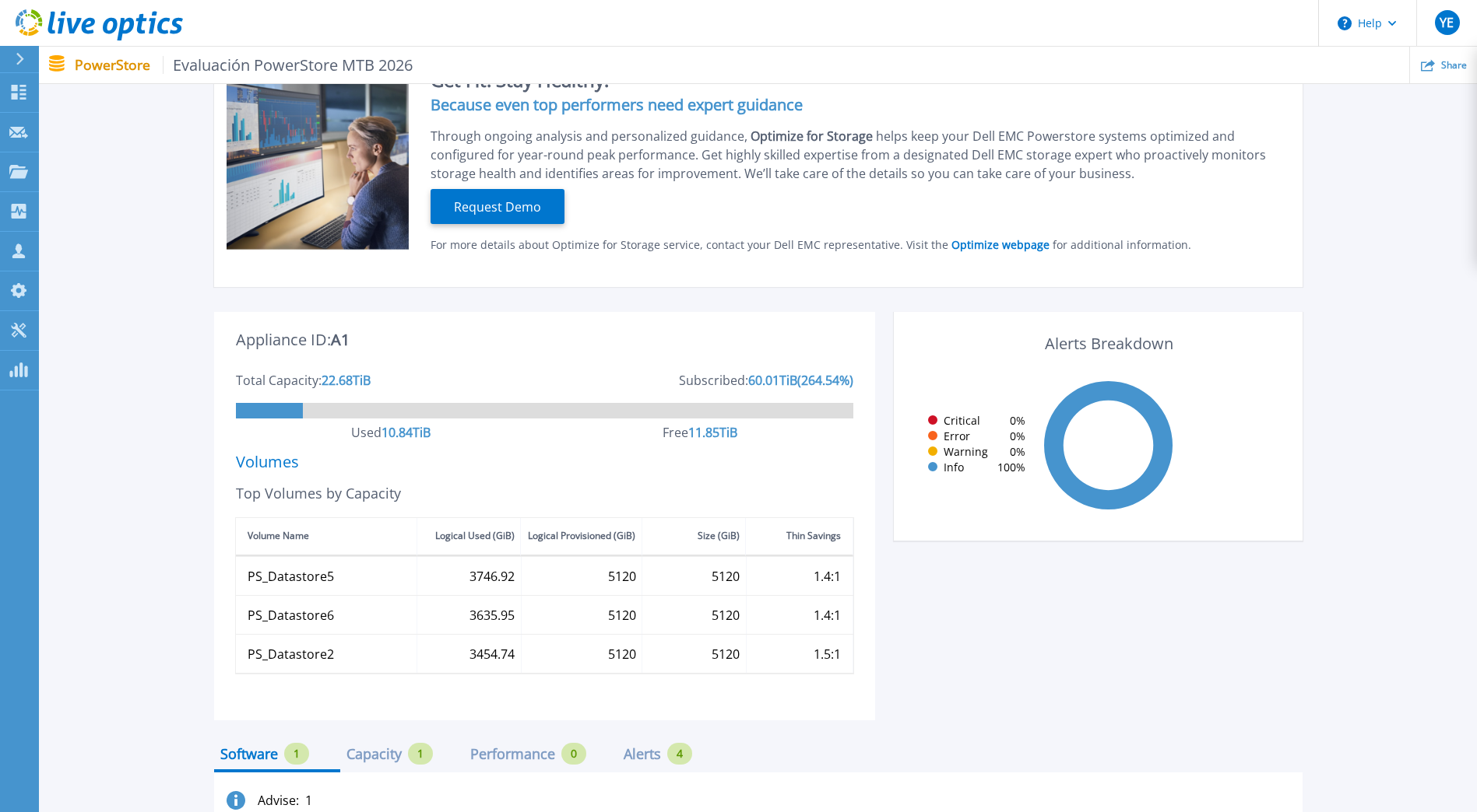
scroll to position [234, 0]
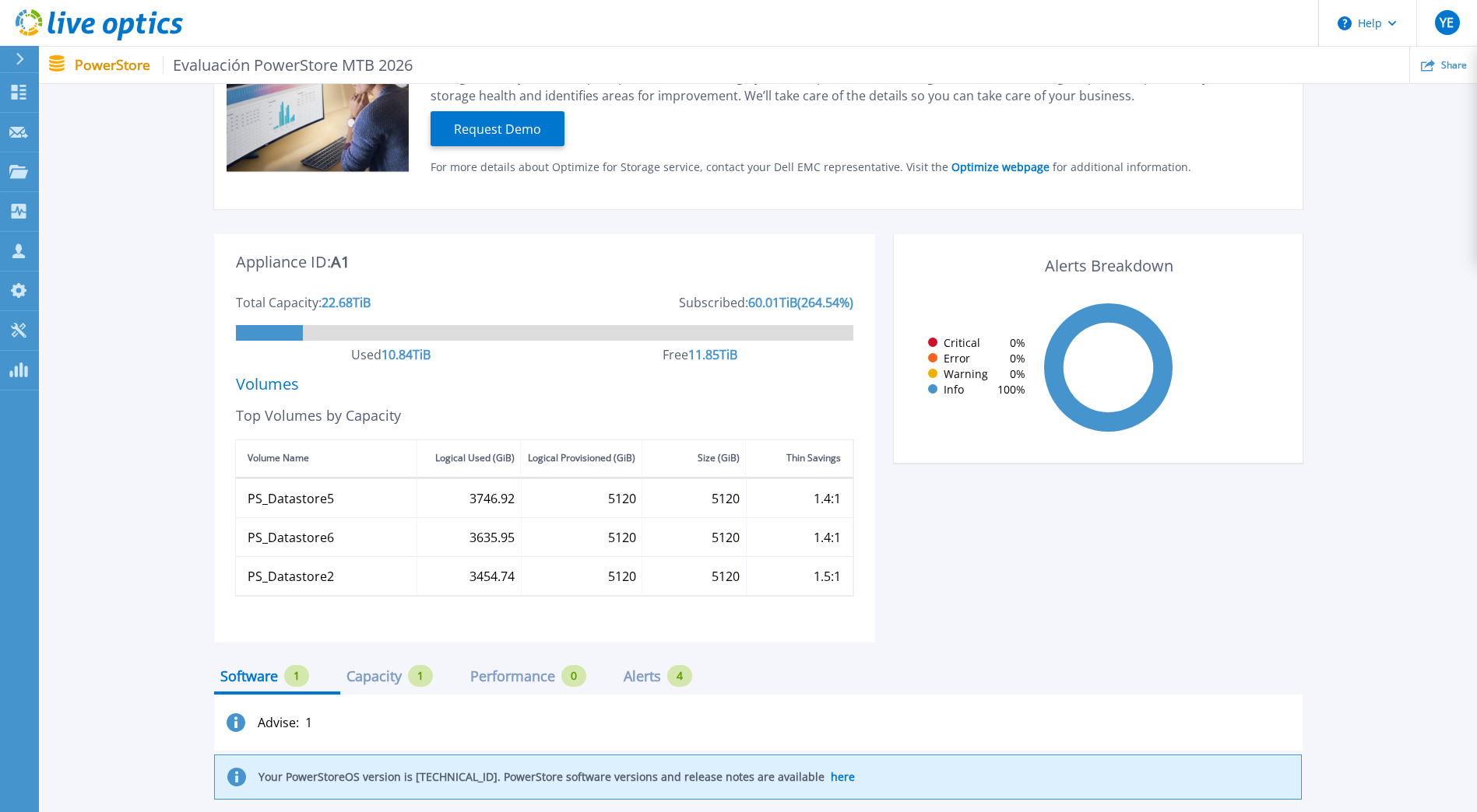
click at [379, 671] on div "Capacity" at bounding box center [374, 676] width 55 height 12
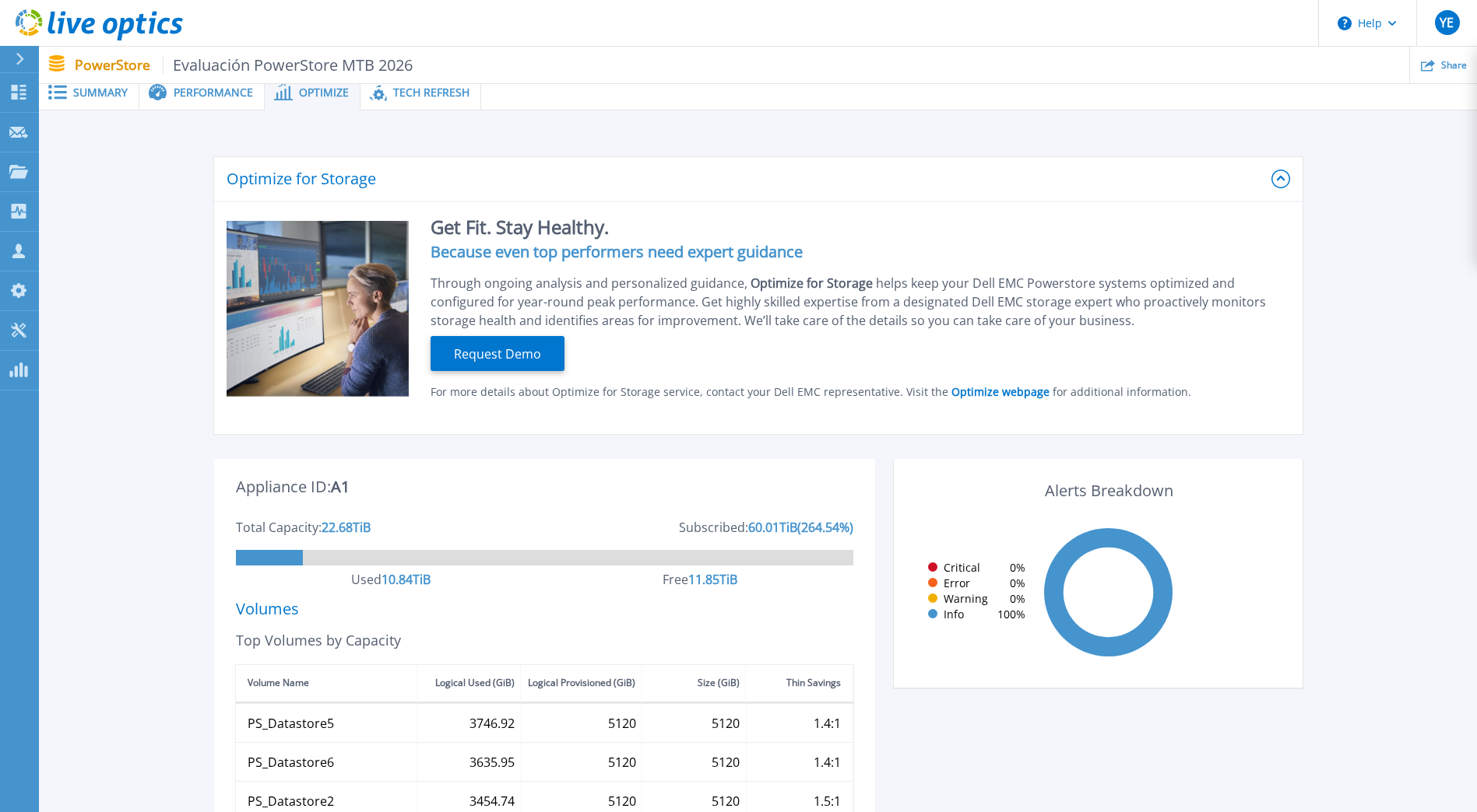
scroll to position [0, 0]
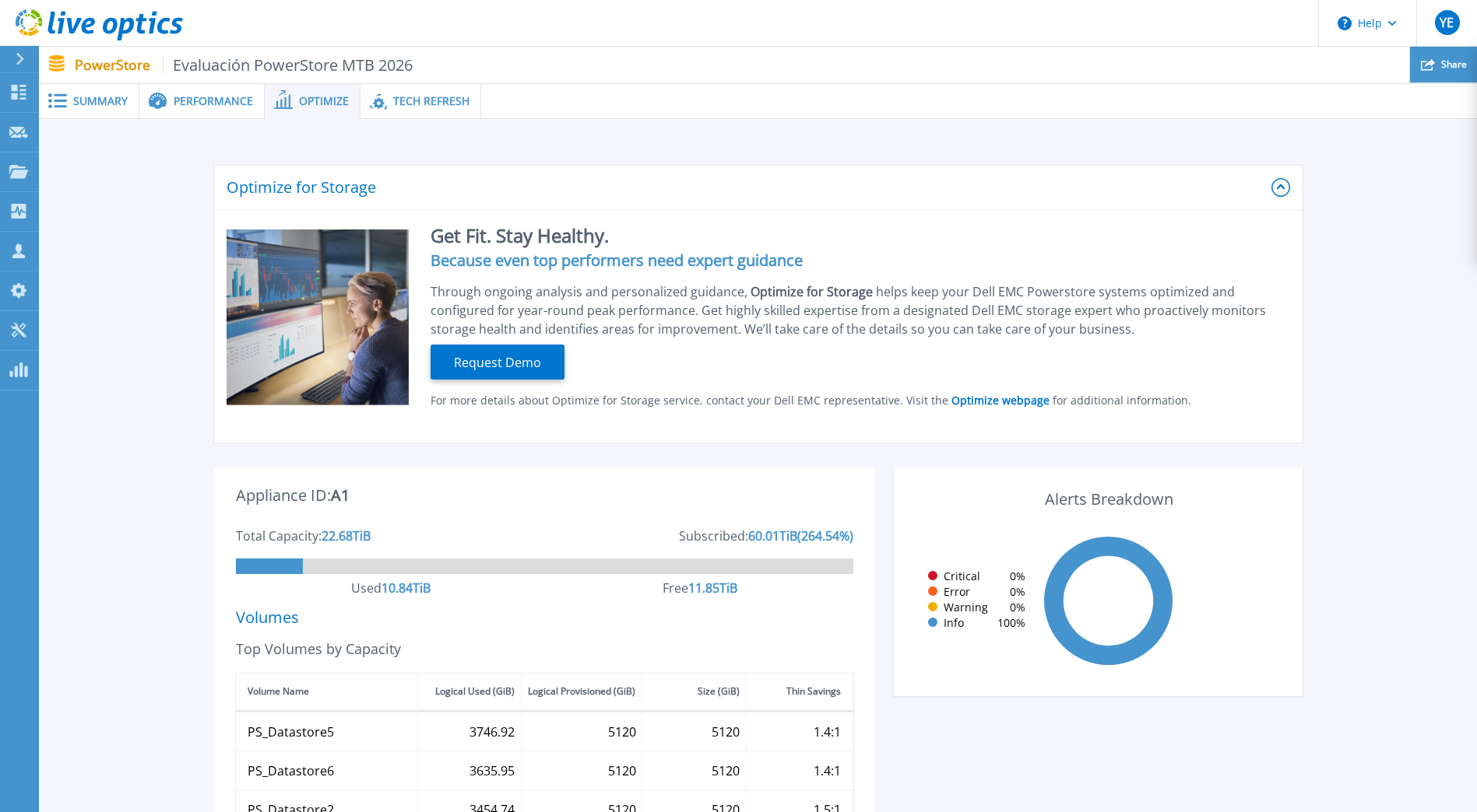
click at [1421, 62] on icon at bounding box center [1427, 65] width 14 height 12
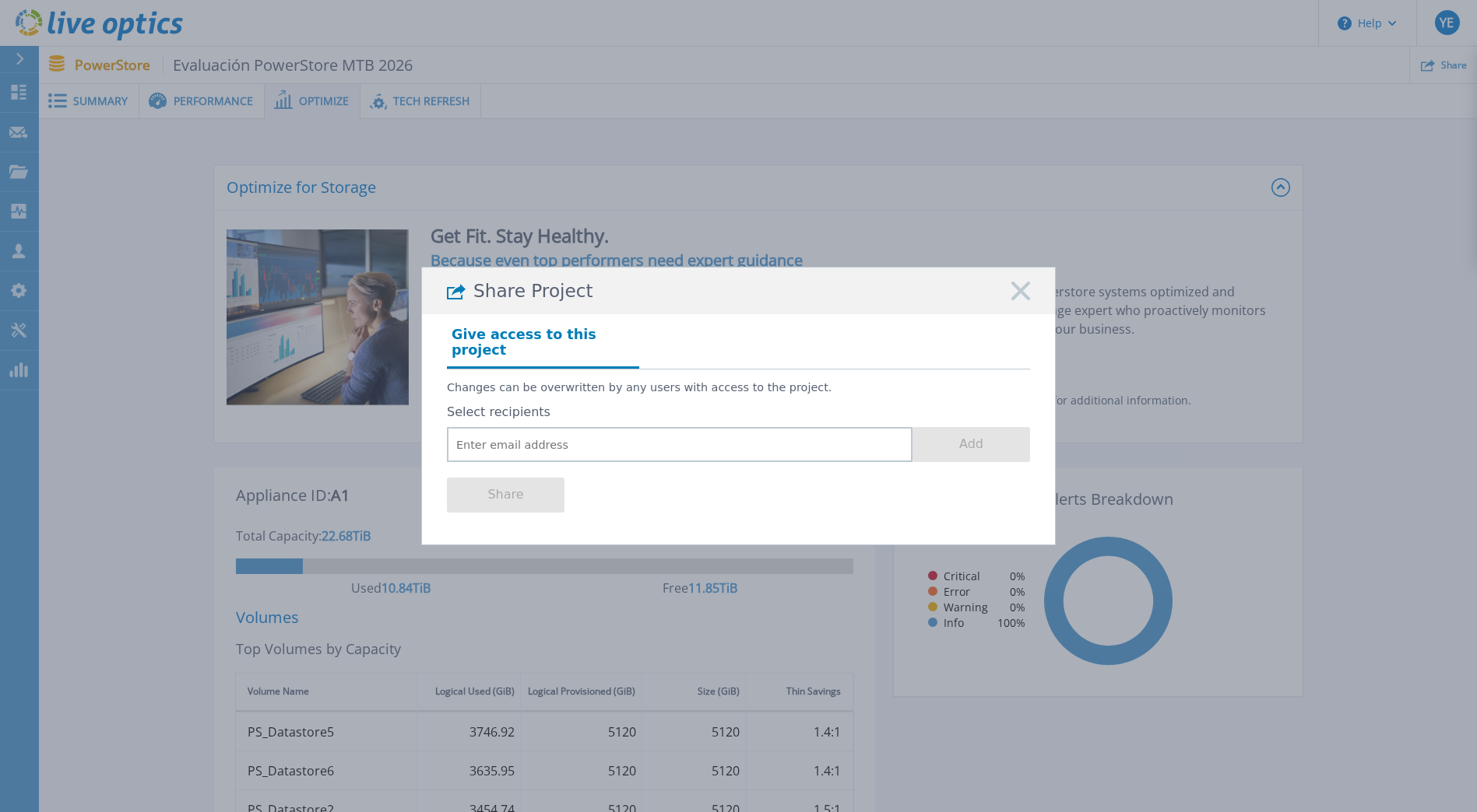
click at [1032, 297] on div "Share Project" at bounding box center [738, 290] width 633 height 46
click at [1026, 297] on icon at bounding box center [1020, 291] width 19 height 19
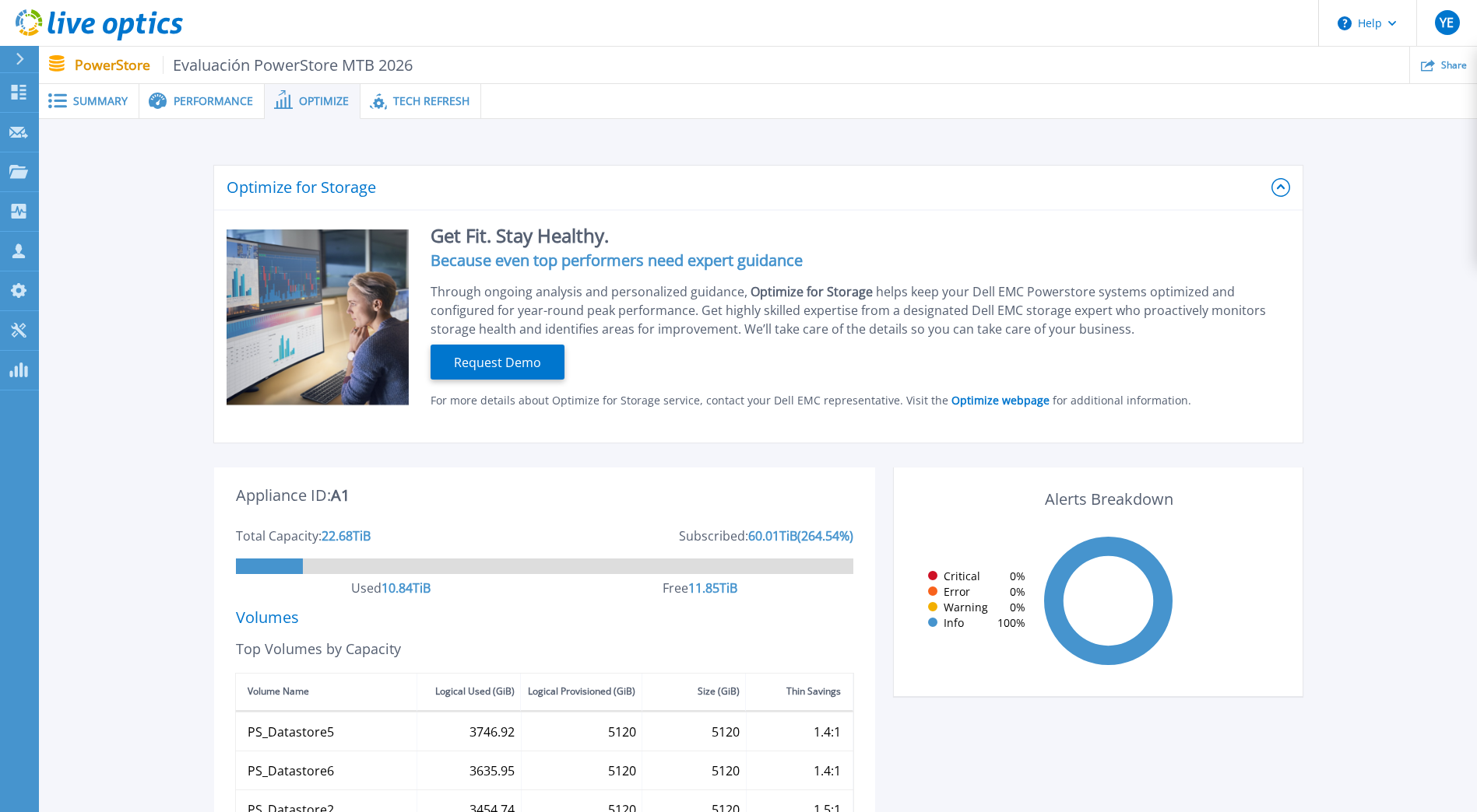
click at [436, 103] on span "Tech Refresh" at bounding box center [431, 101] width 77 height 11
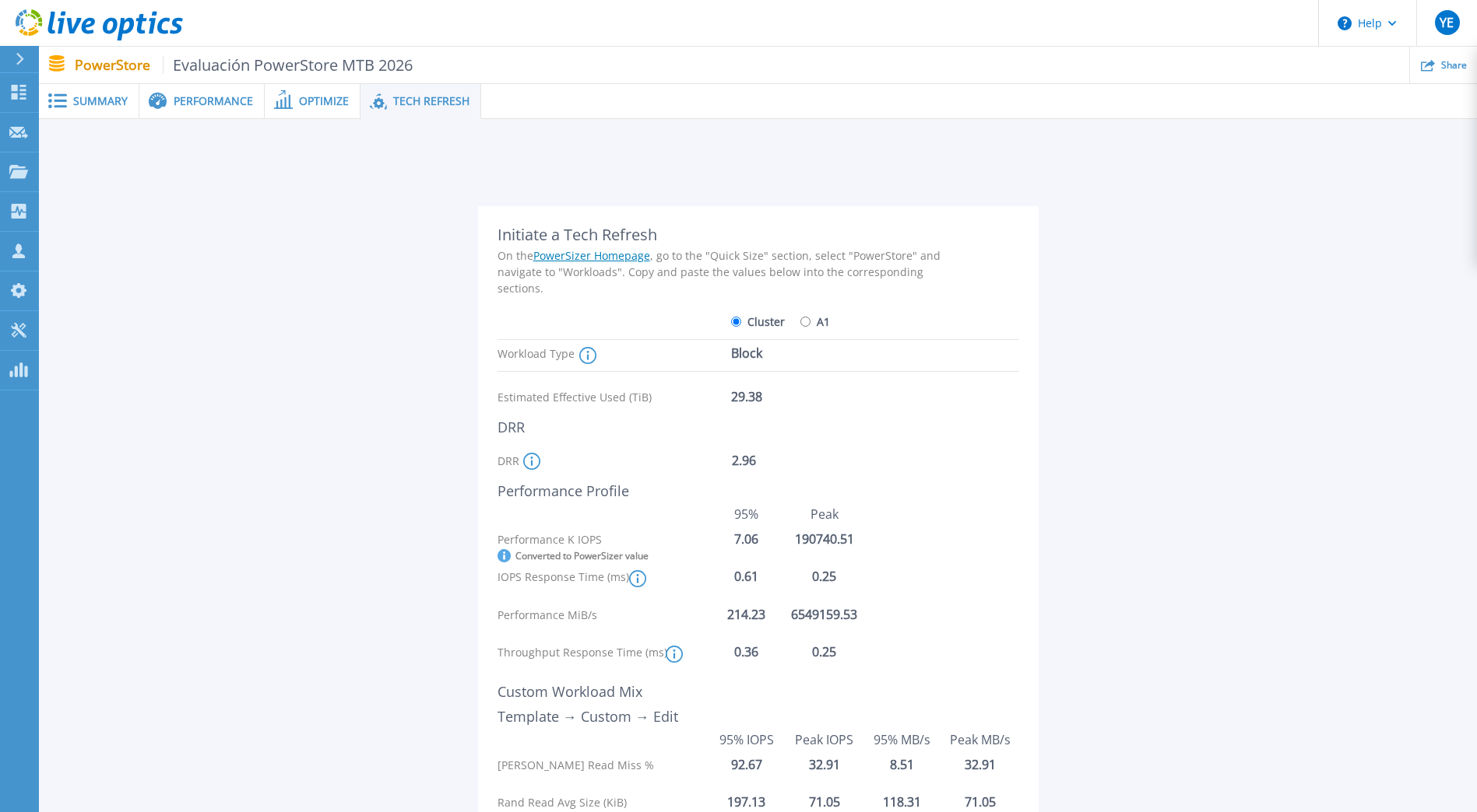
click at [309, 105] on span "Optimize" at bounding box center [324, 101] width 50 height 11
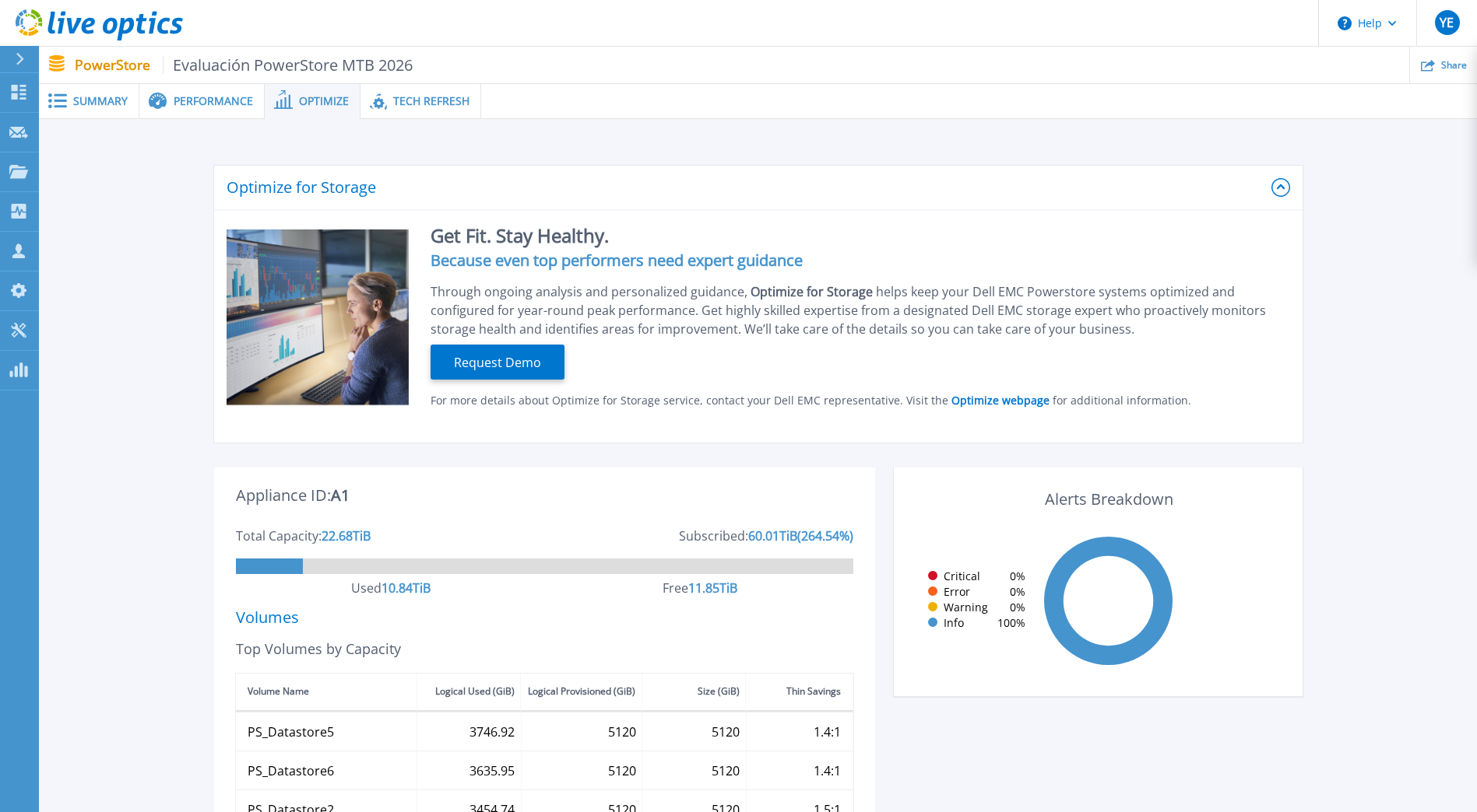
click at [182, 97] on span "Performance" at bounding box center [213, 101] width 79 height 11
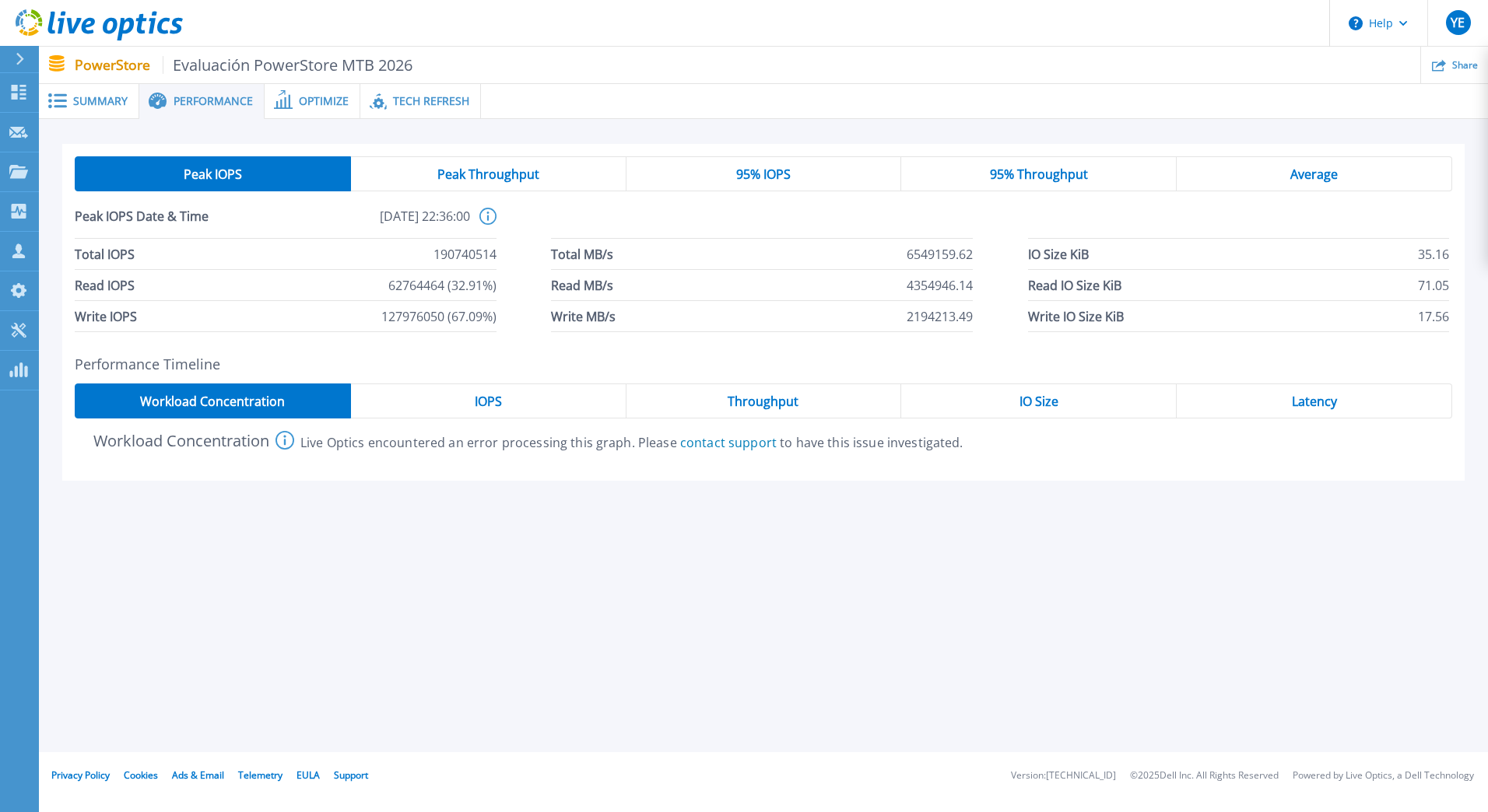
click at [473, 405] on div "IOPS" at bounding box center [488, 400] width 276 height 35
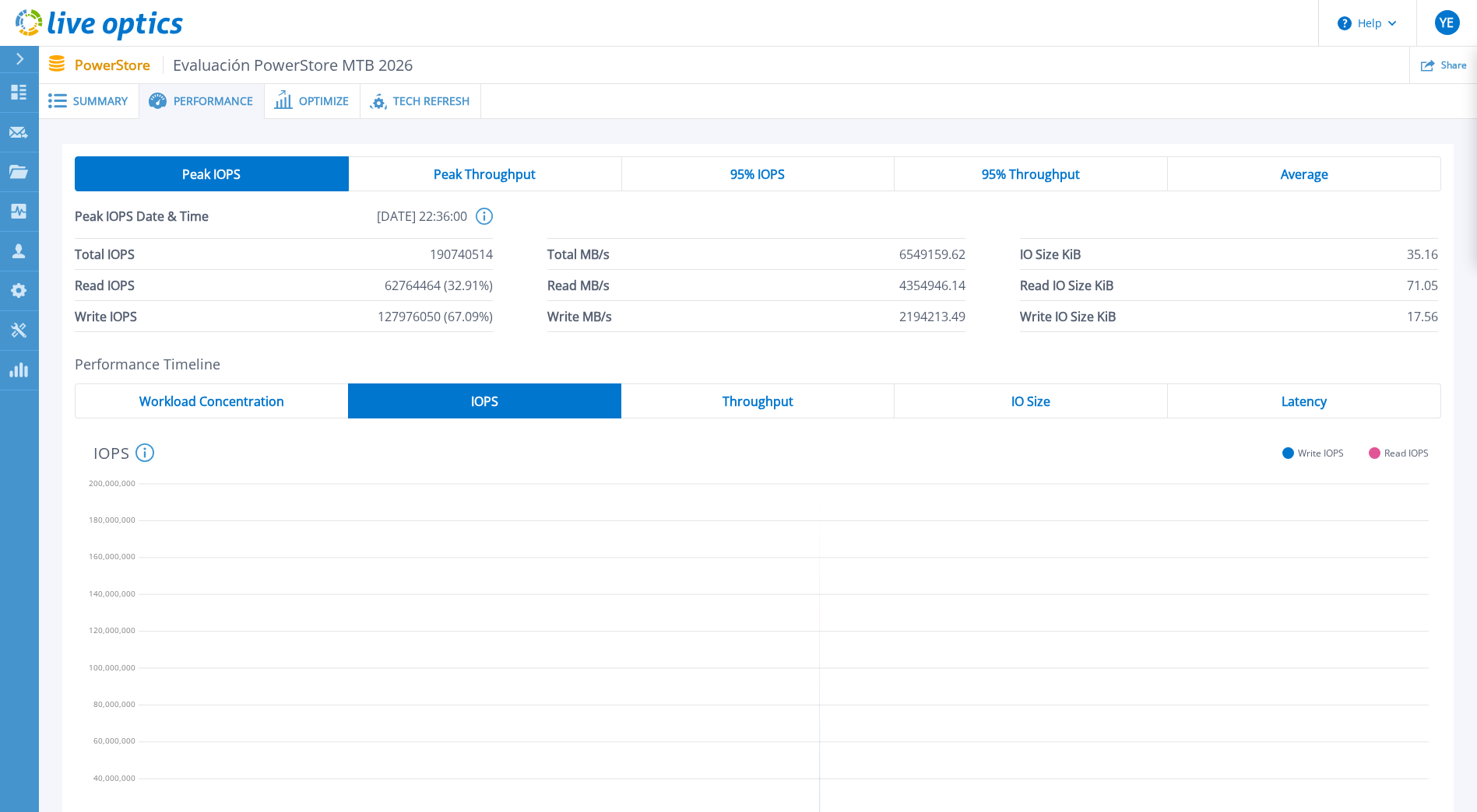
click at [744, 403] on span "Throughput" at bounding box center [757, 401] width 70 height 12
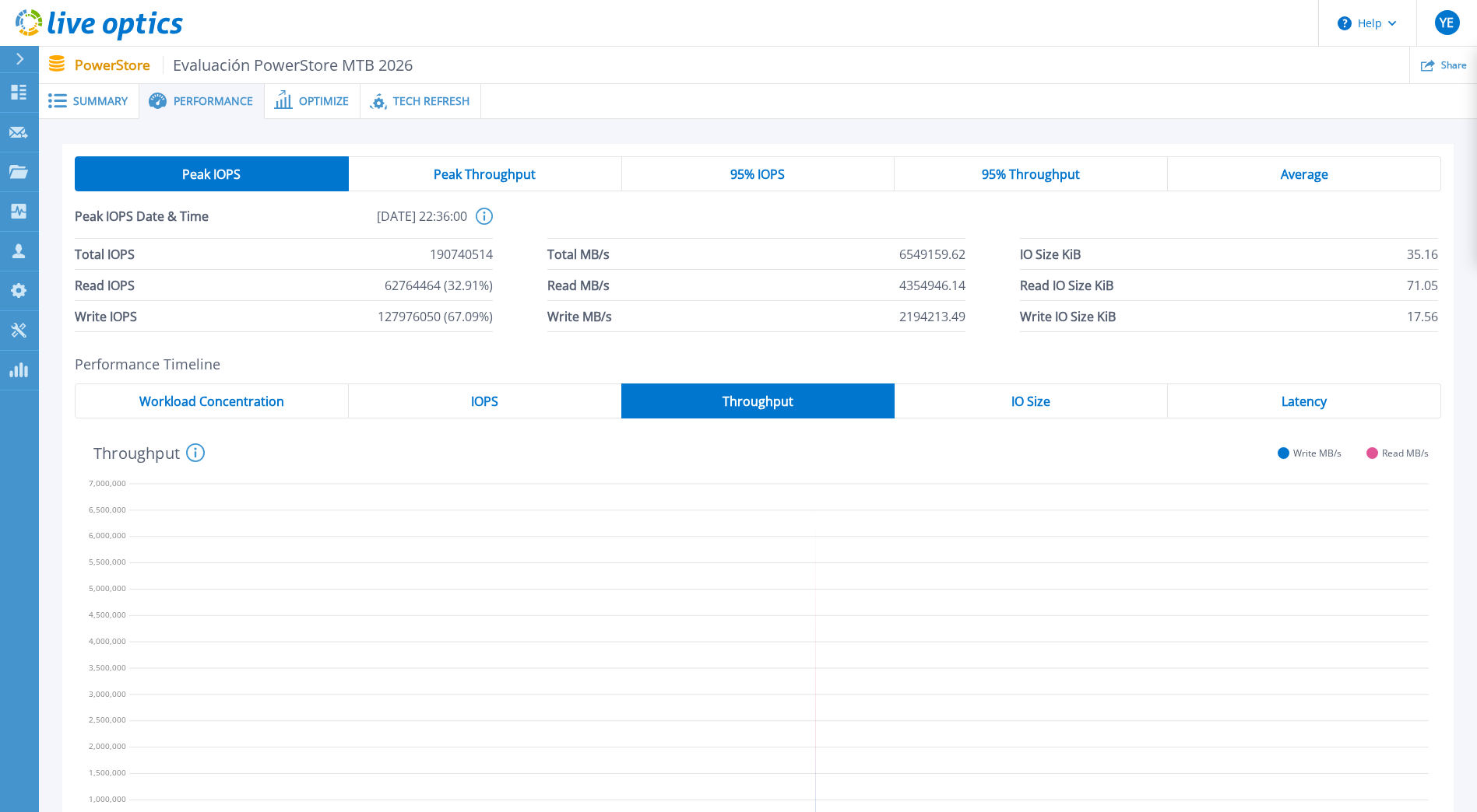
click at [1046, 412] on div "IO Size" at bounding box center [1031, 400] width 273 height 35
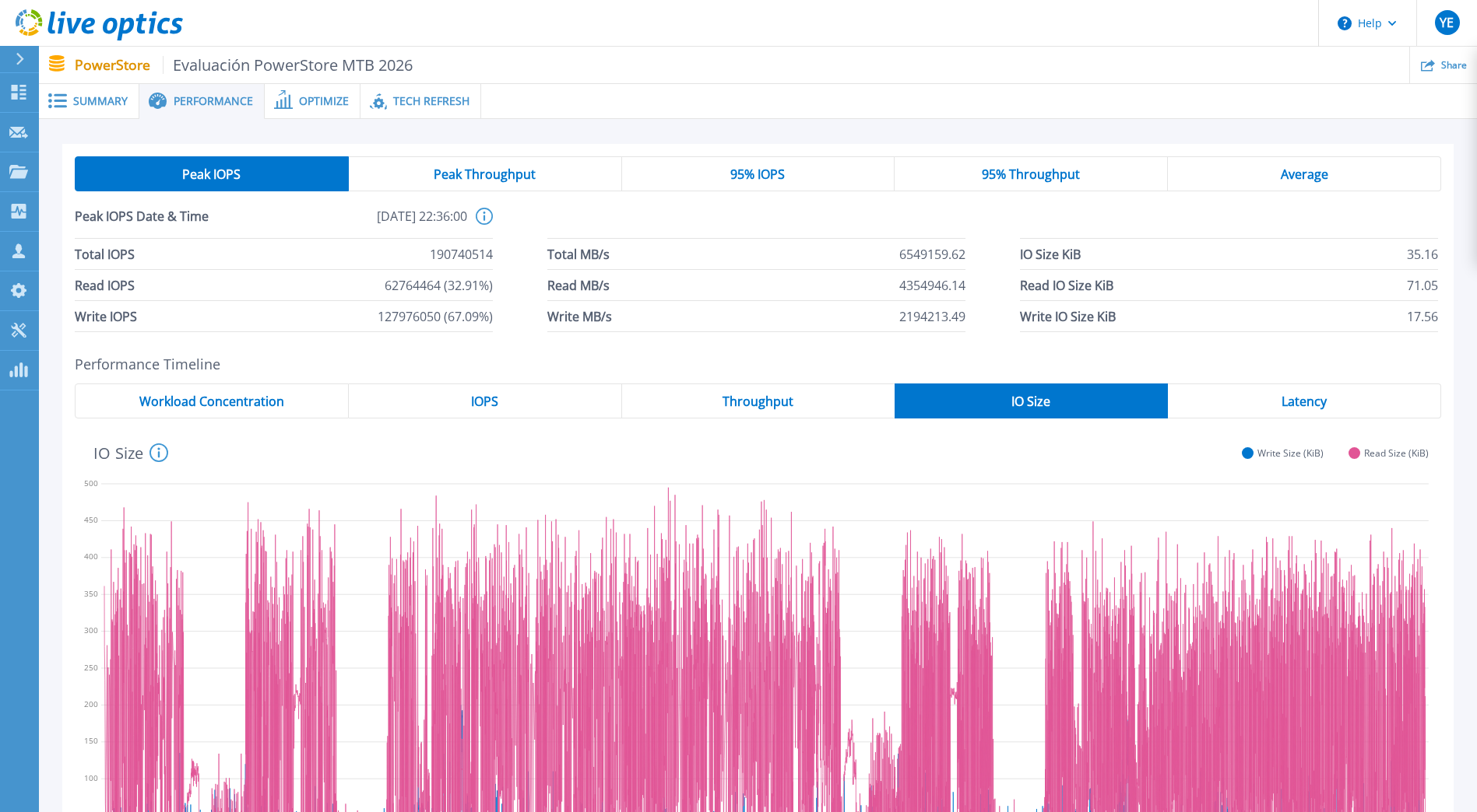
click at [1277, 407] on div "Latency" at bounding box center [1304, 400] width 273 height 35
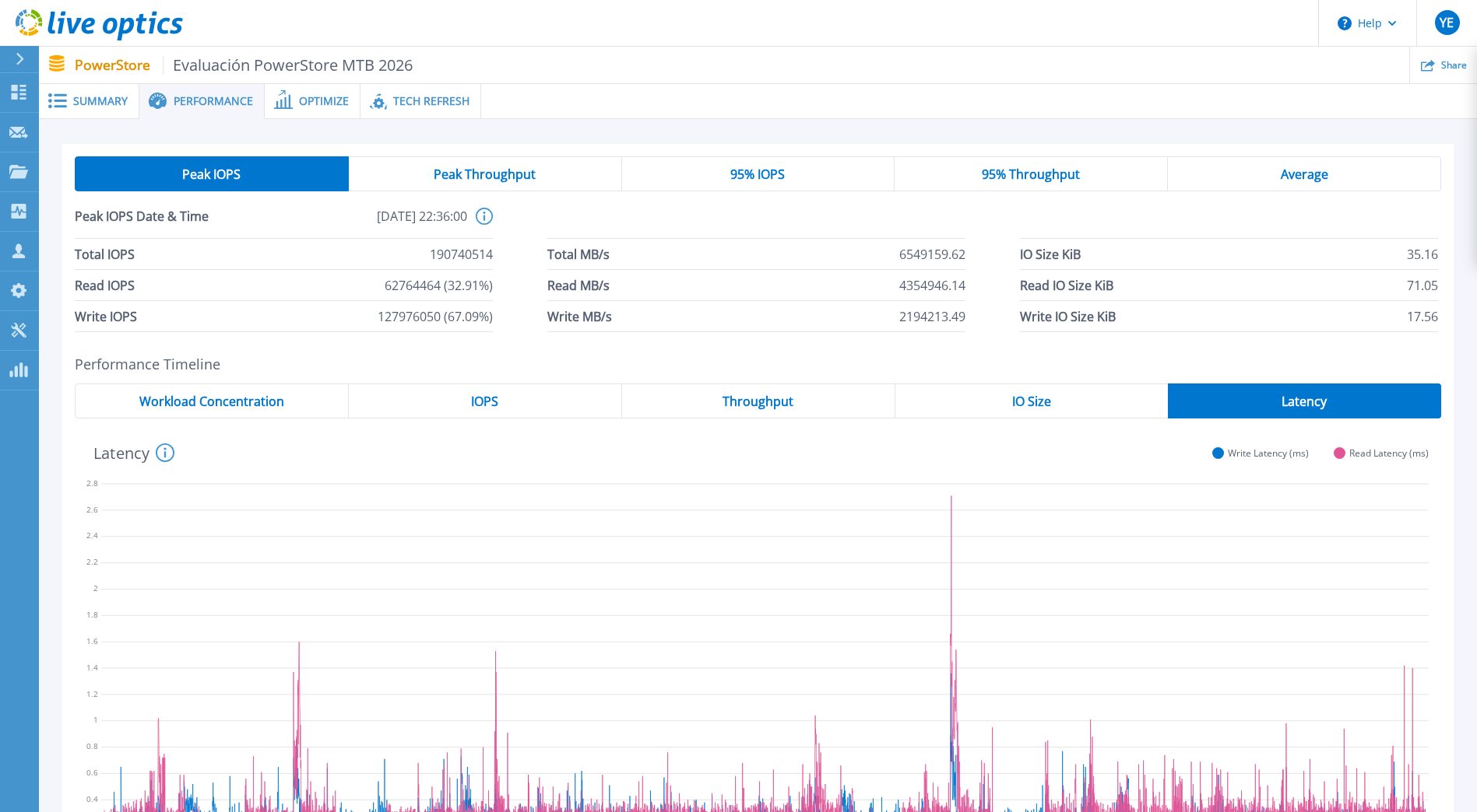
click at [1237, 180] on div "Average" at bounding box center [1304, 174] width 273 height 35
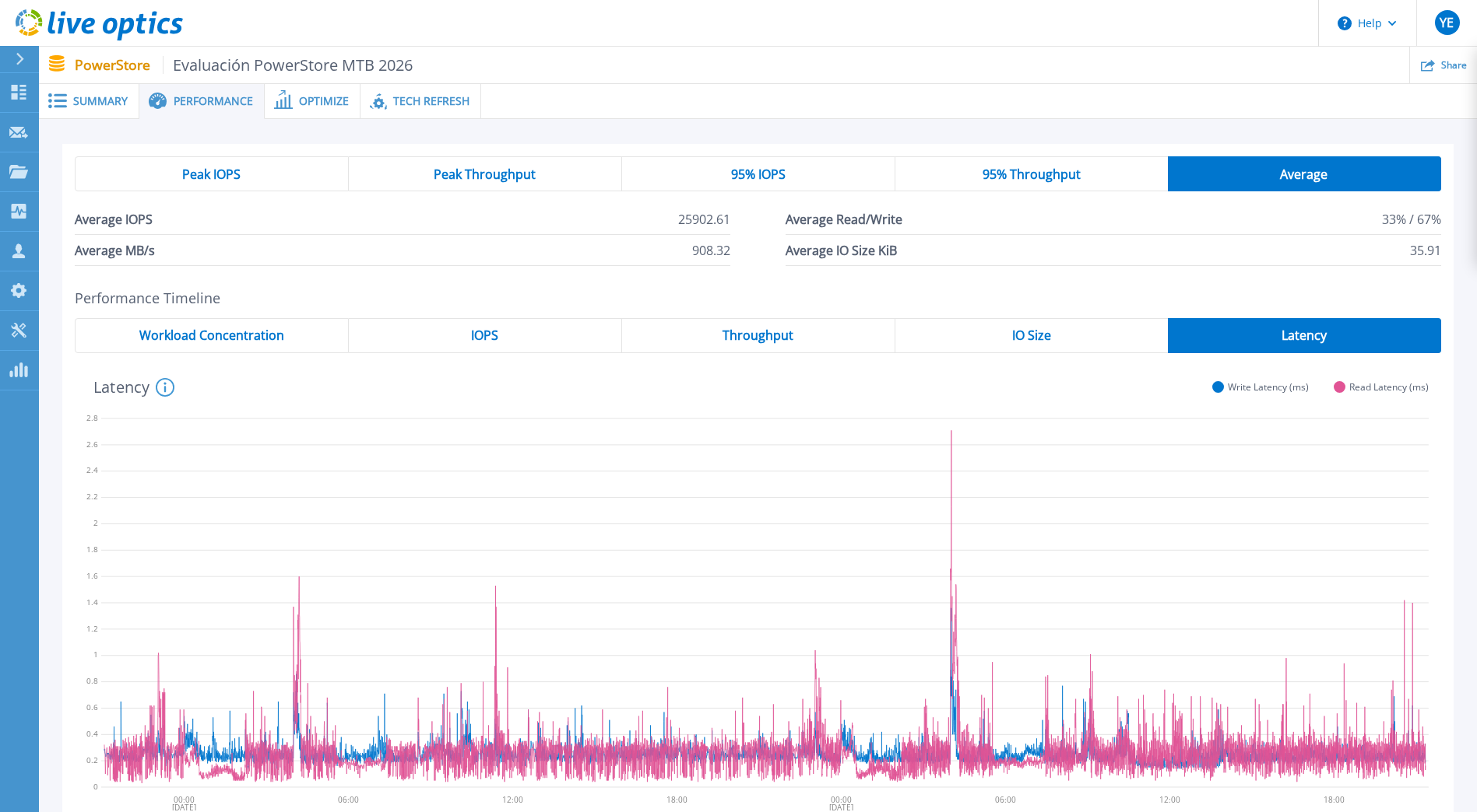
click at [1243, 332] on div "Latency" at bounding box center [1304, 335] width 273 height 35
click at [1024, 334] on span "IO Size" at bounding box center [1031, 335] width 39 height 12
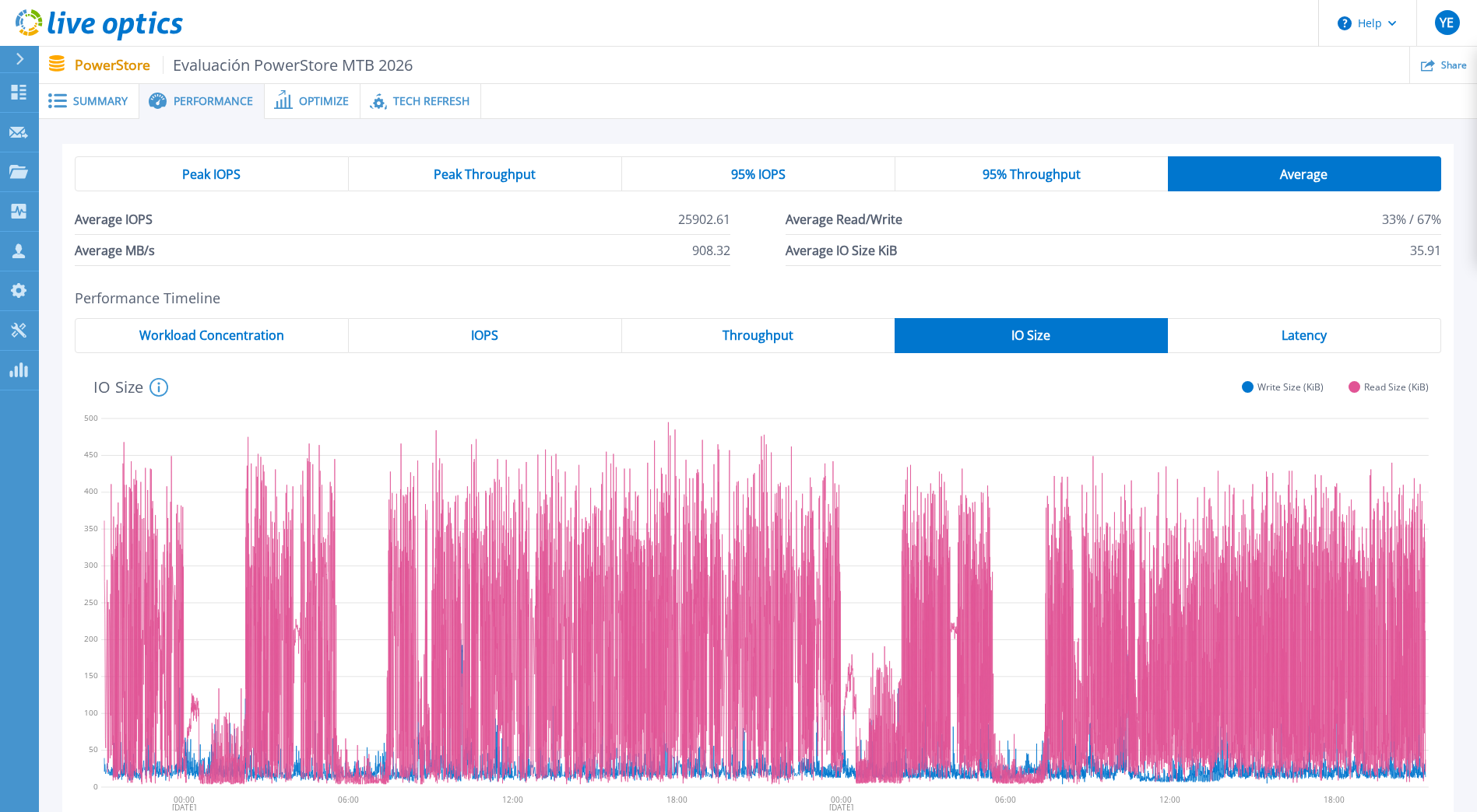
click at [795, 333] on div "Throughput" at bounding box center [757, 335] width 273 height 35
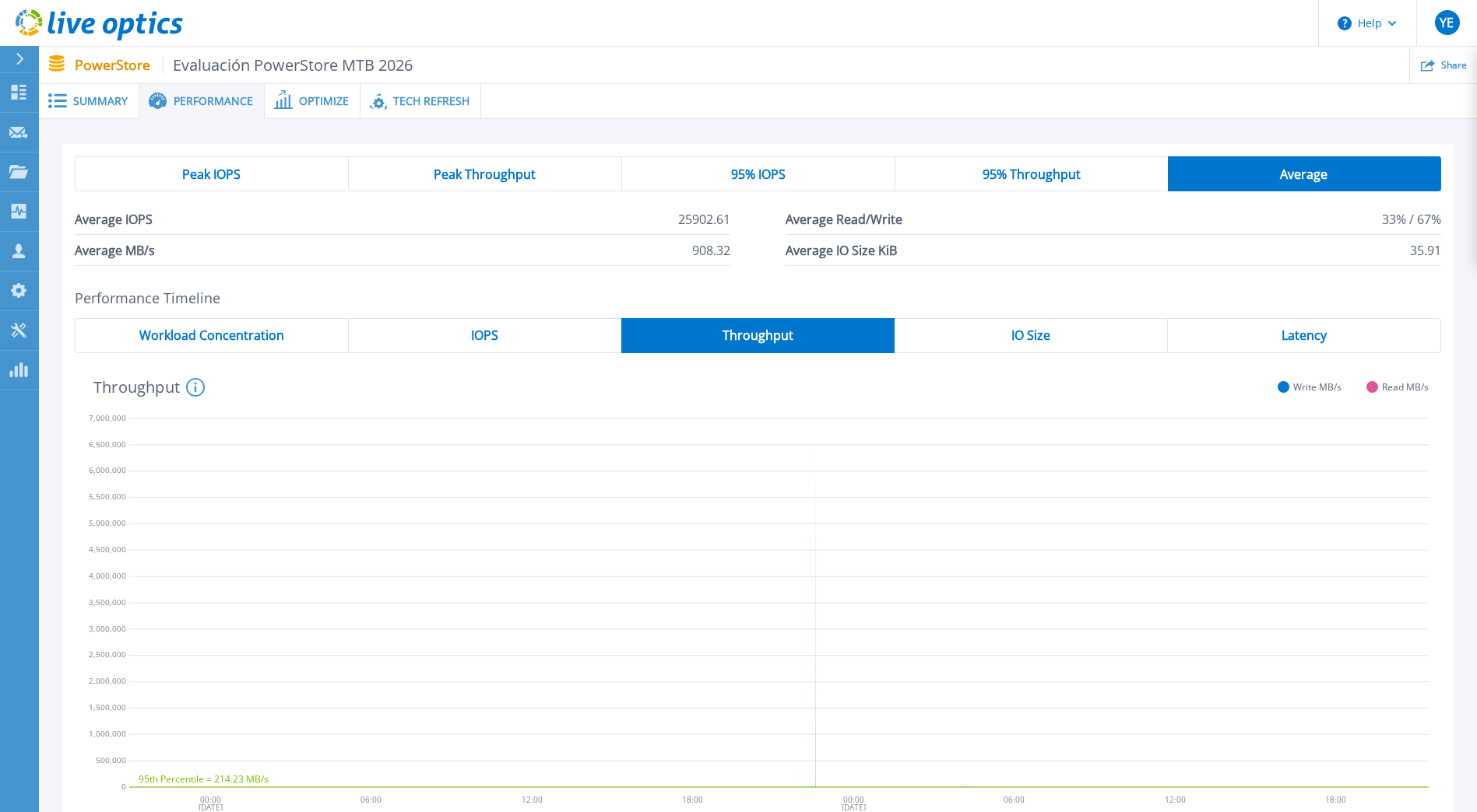
click at [769, 172] on span "95% IOPS" at bounding box center [757, 174] width 54 height 12
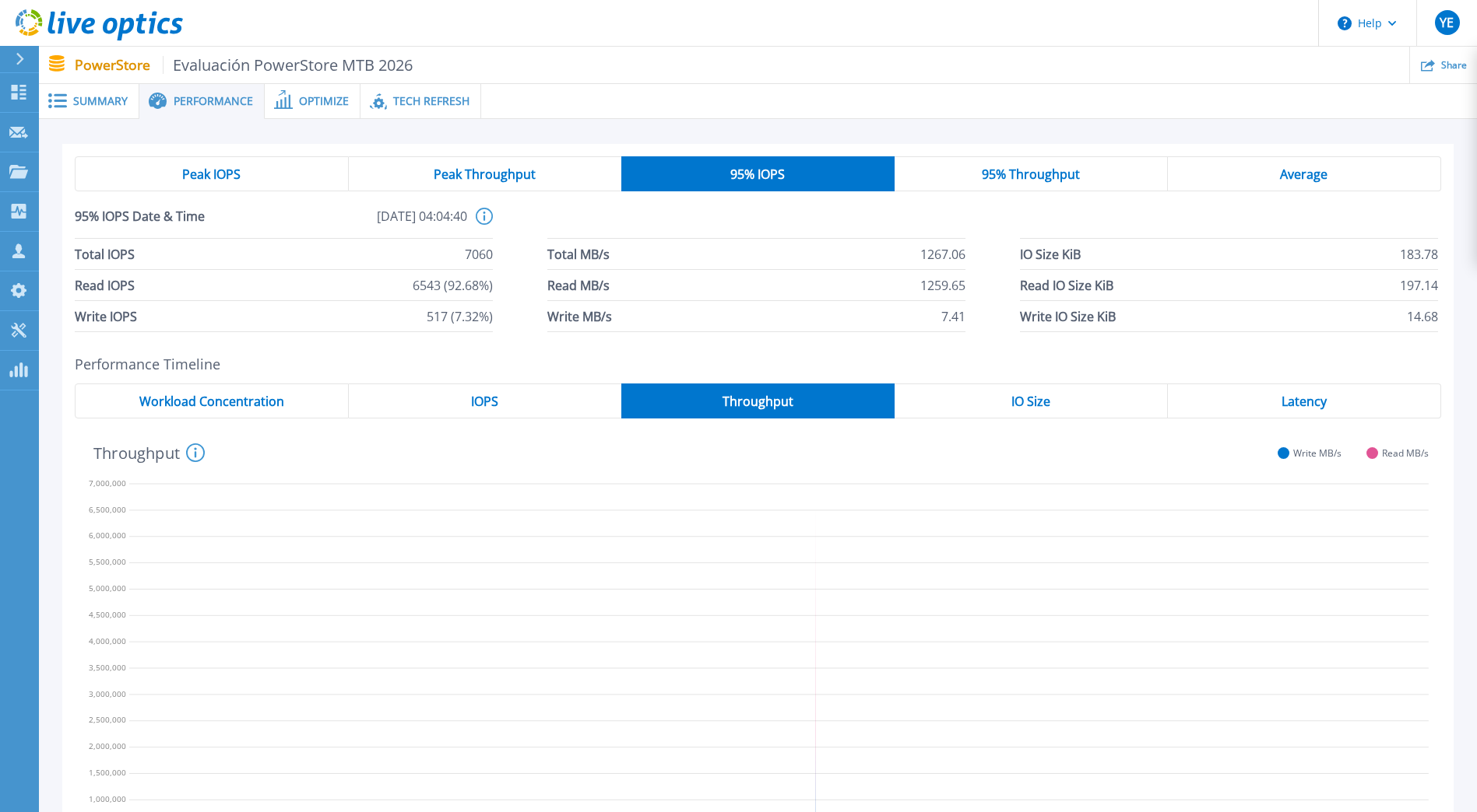
click at [211, 174] on span "Peak IOPS" at bounding box center [211, 174] width 58 height 12
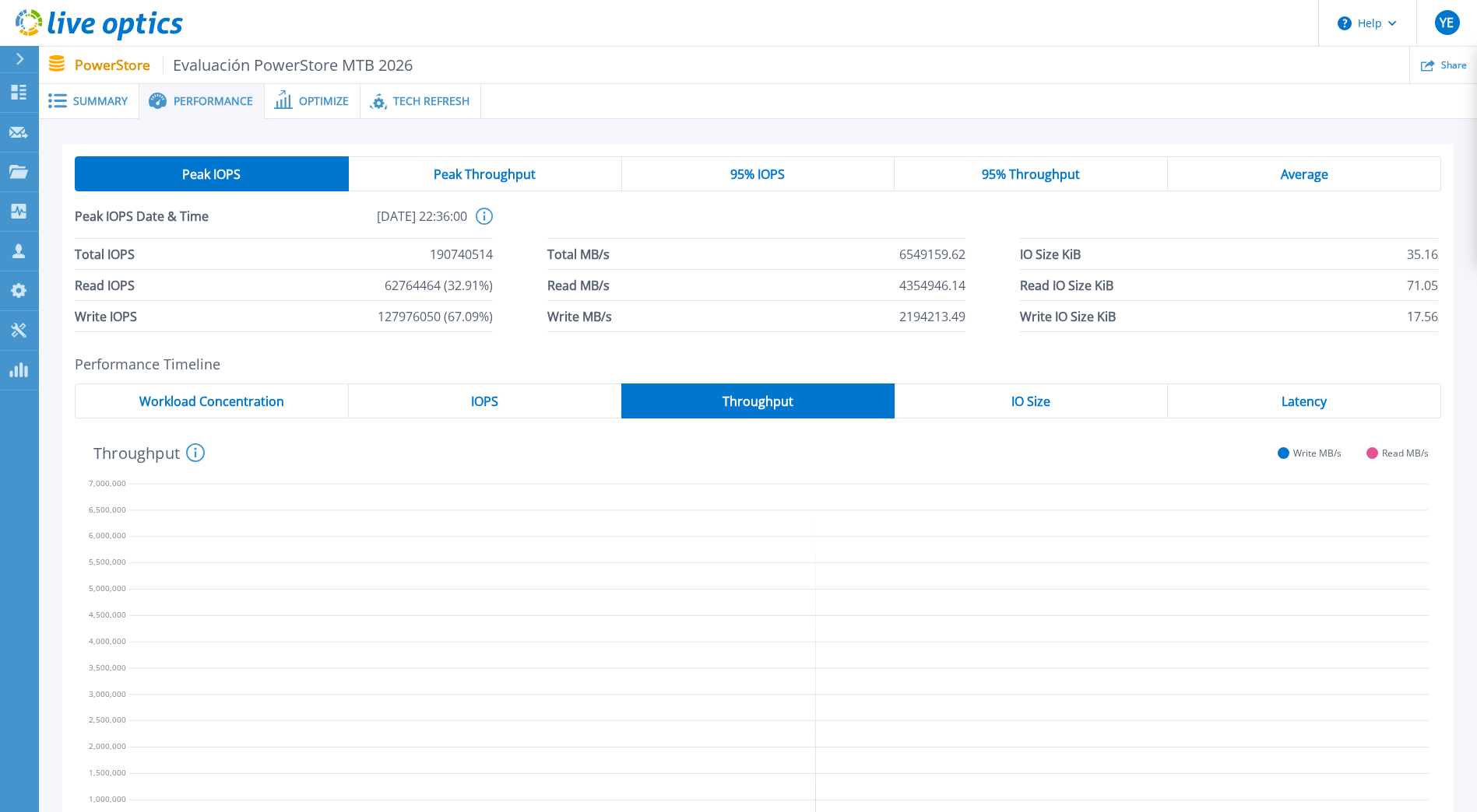
click at [482, 217] on icon at bounding box center [484, 217] width 17 height 17
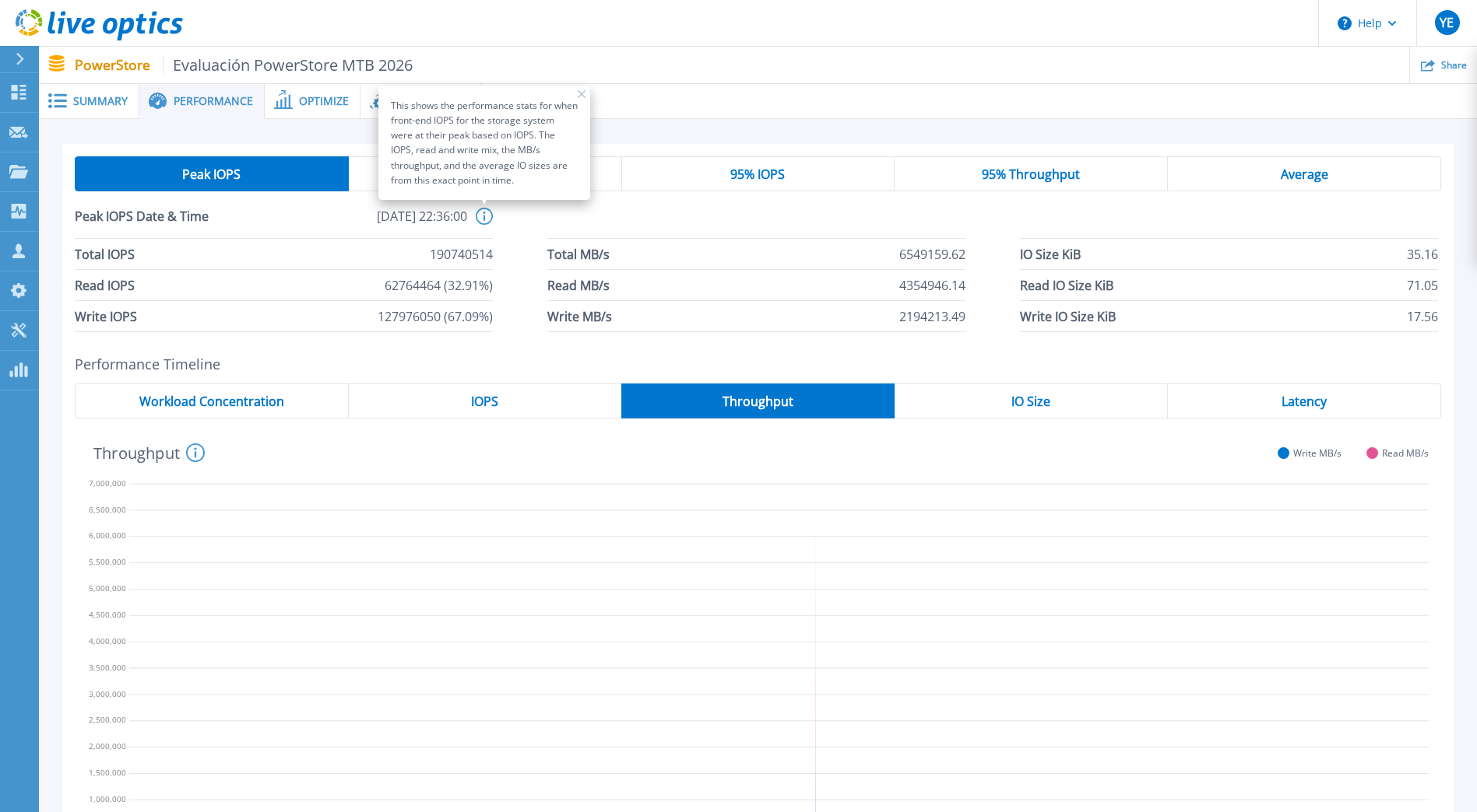
click at [451, 258] on span "190740514" at bounding box center [461, 253] width 63 height 30
click at [506, 239] on div "Total IOPS 190740514 Total MB/s 6549159.62 IO Size KiB 35.16 Read IOPS 62764464…" at bounding box center [757, 285] width 1366 height 94
click at [579, 94] on icon at bounding box center [581, 94] width 8 height 8
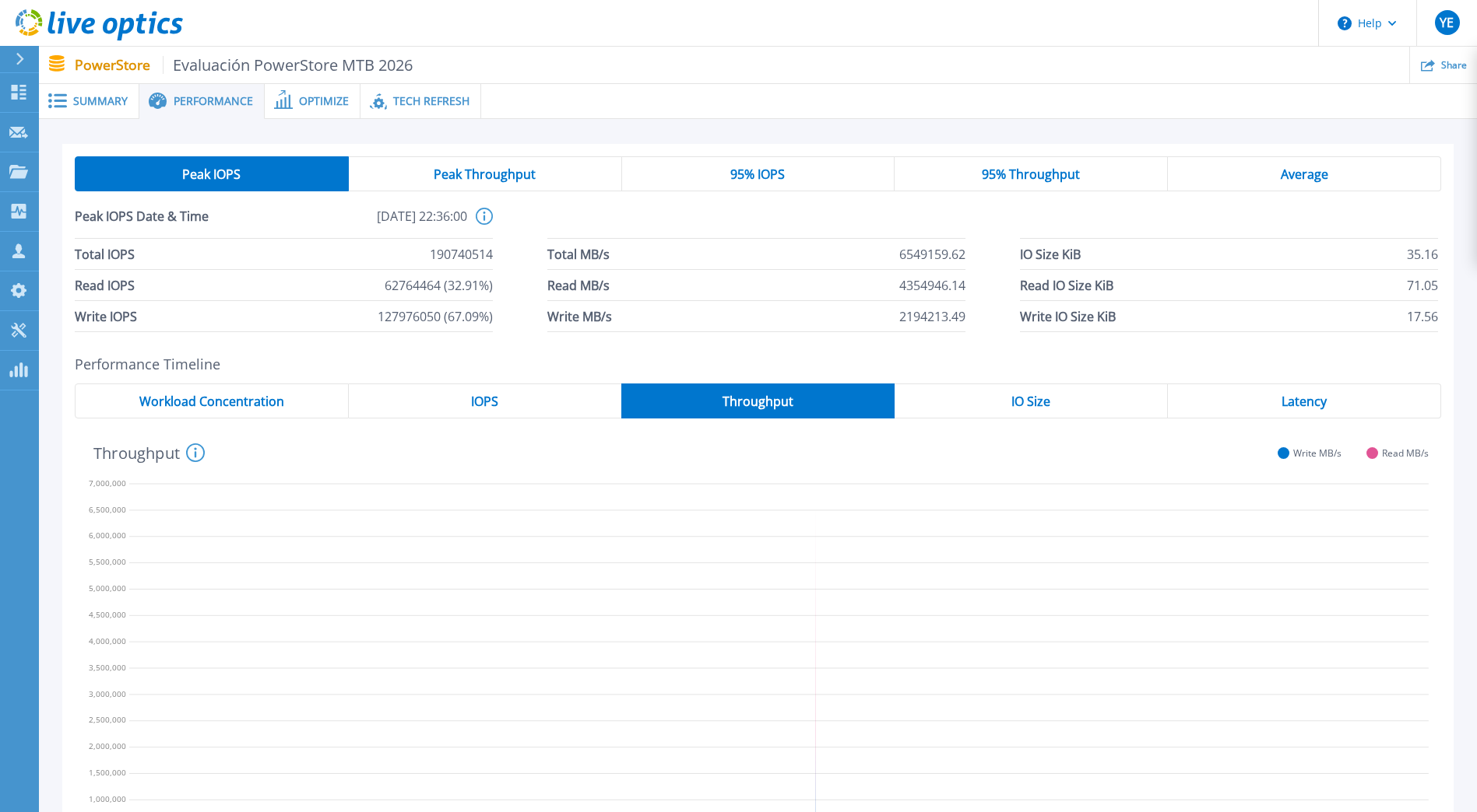
click at [476, 175] on span "Peak Throughput" at bounding box center [484, 174] width 102 height 12
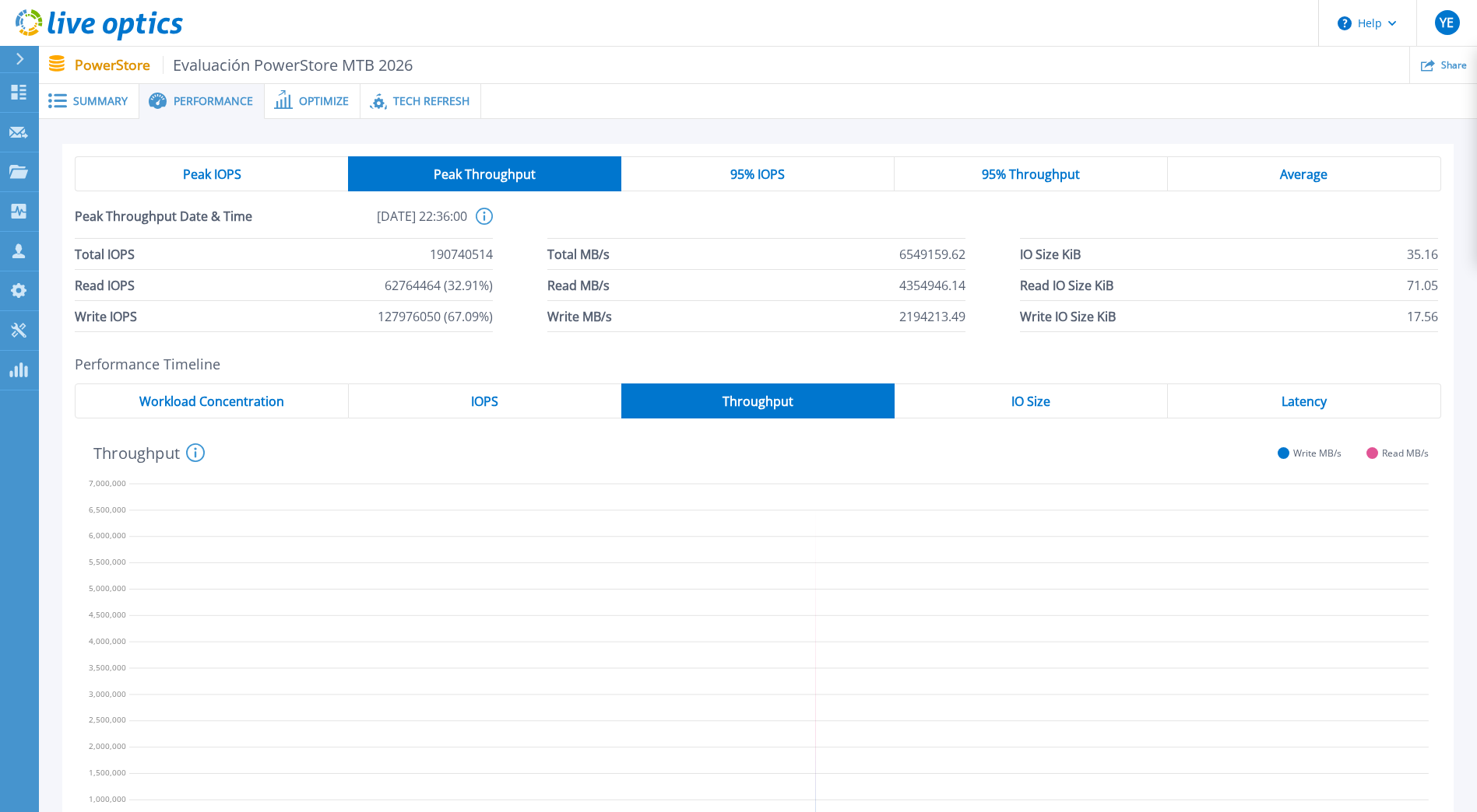
click at [761, 173] on span "95% IOPS" at bounding box center [757, 174] width 54 height 12
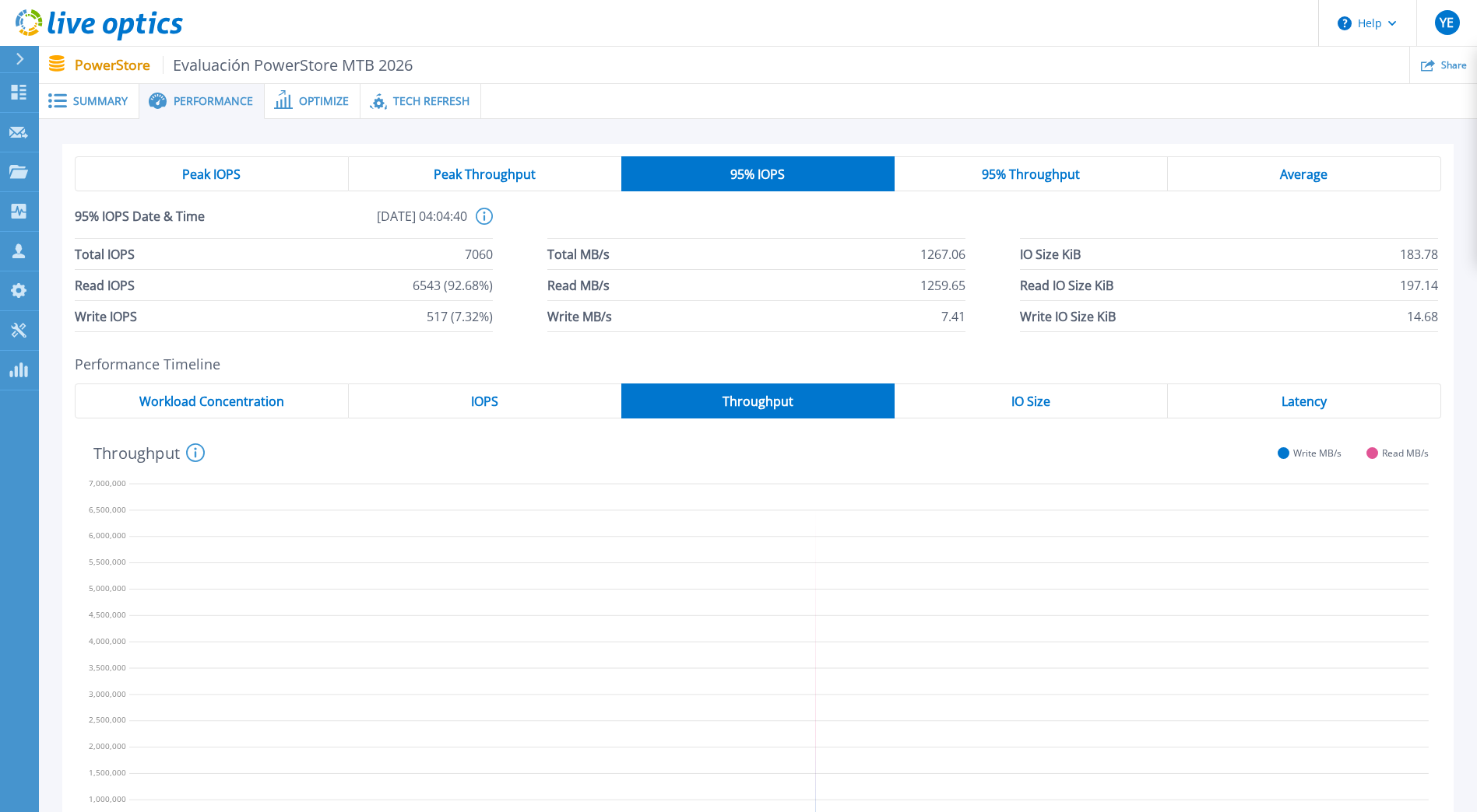
click at [965, 177] on div "95% Throughput" at bounding box center [1031, 174] width 273 height 35
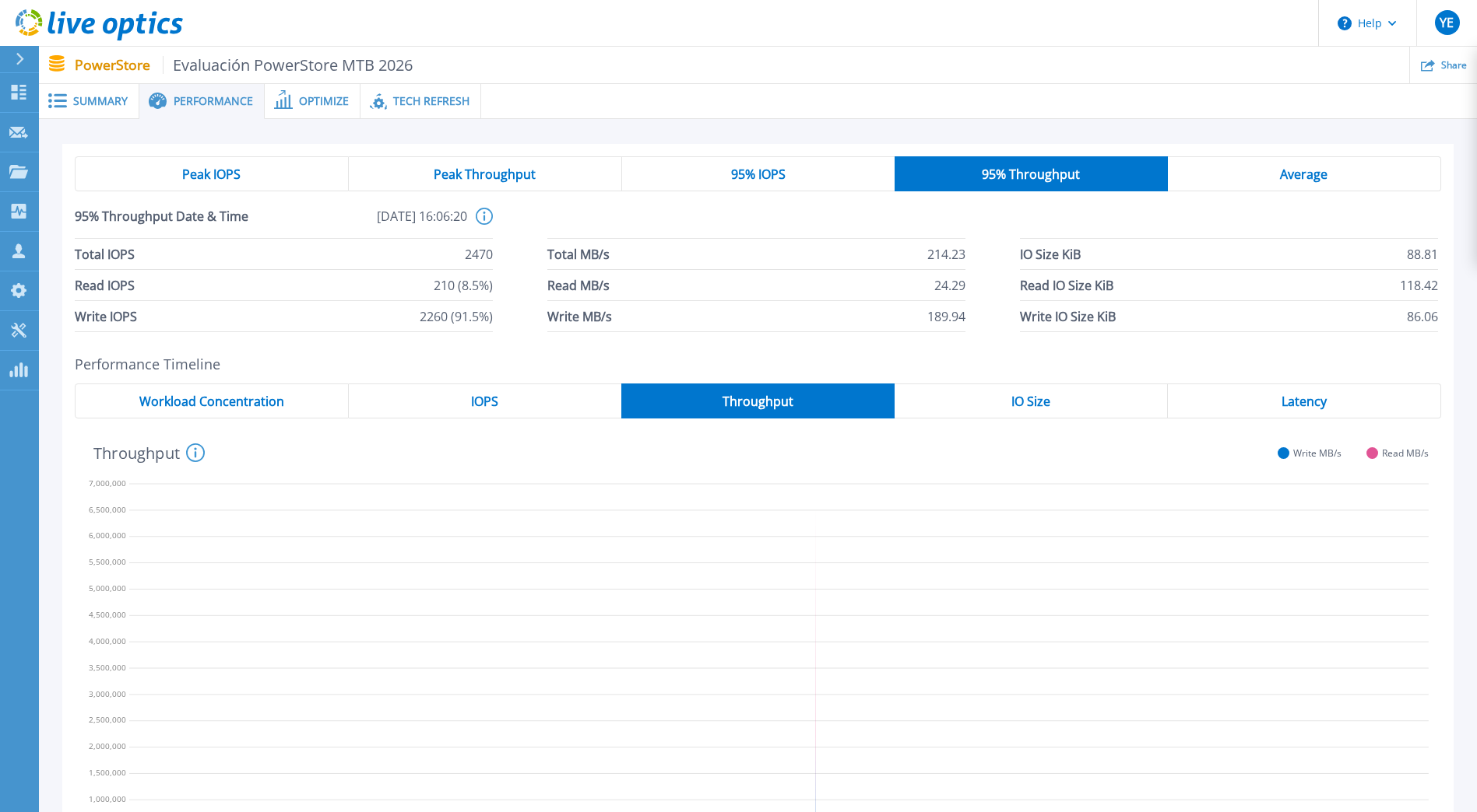
click at [1285, 168] on span "Average" at bounding box center [1302, 174] width 47 height 12
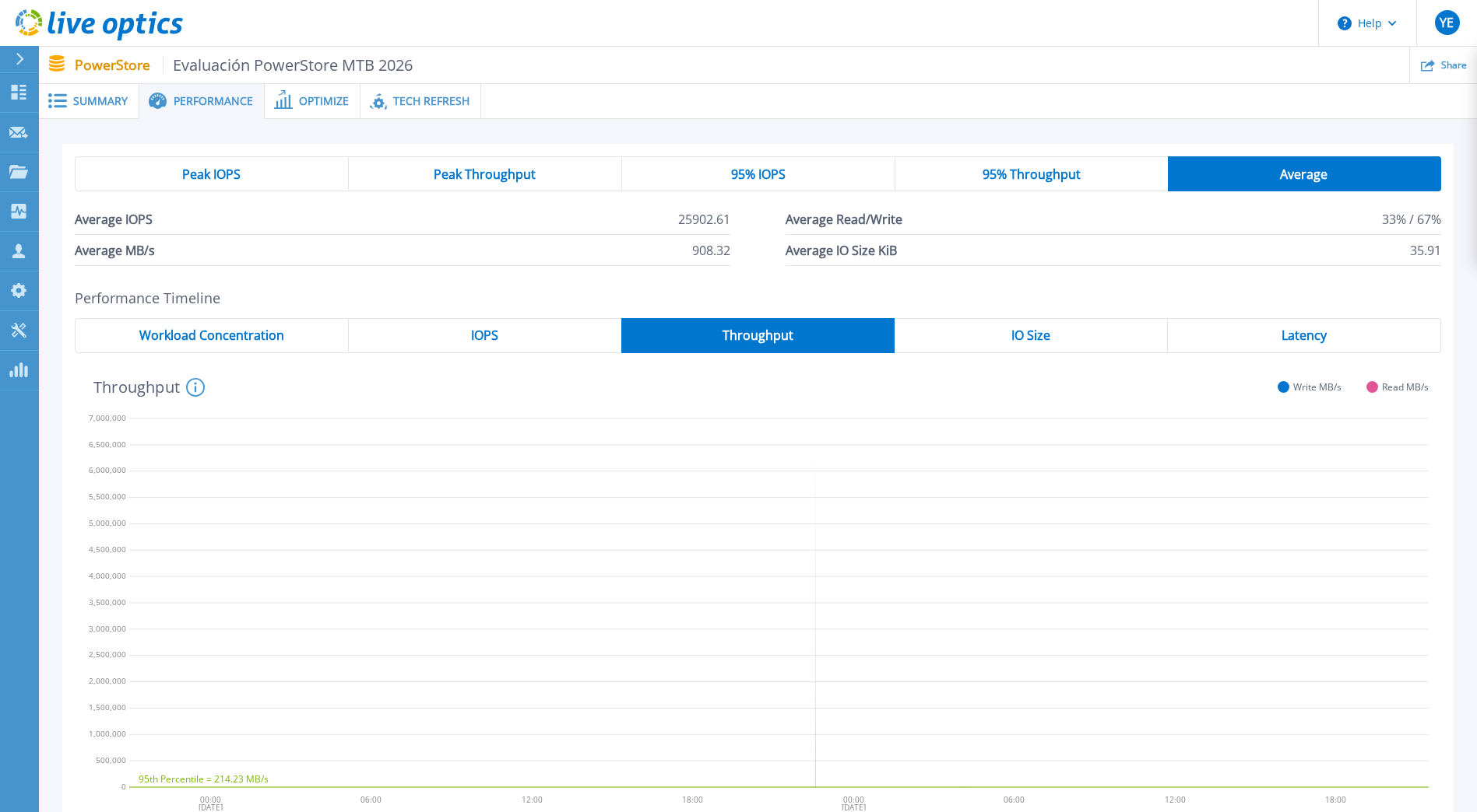
click at [476, 225] on li "Average IOPS 25902.61" at bounding box center [402, 219] width 655 height 31
click at [1386, 30] on button "Help" at bounding box center [1367, 23] width 97 height 46
click at [1085, 284] on div "Peak IOPS Peak Throughput 95% IOPS 95% Throughput Average Average IOPS 25902.61…" at bounding box center [757, 483] width 1391 height 679
click at [421, 99] on span "Tech Refresh" at bounding box center [431, 101] width 77 height 11
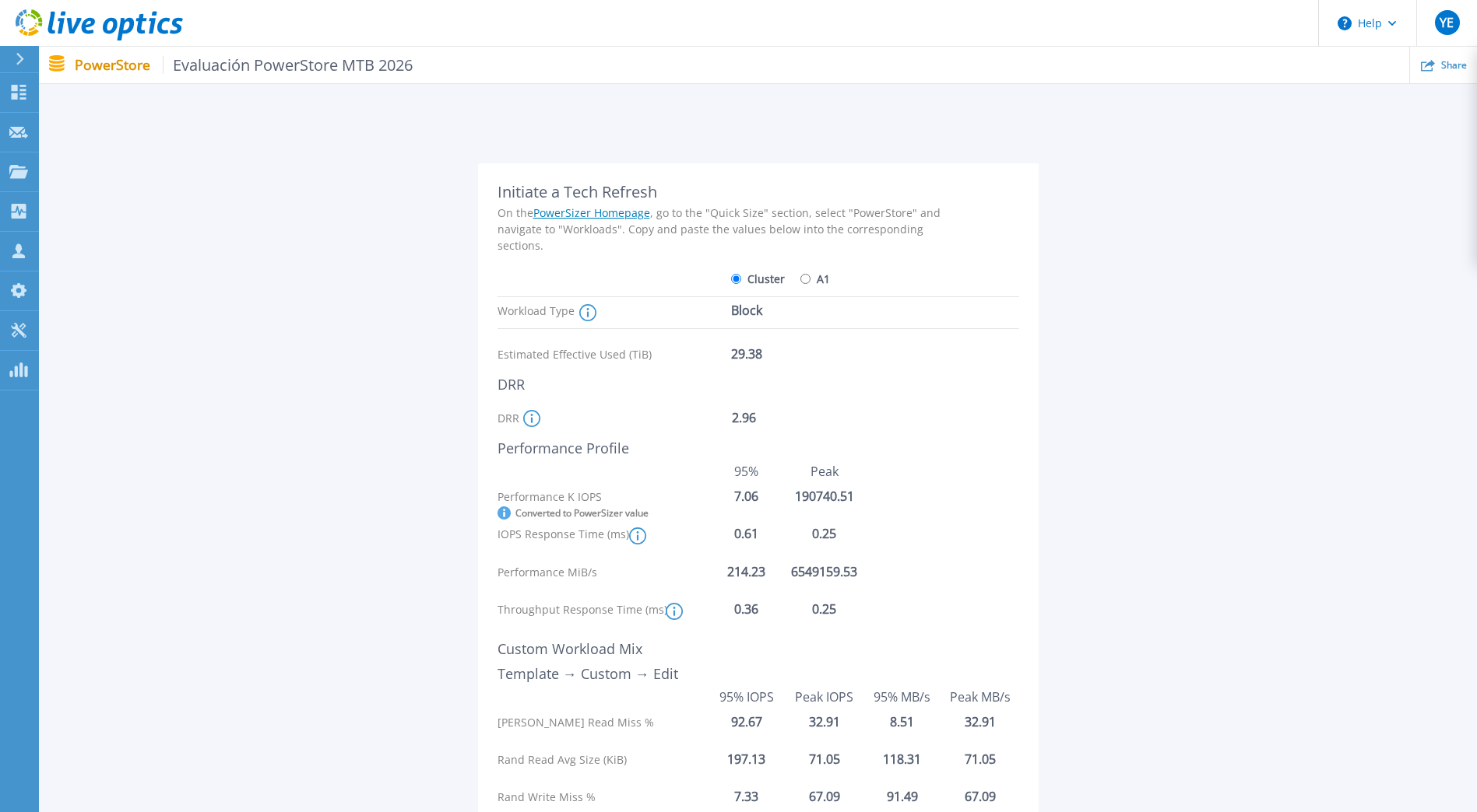
scroll to position [16, 0]
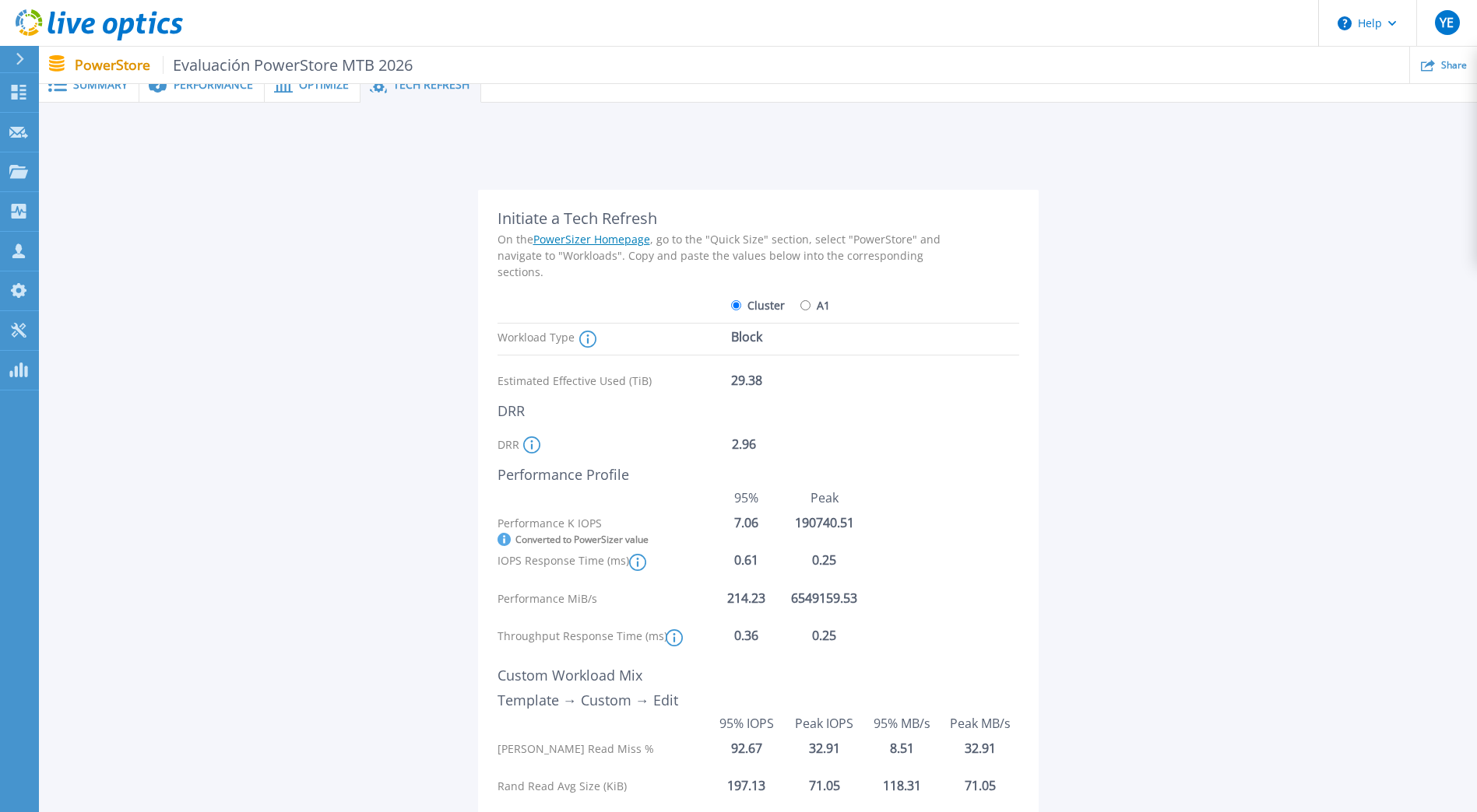
click at [807, 306] on input "A1" at bounding box center [806, 305] width 10 height 10
radio input "true"
click at [737, 306] on input "Cluster" at bounding box center [736, 305] width 10 height 10
radio input "true"
radio input "false"
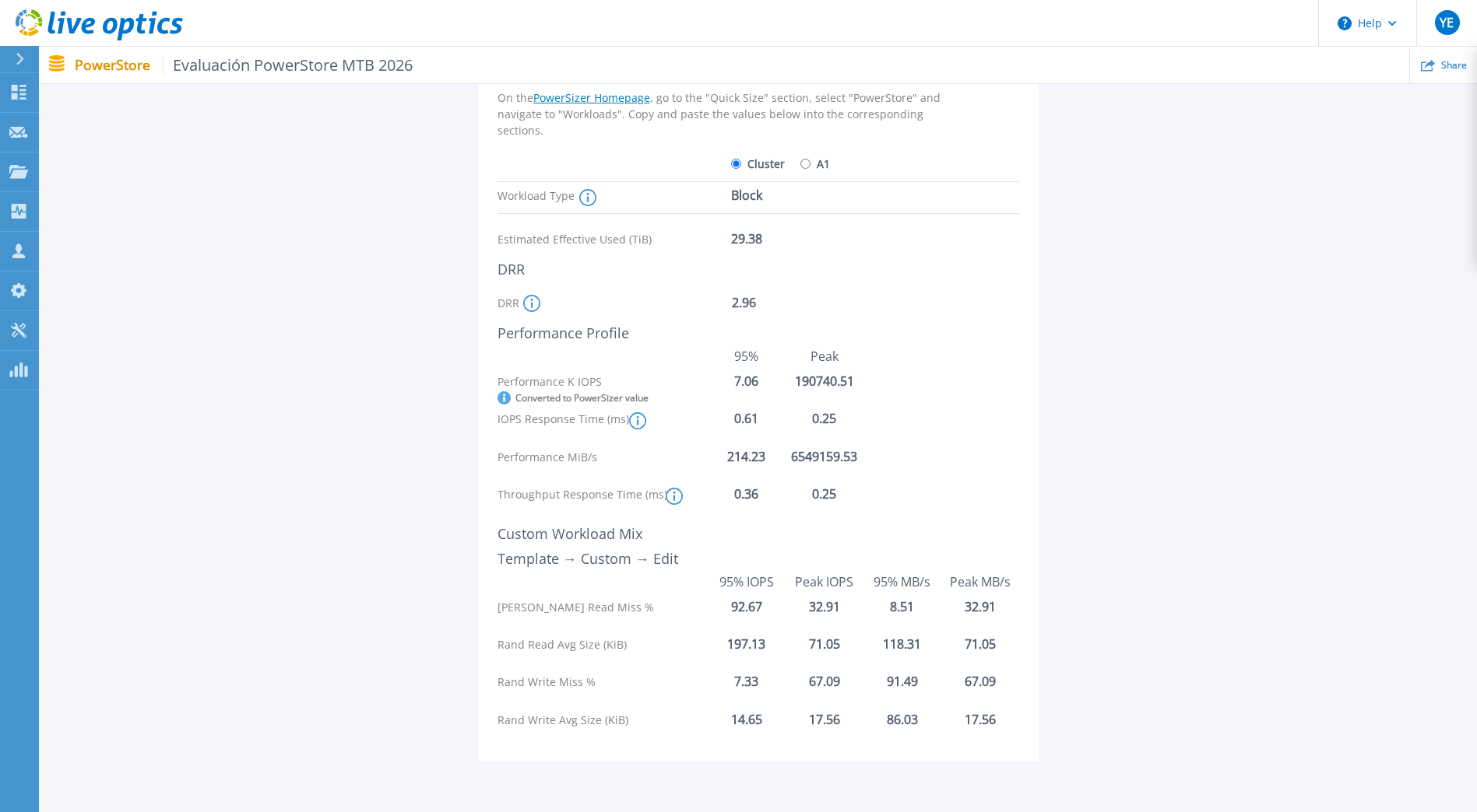
scroll to position [0, 0]
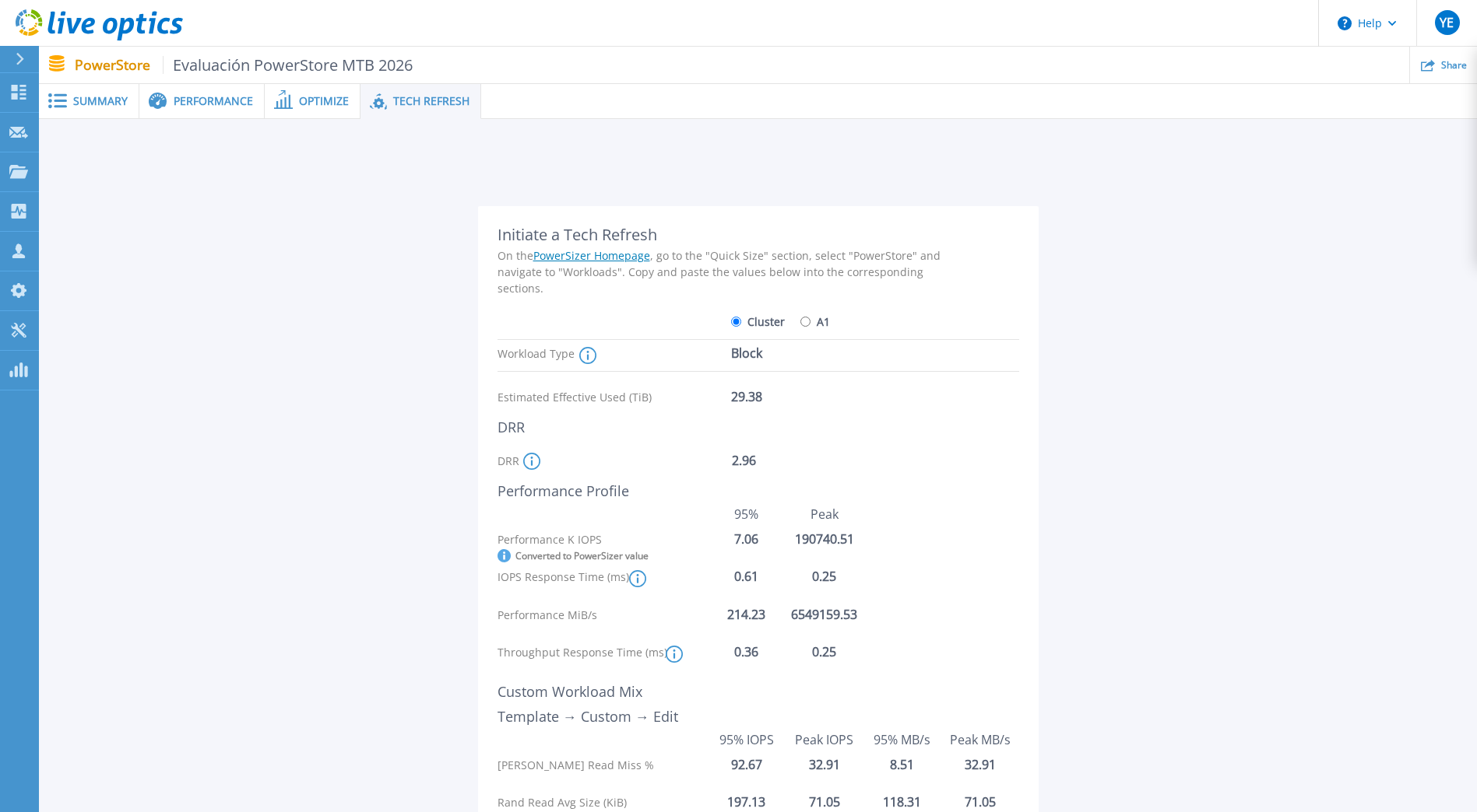
click at [585, 356] on icon at bounding box center [588, 356] width 17 height 17
click at [211, 99] on span "Performance" at bounding box center [213, 101] width 79 height 11
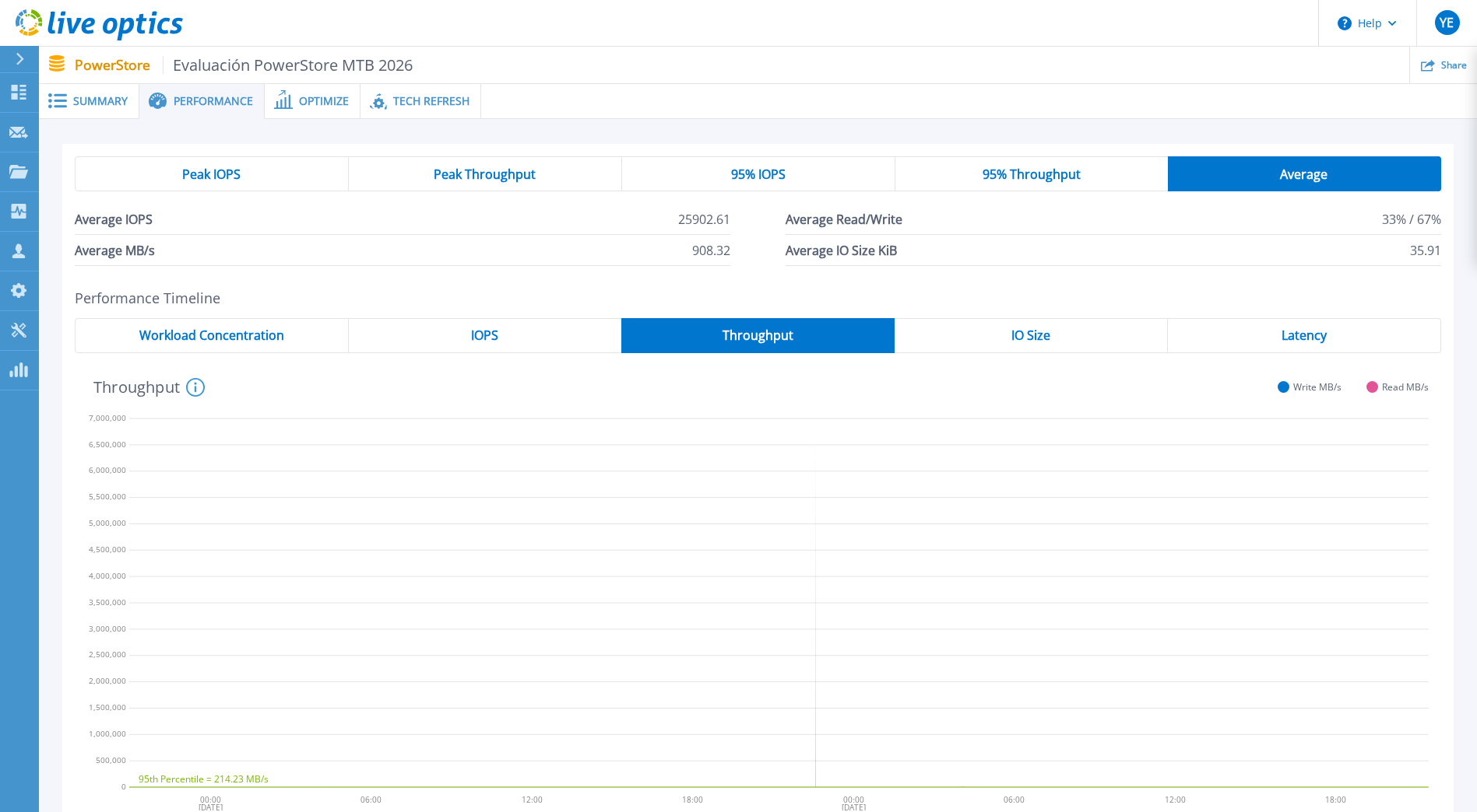
click at [108, 102] on span "Summary" at bounding box center [100, 101] width 54 height 11
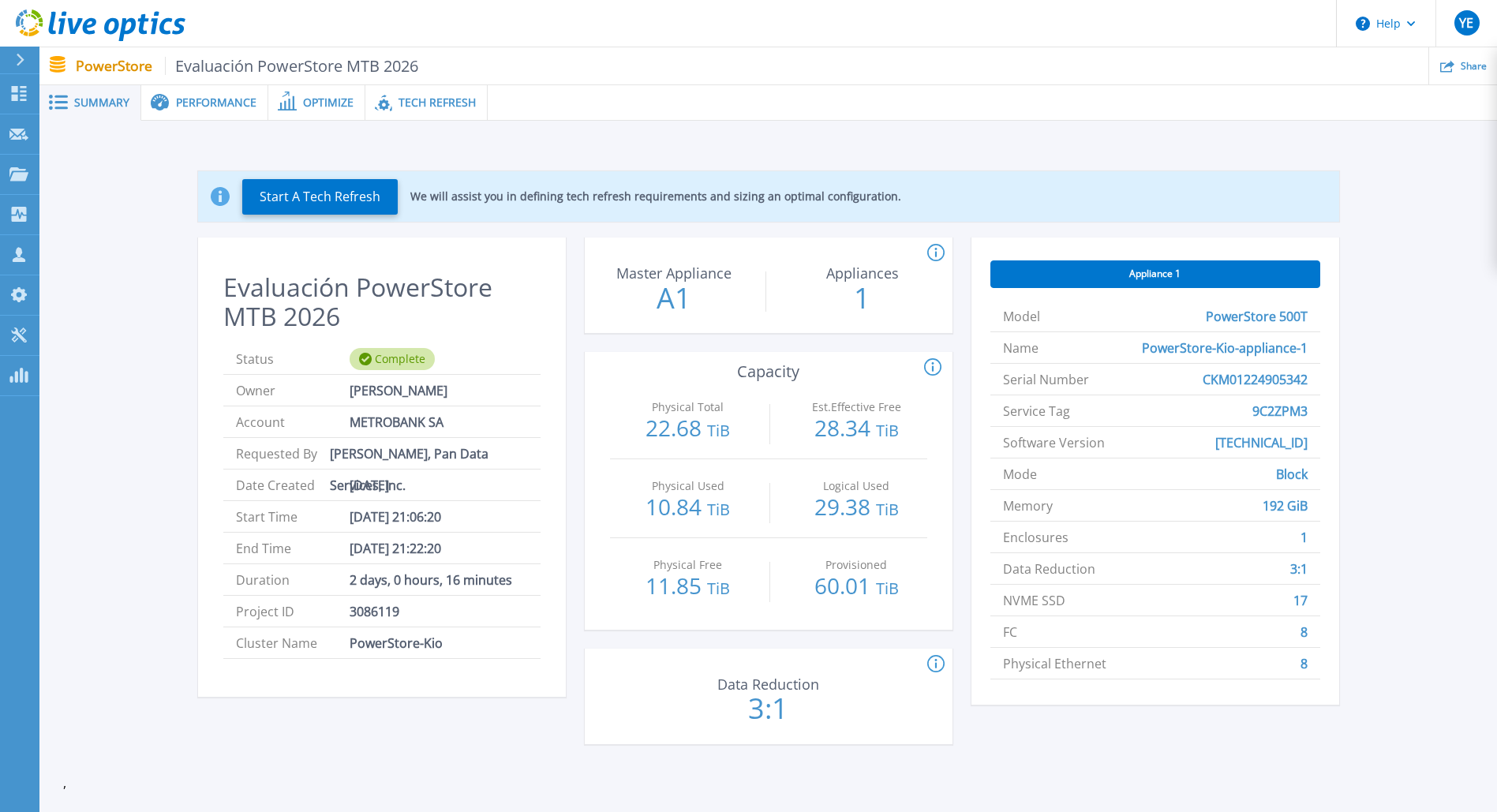
click at [209, 103] on span "Performance" at bounding box center [216, 102] width 80 height 11
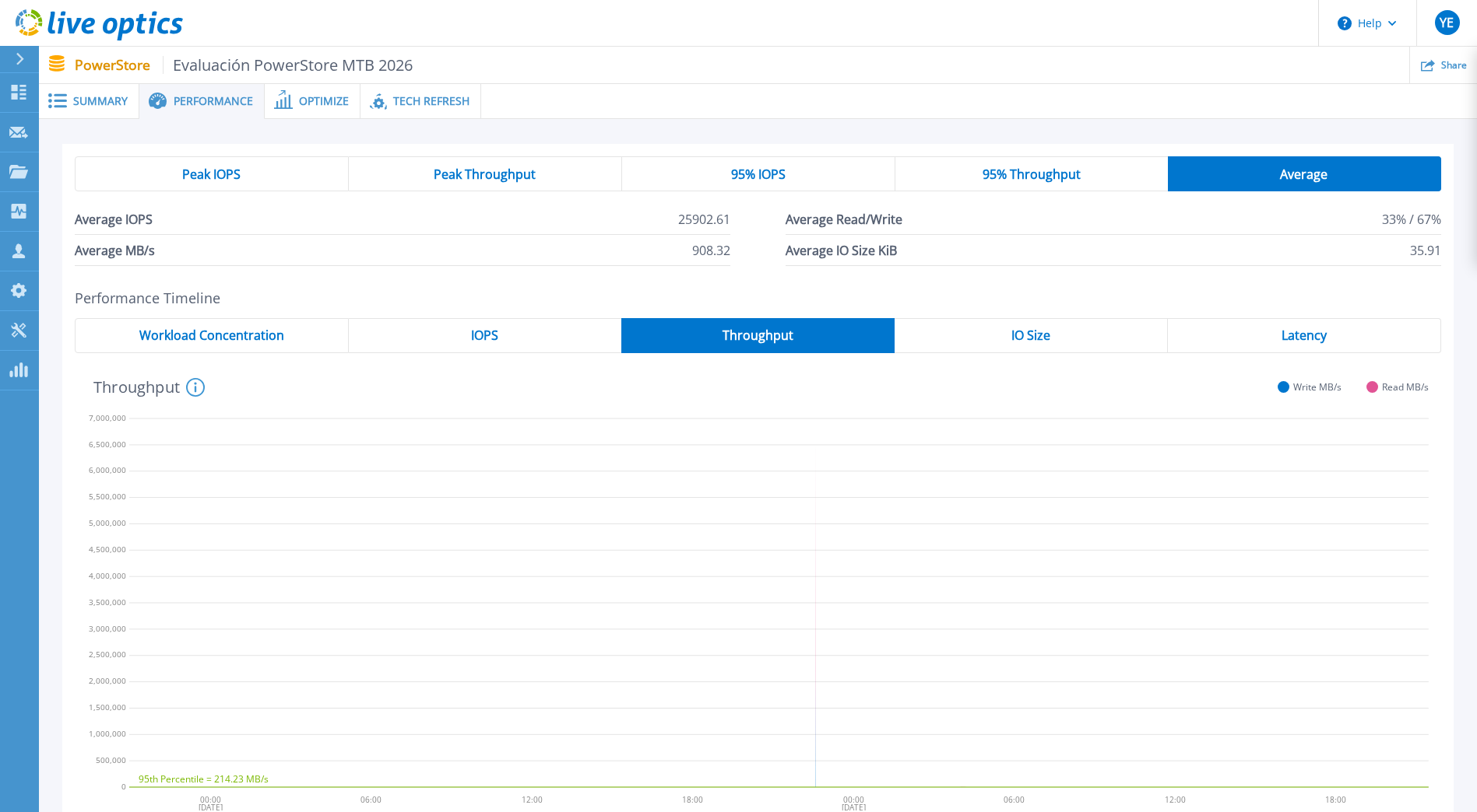
click at [258, 325] on div "Workload Concentration" at bounding box center [211, 335] width 274 height 35
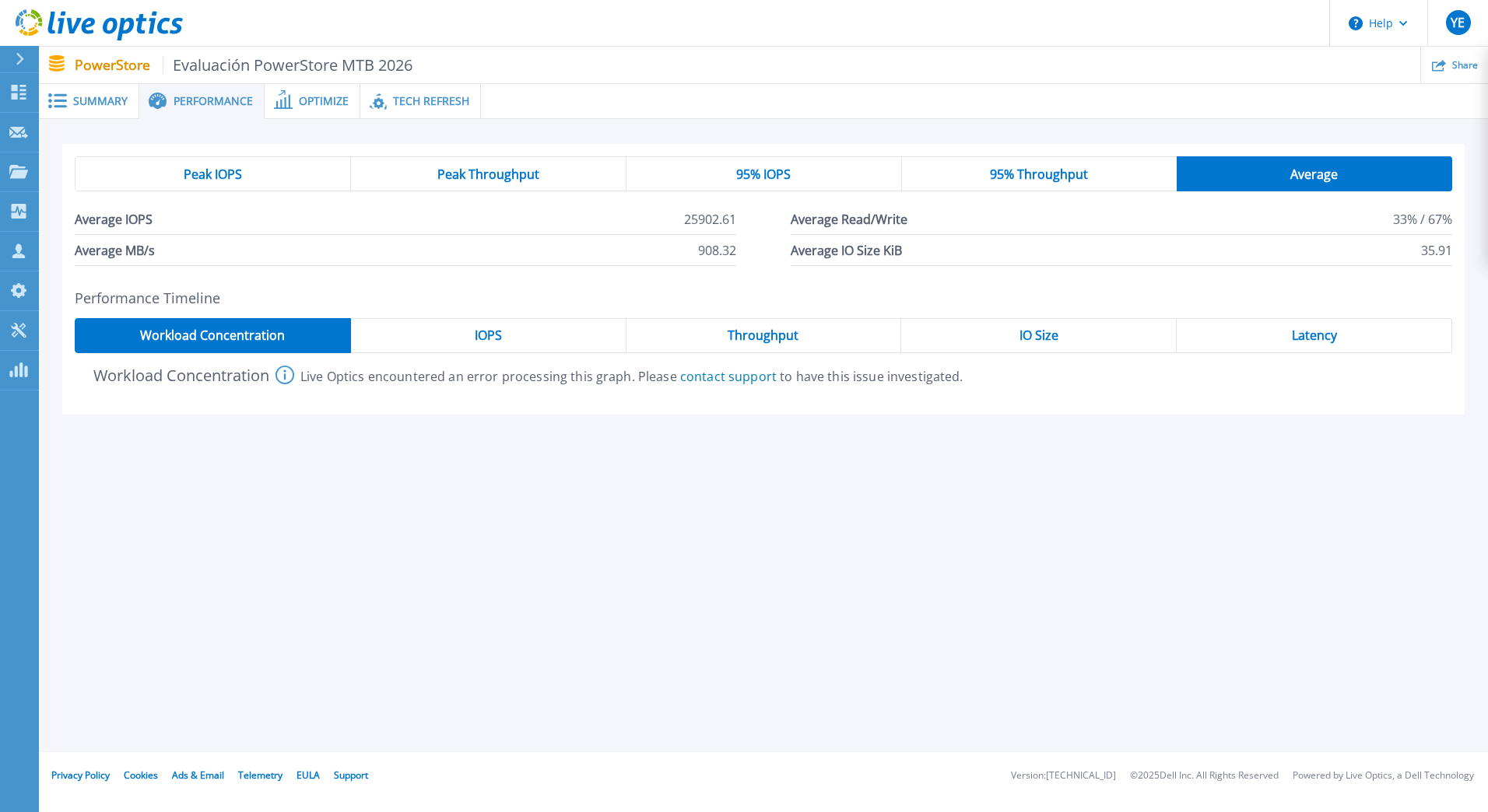
click at [457, 330] on div "IOPS" at bounding box center [488, 335] width 276 height 35
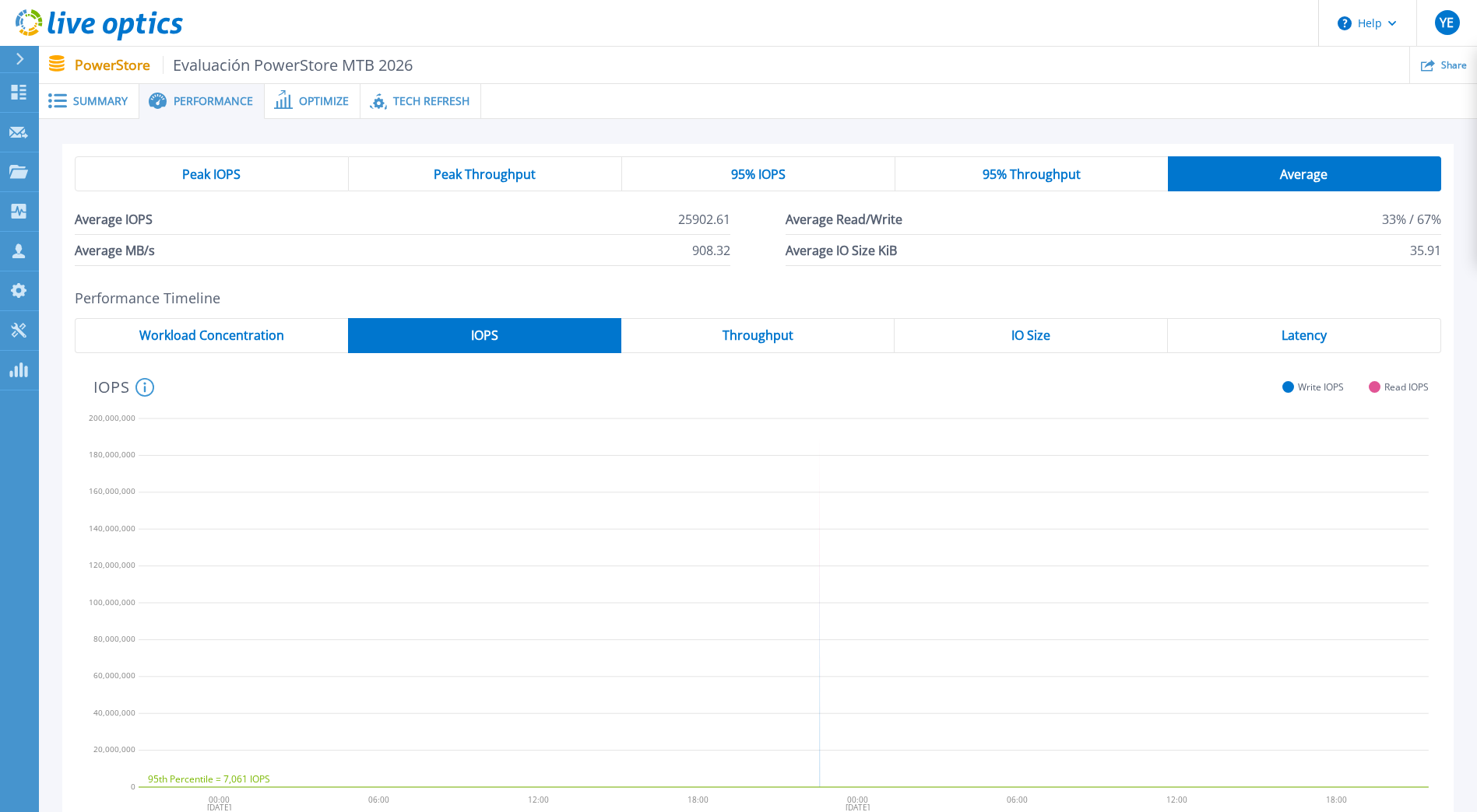
click at [745, 319] on div "Throughput" at bounding box center [758, 335] width 273 height 35
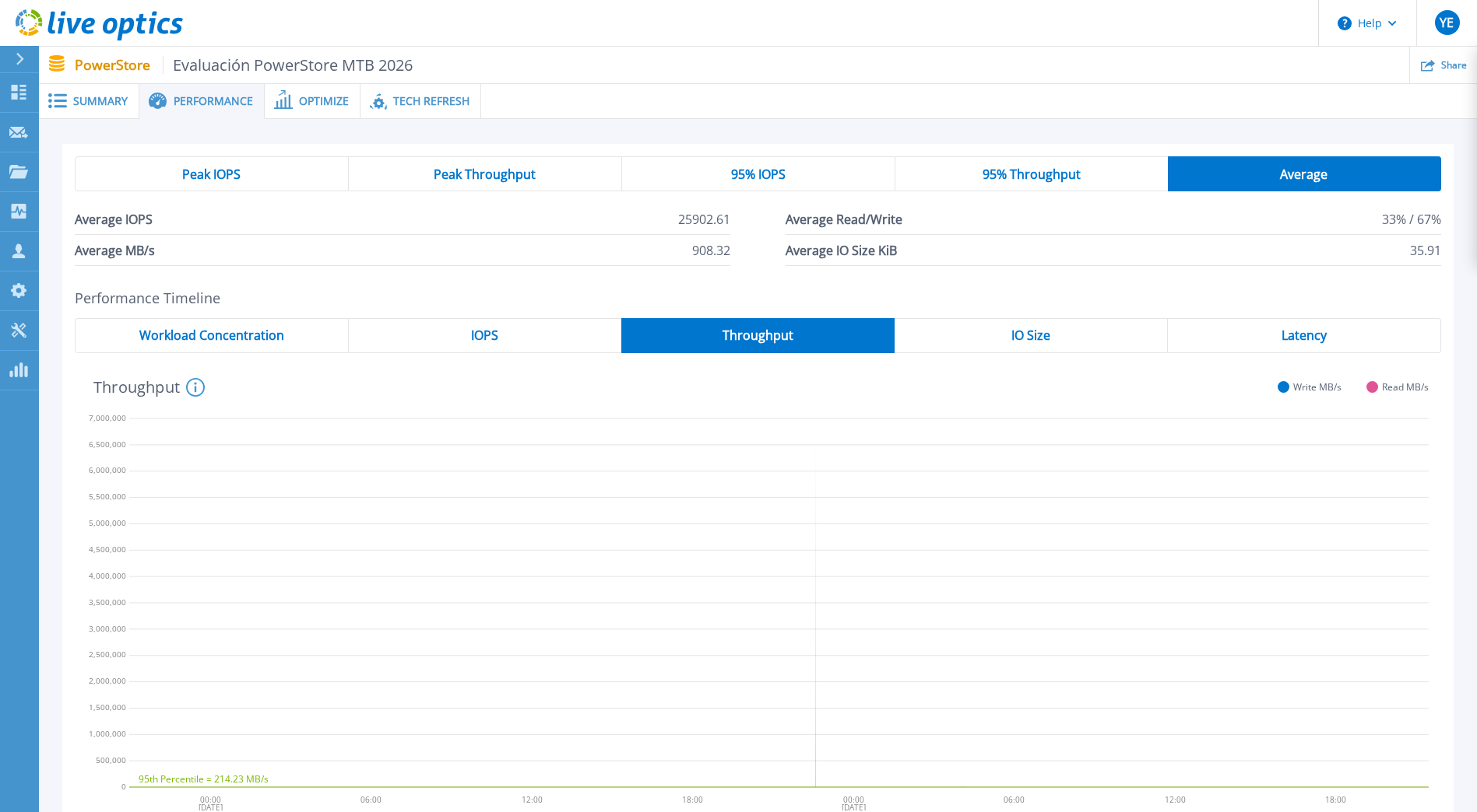
click at [970, 338] on div "IO Size" at bounding box center [1031, 335] width 273 height 35
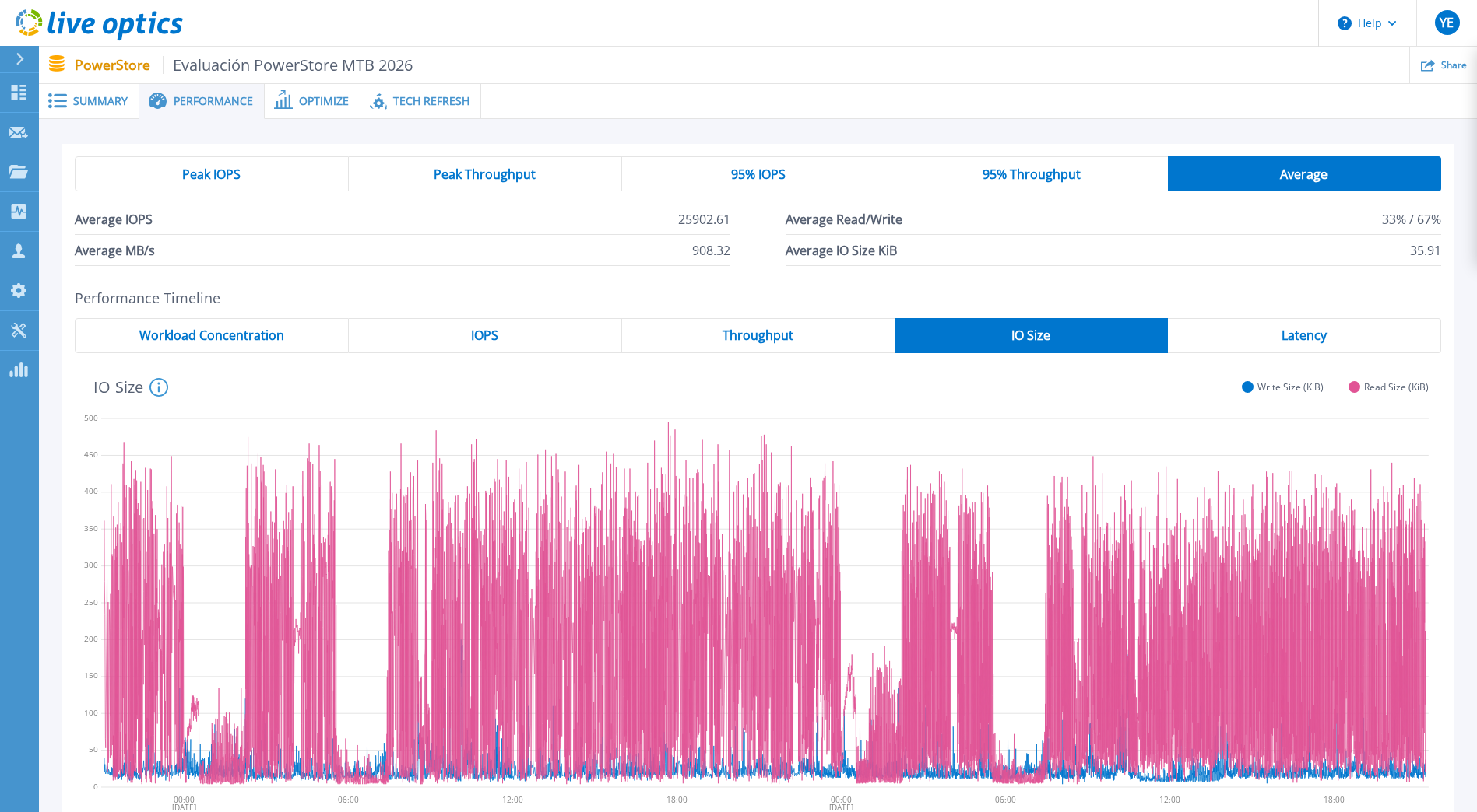
click at [1319, 333] on span "Latency" at bounding box center [1303, 335] width 46 height 12
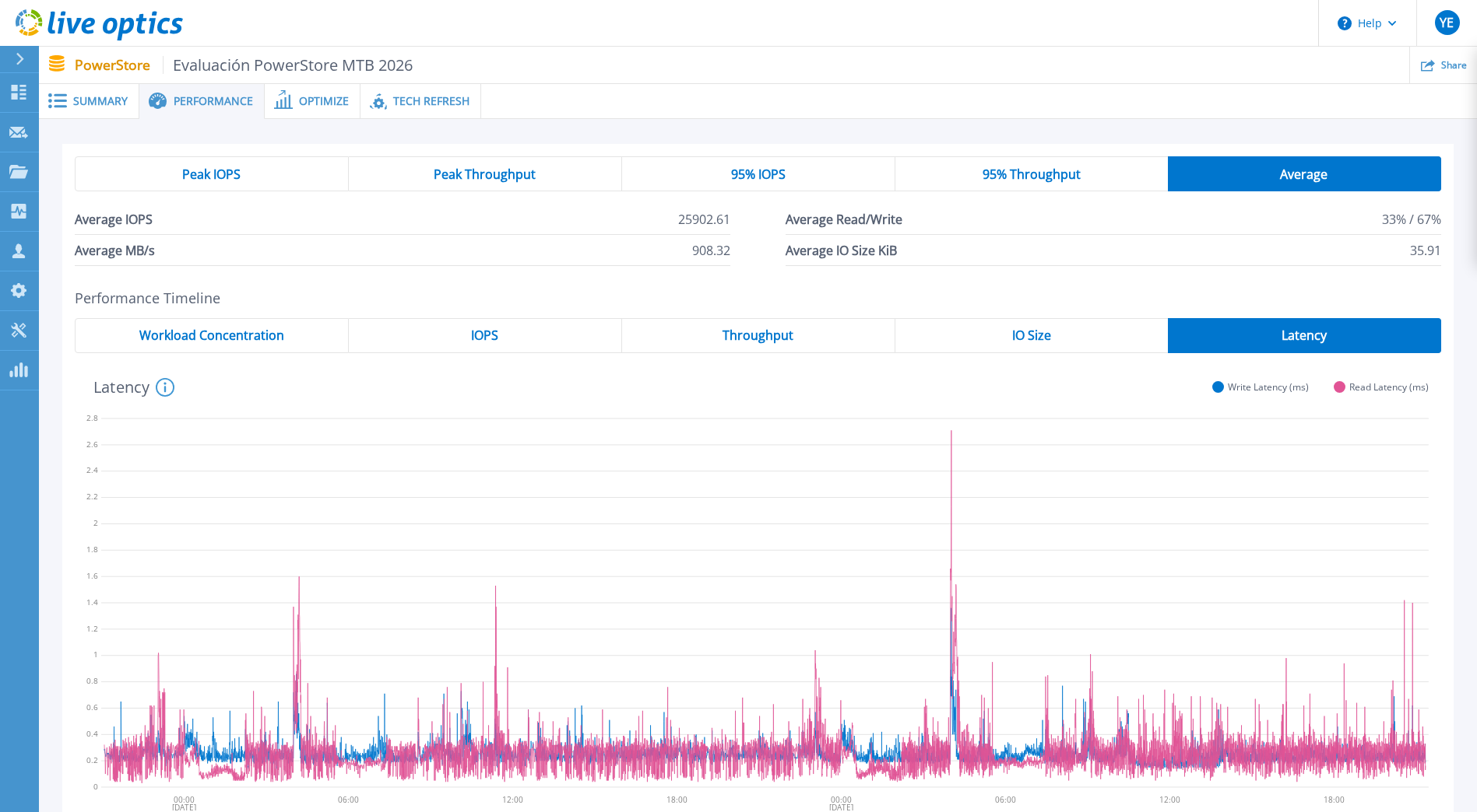
click at [1061, 340] on div "IO Size" at bounding box center [1031, 335] width 273 height 35
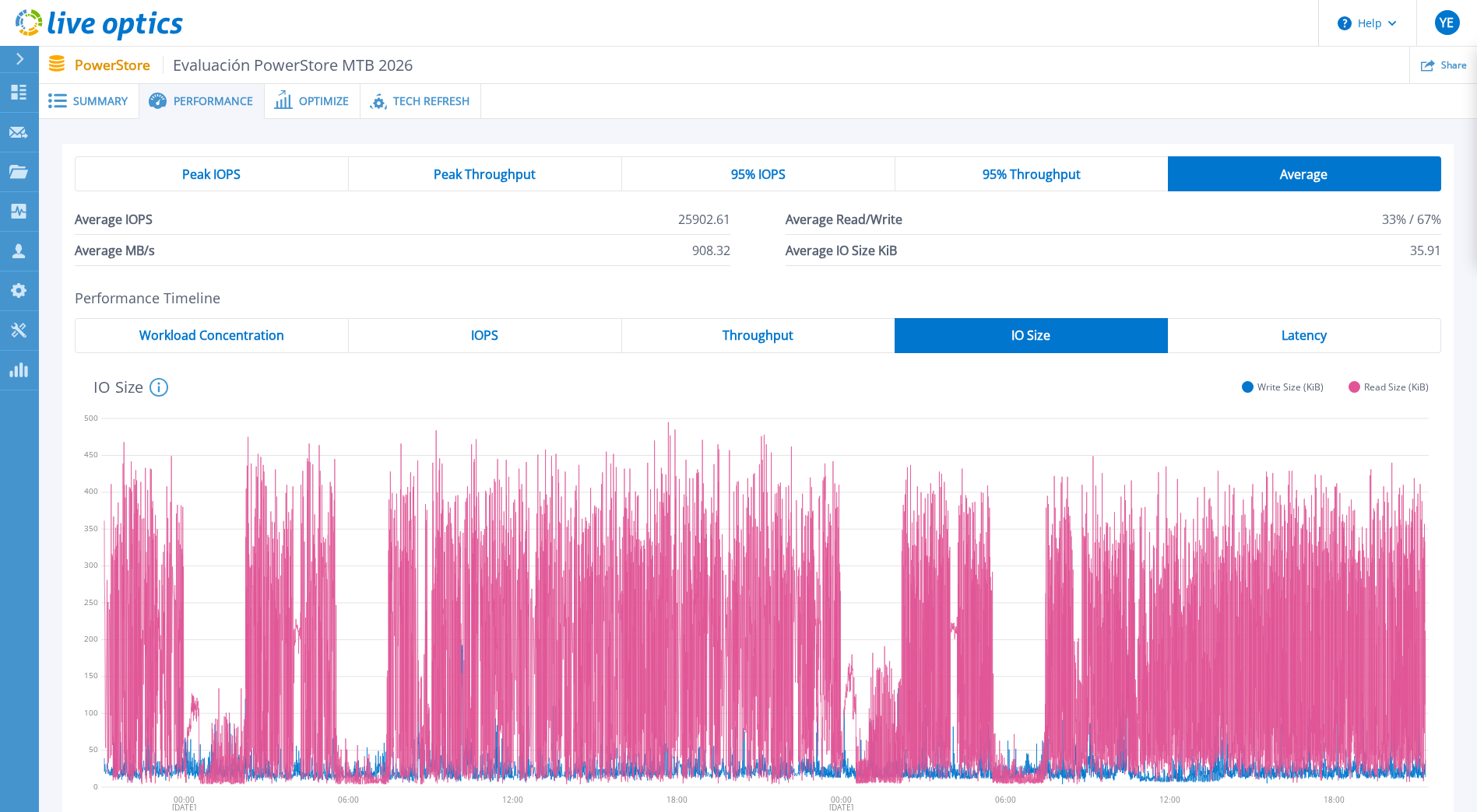
click at [1254, 330] on div "Latency" at bounding box center [1304, 335] width 273 height 35
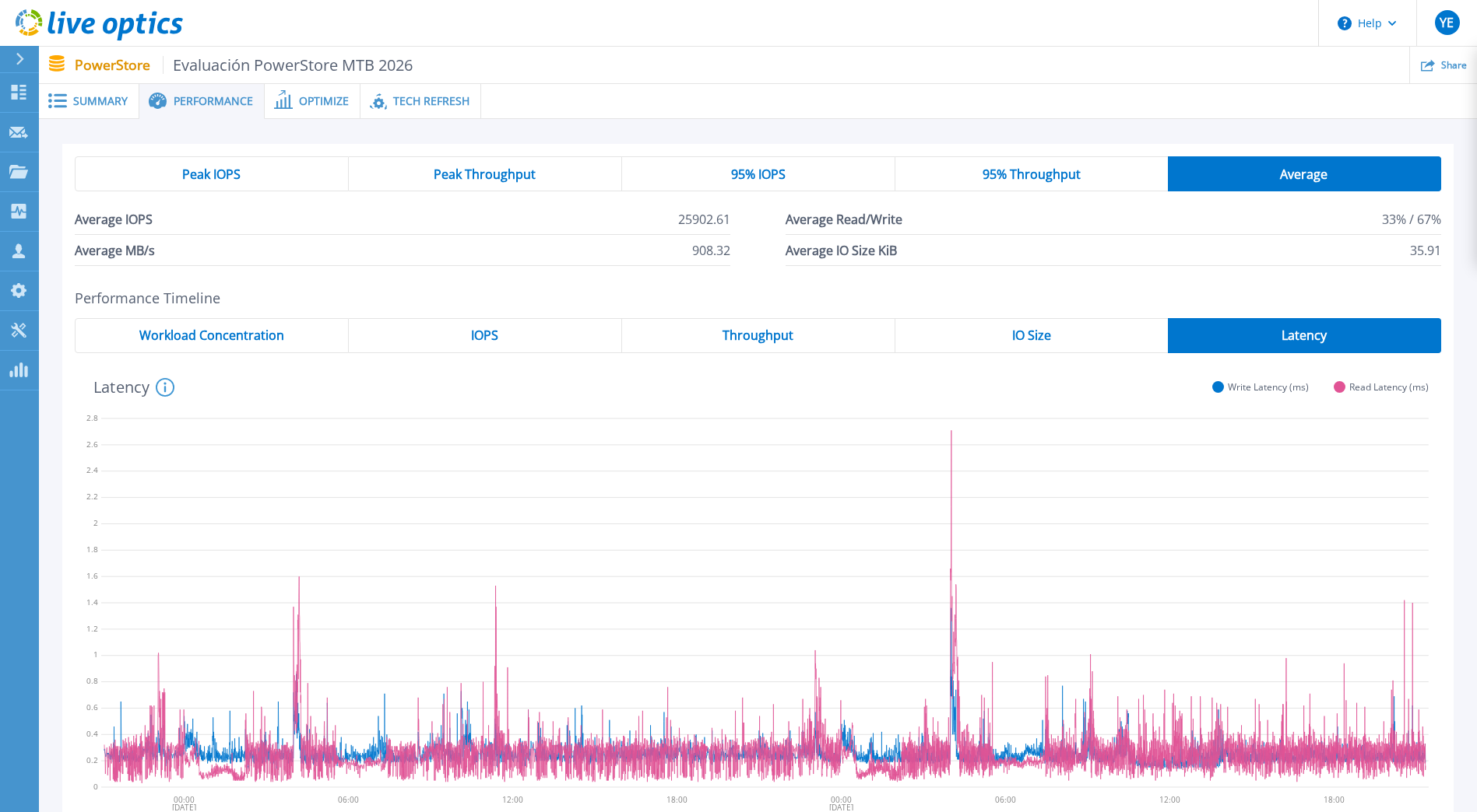
click at [292, 104] on span at bounding box center [282, 101] width 34 height 15
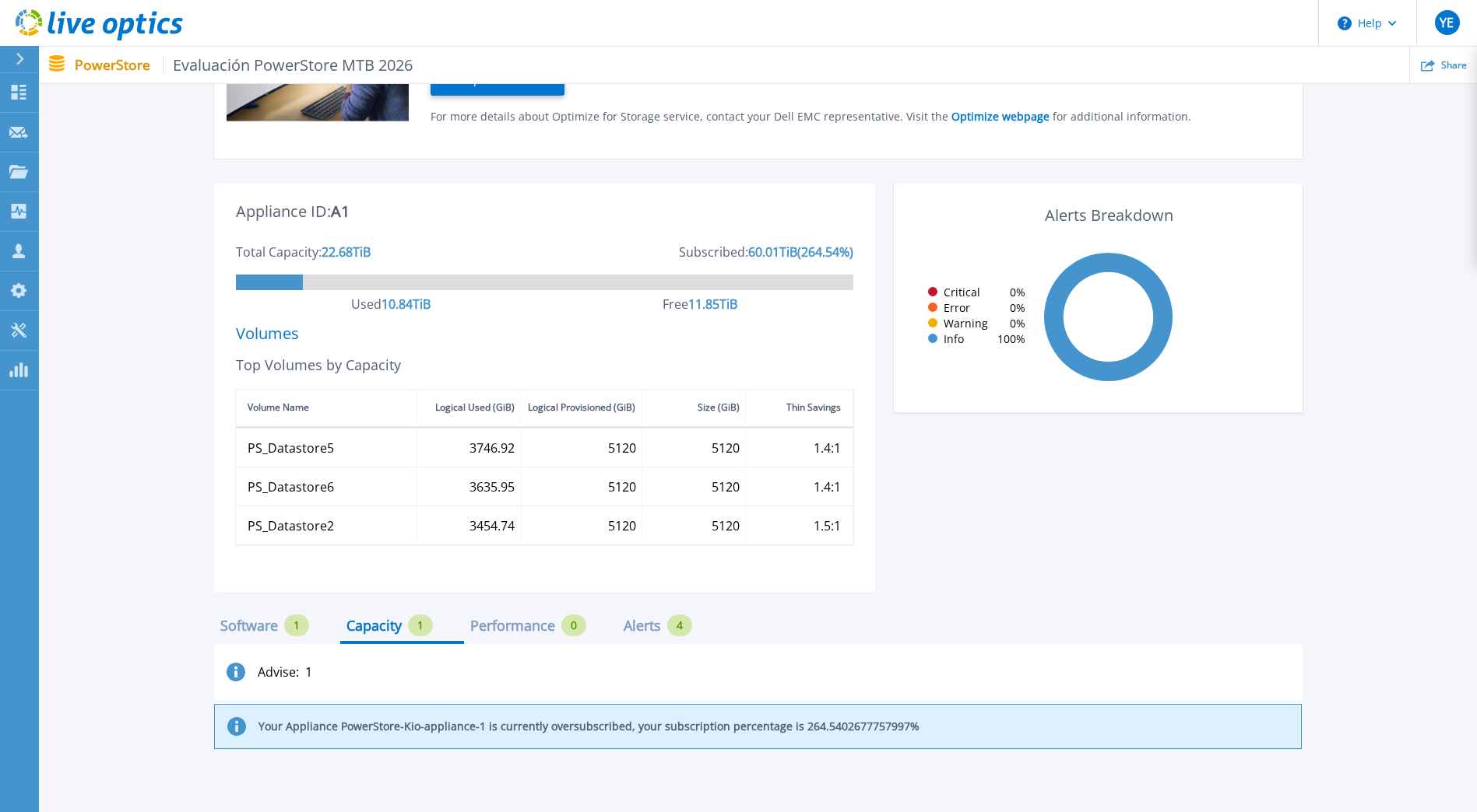
scroll to position [311, 0]
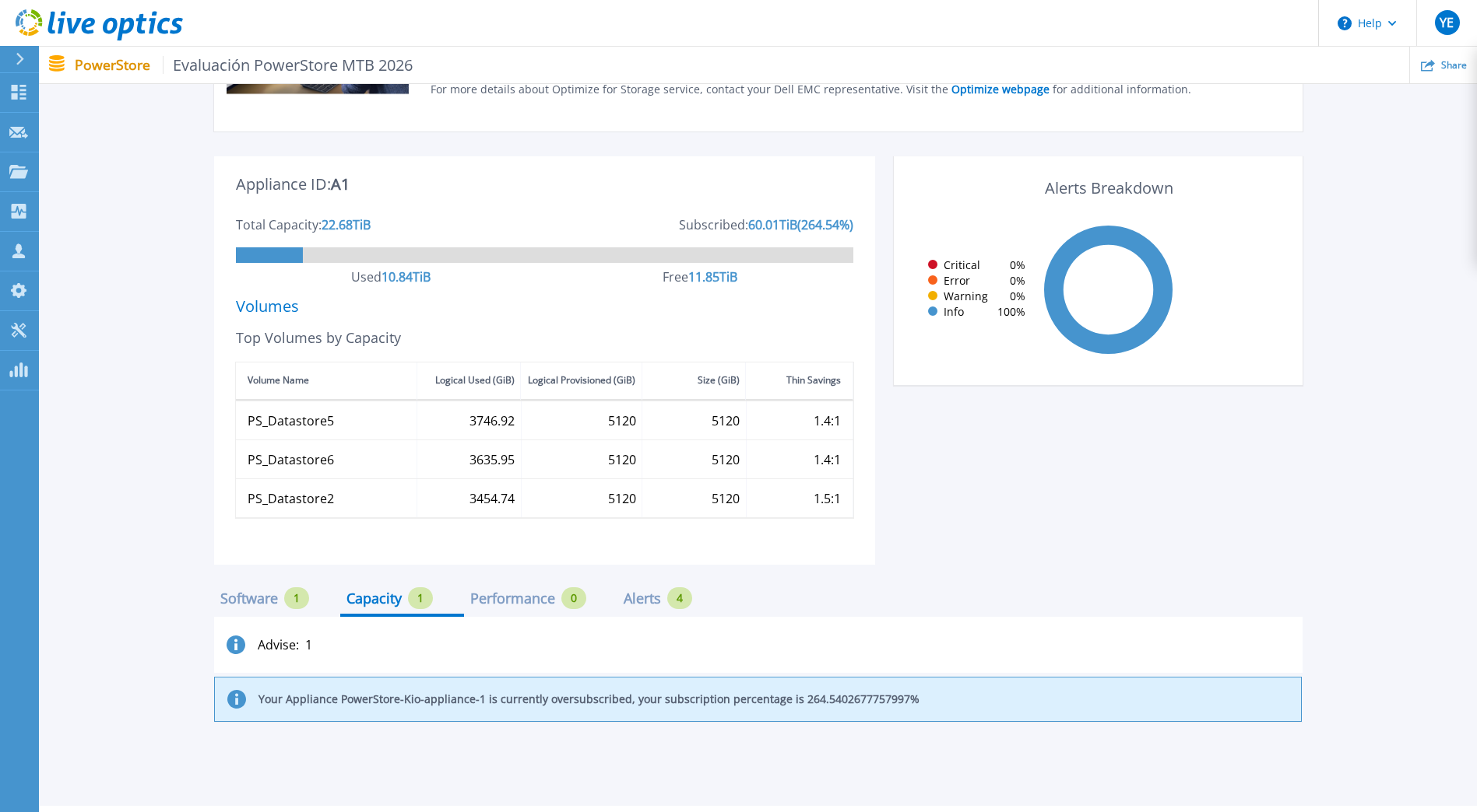
click at [249, 598] on div "Software" at bounding box center [248, 598] width 58 height 12
click at [362, 592] on div "Capacity" at bounding box center [374, 598] width 55 height 12
click at [507, 602] on div "Performance" at bounding box center [512, 598] width 85 height 12
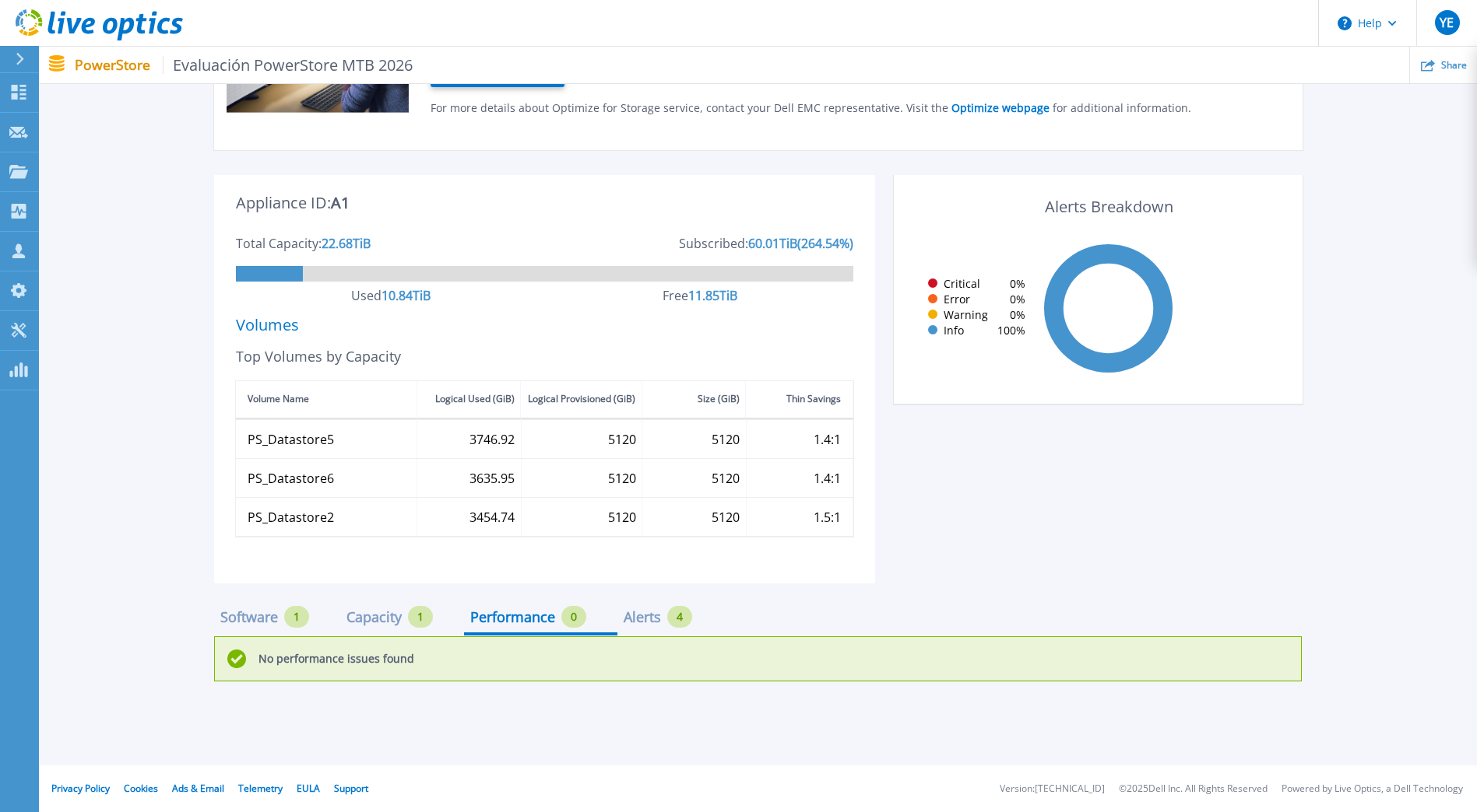
scroll to position [292, 0]
click at [618, 613] on div "Alerts 4" at bounding box center [670, 622] width 106 height 27
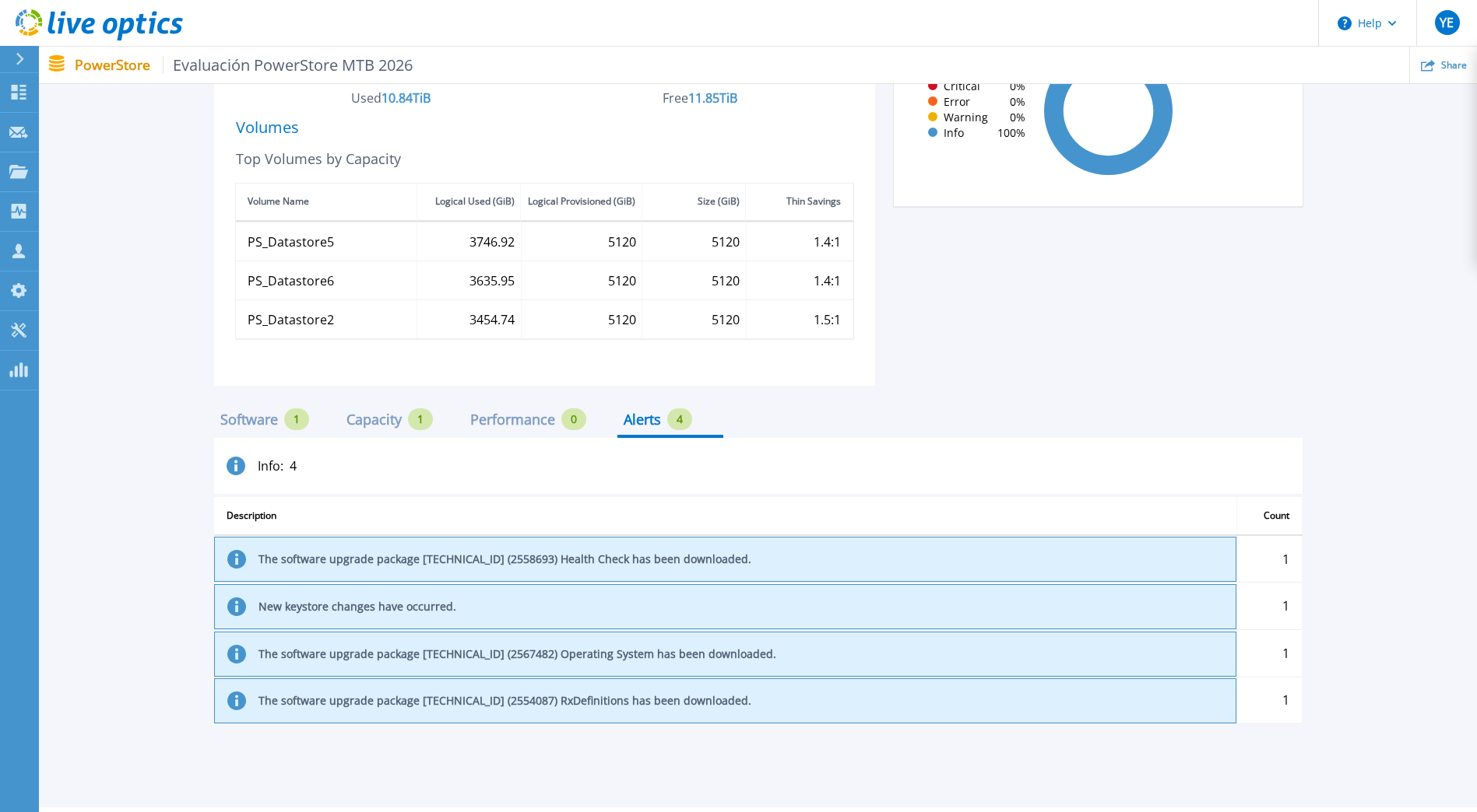
scroll to position [532, 0]
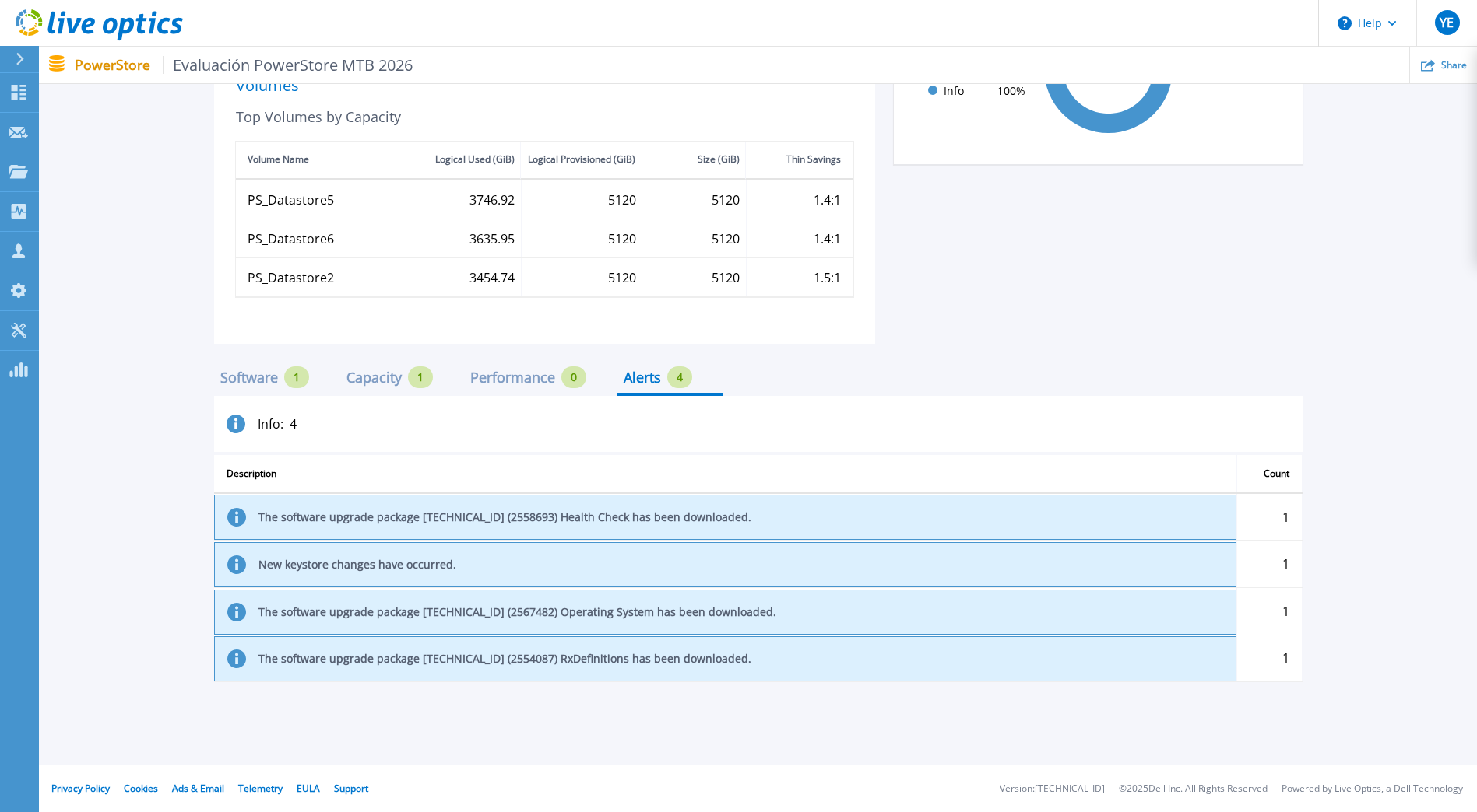
click at [518, 379] on div "Performance" at bounding box center [512, 377] width 85 height 12
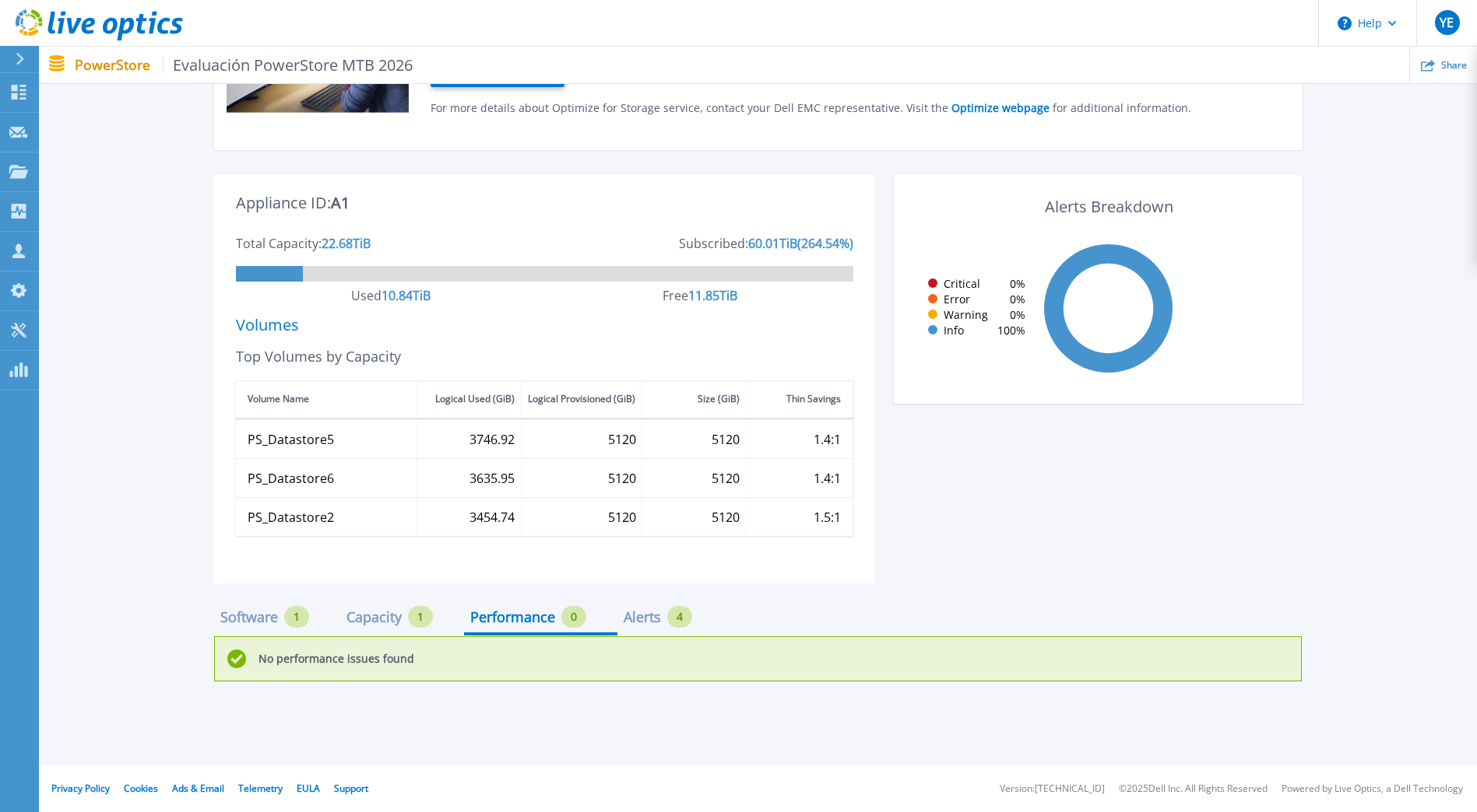
click at [373, 618] on div "Capacity" at bounding box center [374, 617] width 55 height 12
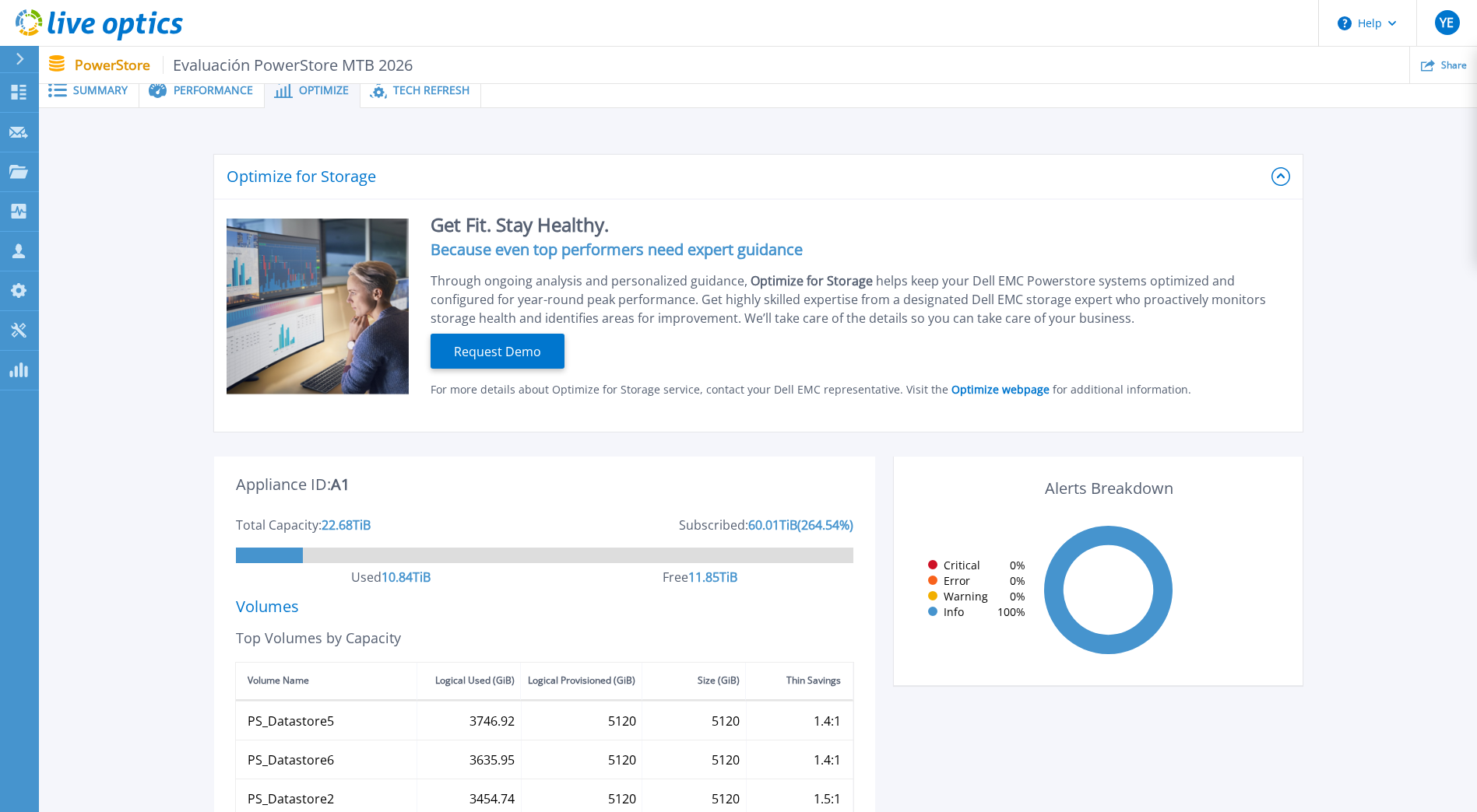
scroll to position [0, 0]
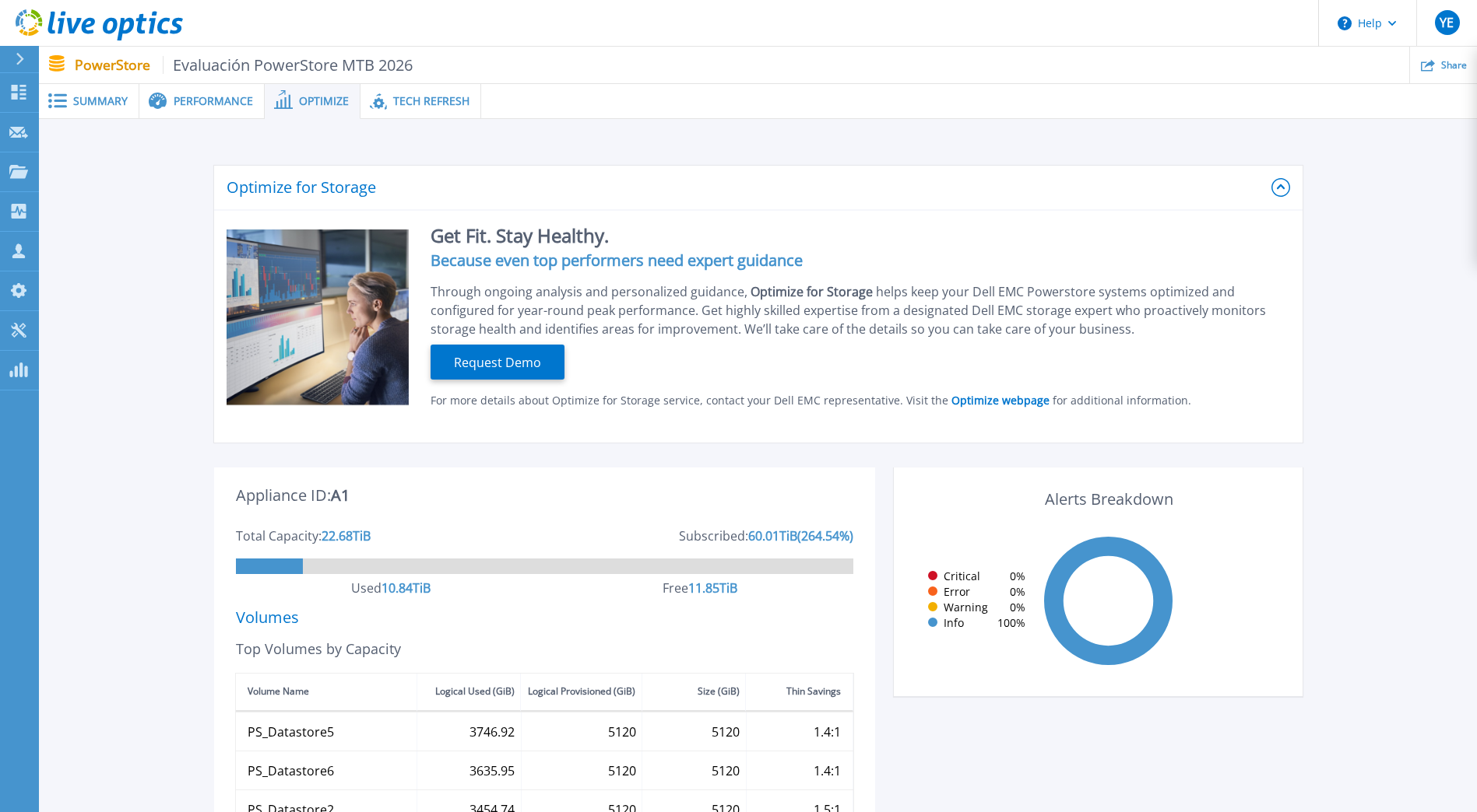
click at [111, 95] on span "Summary" at bounding box center [100, 101] width 54 height 11
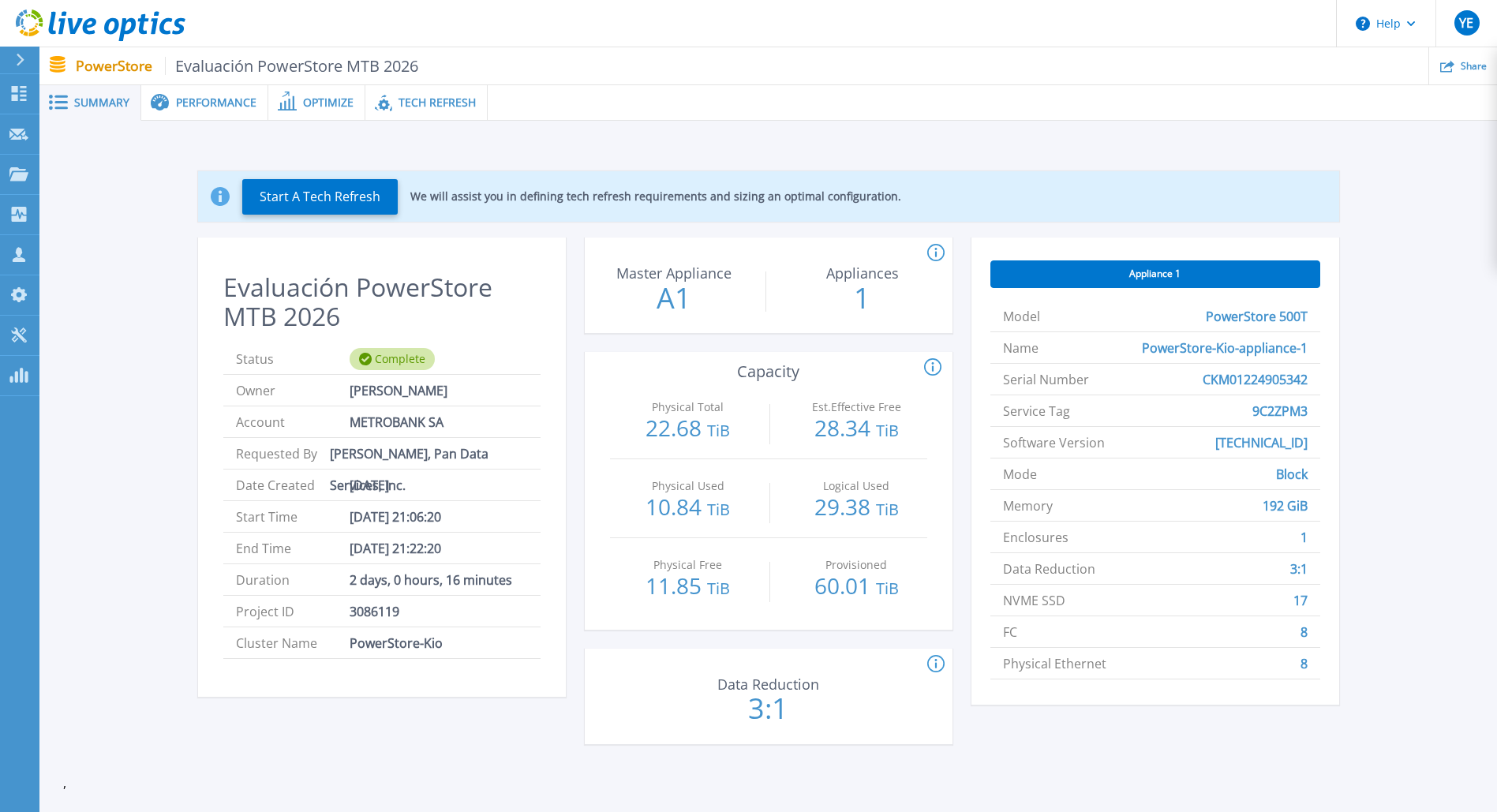
click at [187, 100] on span "Performance" at bounding box center [216, 102] width 80 height 11
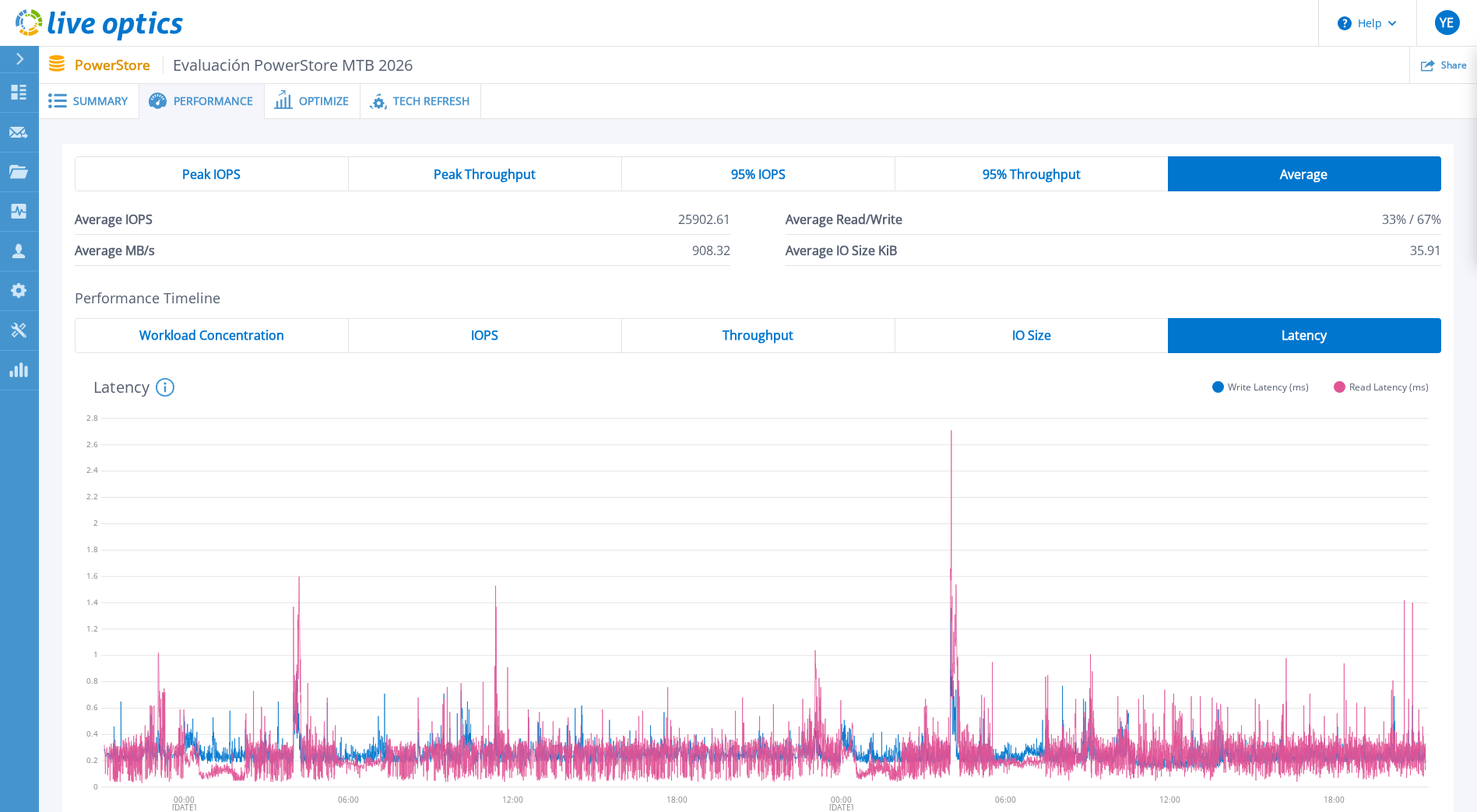
click at [279, 96] on icon at bounding box center [284, 100] width 19 height 19
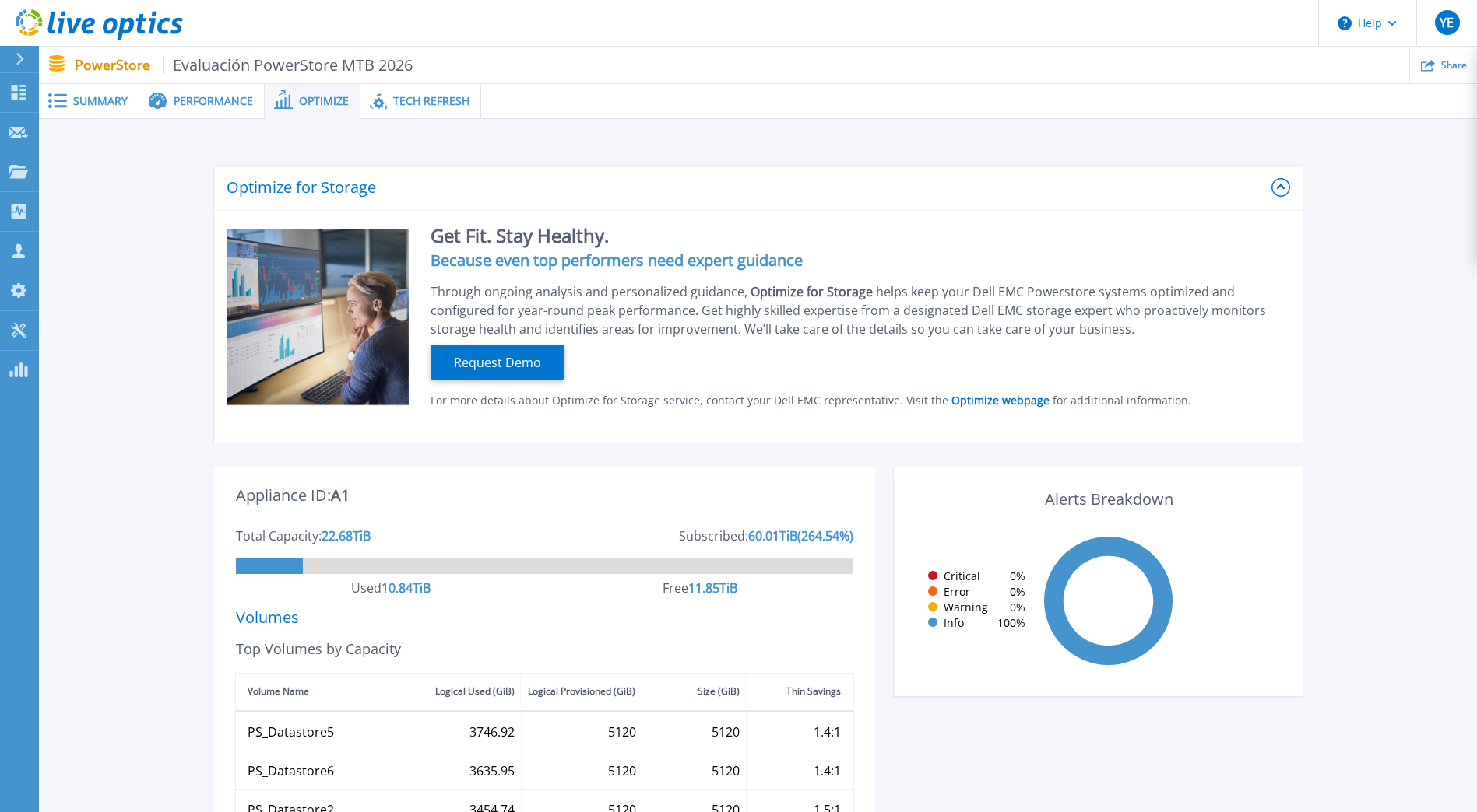
click at [449, 98] on span "Tech Refresh" at bounding box center [431, 101] width 77 height 11
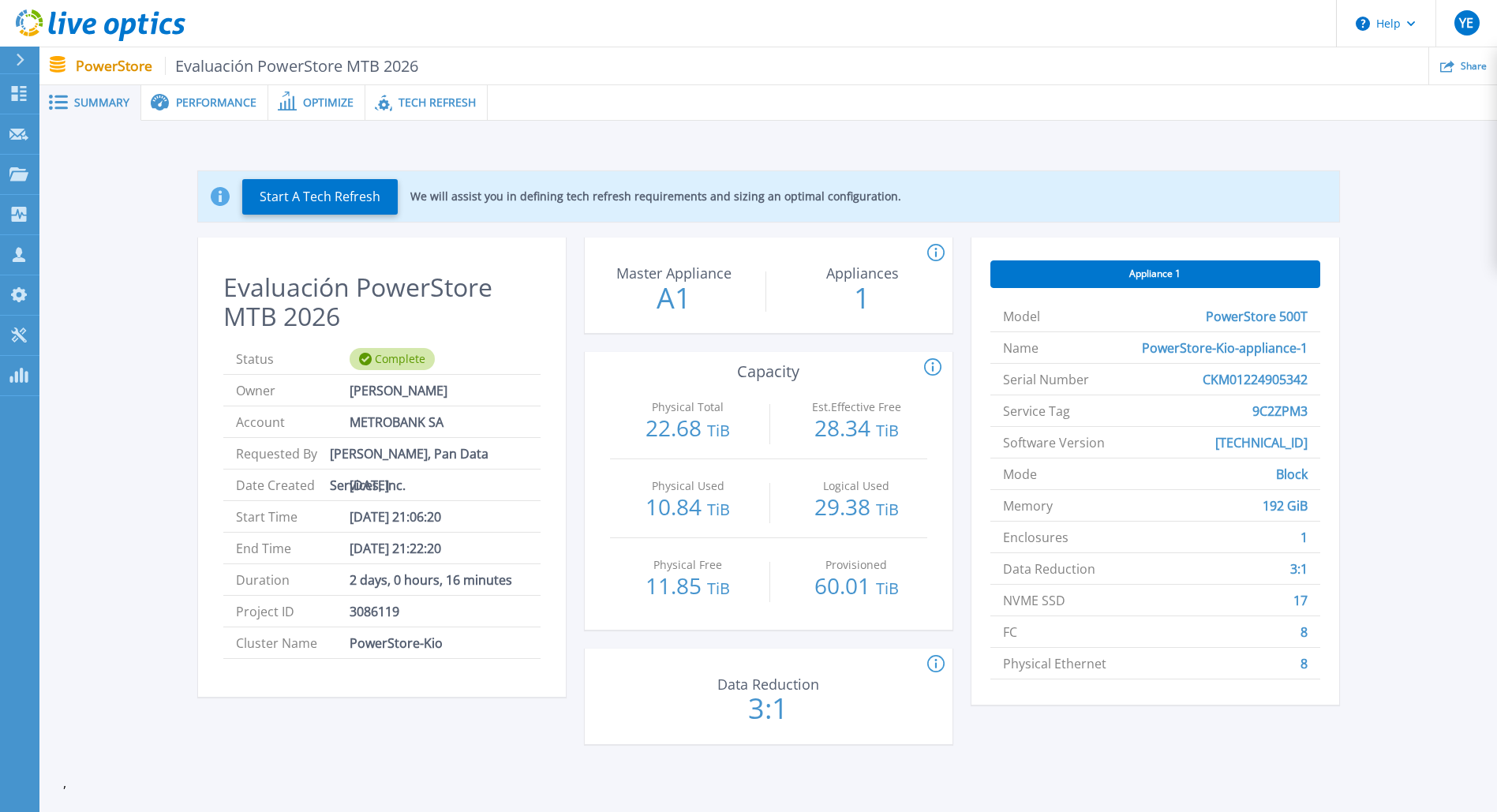
click at [20, 61] on icon at bounding box center [20, 60] width 9 height 12
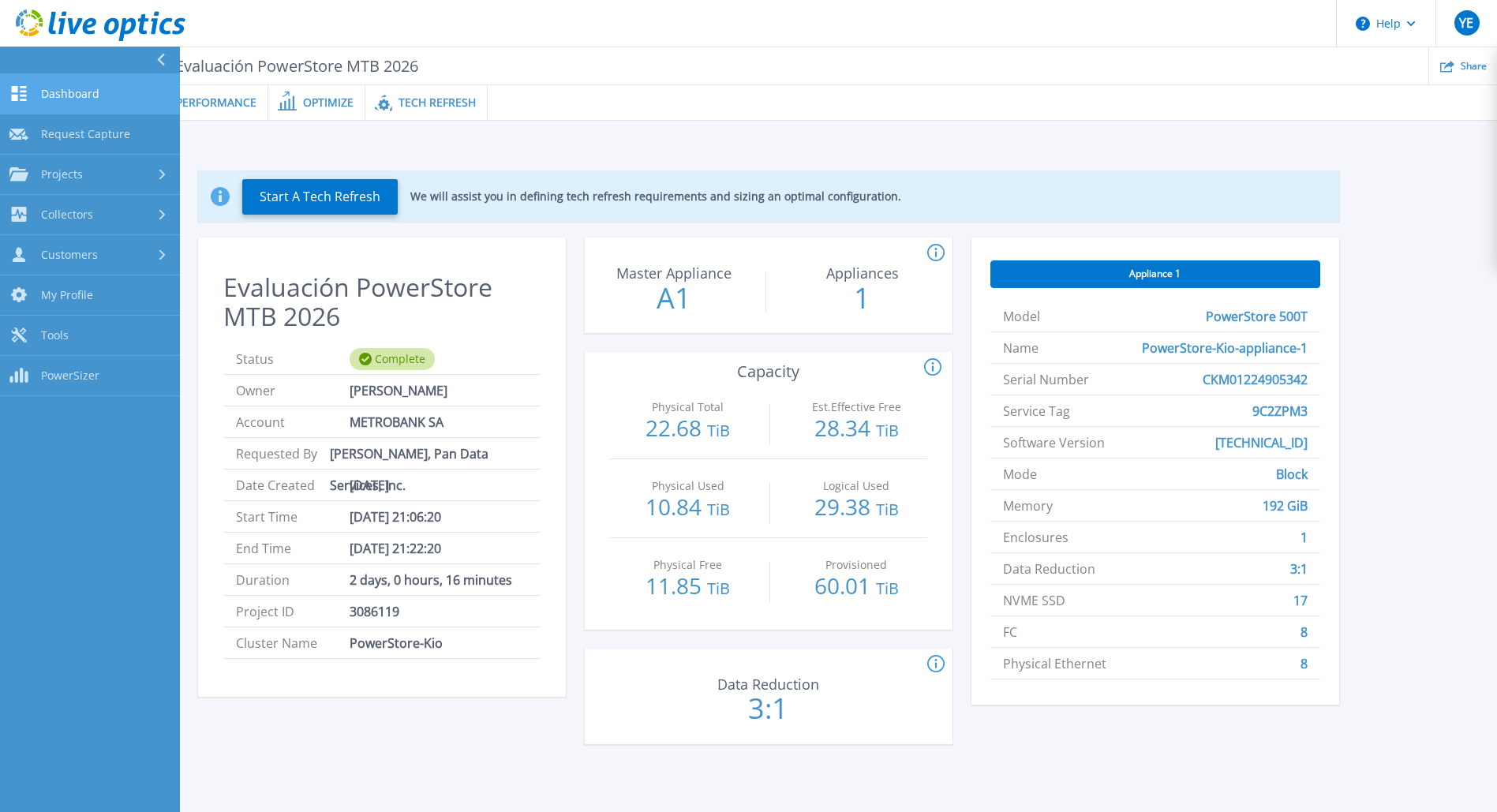
click at [75, 91] on span "Dashboard" at bounding box center [70, 94] width 58 height 14
